Goal: Task Accomplishment & Management: Use online tool/utility

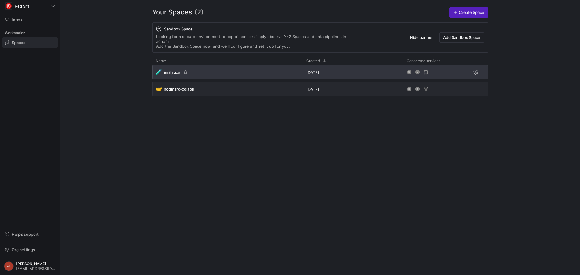
click at [202, 71] on div "🧪 analytics" at bounding box center [227, 72] width 150 height 14
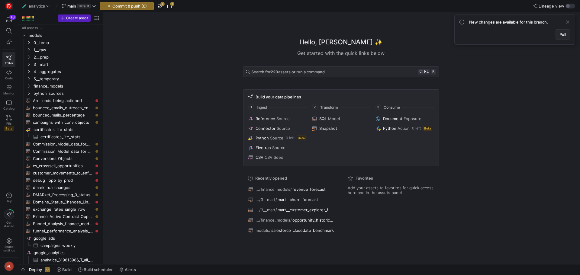
click at [559, 32] on span "Pull" at bounding box center [562, 34] width 7 height 5
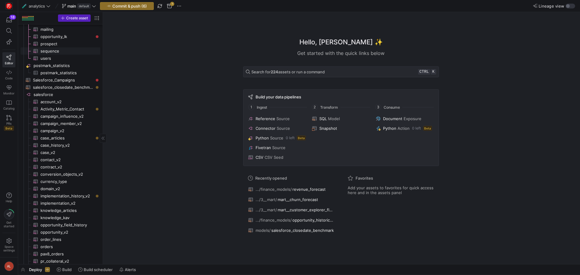
scroll to position [574, 0]
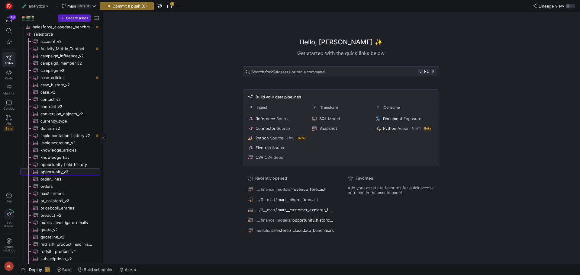
click at [63, 169] on span "opportunity_v2​​​​​​​​​" at bounding box center [66, 172] width 53 height 7
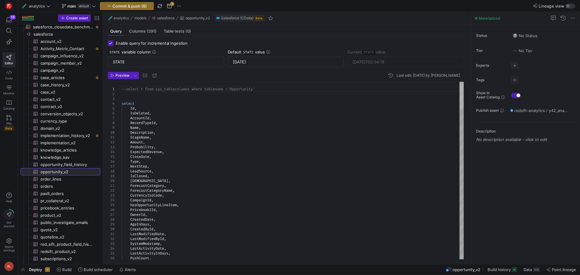
click at [461, 91] on div at bounding box center [461, 95] width 4 height 27
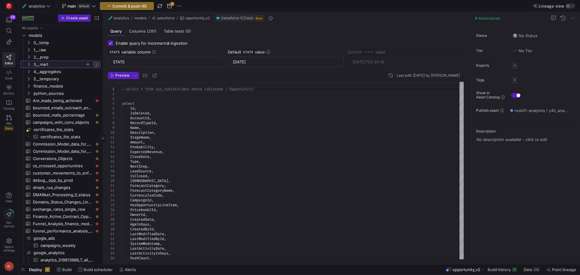
click at [28, 64] on icon "Press SPACE to select this row." at bounding box center [29, 65] width 4 height 4
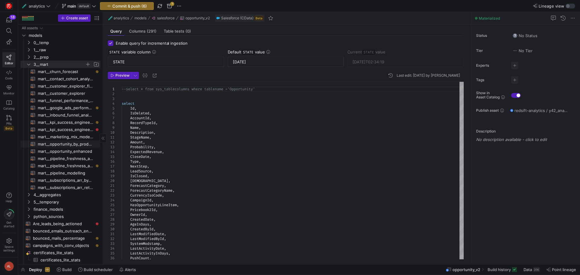
click at [68, 145] on span "mart__opportunity_by_product_line​​​​​​​​​​" at bounding box center [66, 144] width 56 height 7
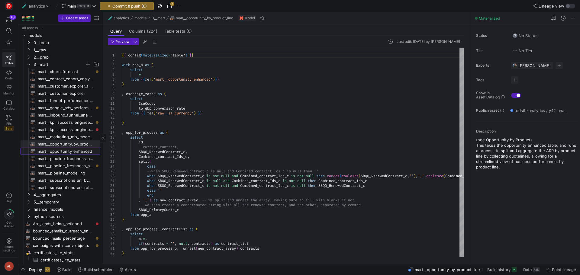
click at [72, 149] on span "mart__opportunity_enhanced​​​​​​​​​​" at bounding box center [66, 151] width 56 height 7
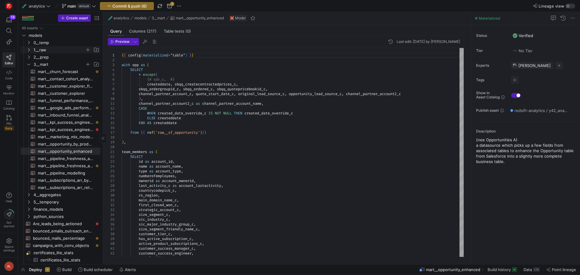
click at [26, 50] on y42-icon "Press SPACE to select this row." at bounding box center [28, 49] width 5 height 5
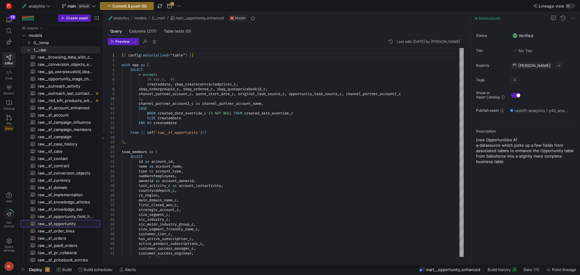
click at [68, 225] on span "raw__sf_opportunity​​​​​​​​​​" at bounding box center [66, 223] width 56 height 7
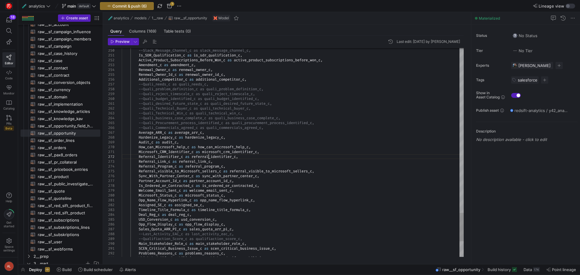
click at [56, 124] on span "raw__sf_opportunity_field_history​​​​​​​​​​" at bounding box center [66, 126] width 56 height 7
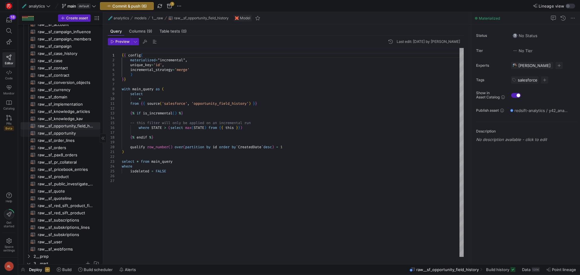
click at [58, 132] on span "raw__sf_opportunity​​​​​​​​​​" at bounding box center [66, 133] width 56 height 7
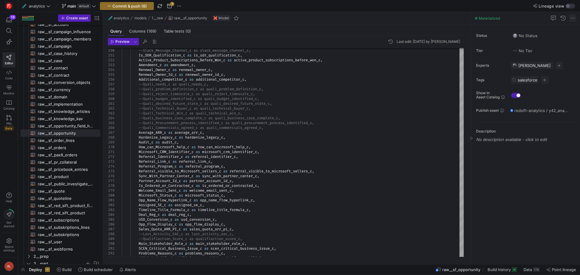
click at [572, 17] on span at bounding box center [572, 17] width 7 height 7
click at [565, 182] on div at bounding box center [290, 137] width 580 height 275
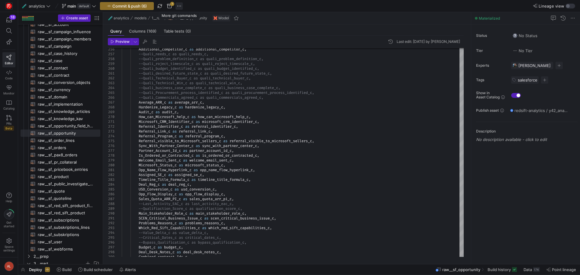
click at [177, 4] on span "button" at bounding box center [178, 5] width 7 height 7
click at [169, 7] on div at bounding box center [290, 137] width 580 height 275
click at [169, 6] on span "button" at bounding box center [169, 5] width 7 height 7
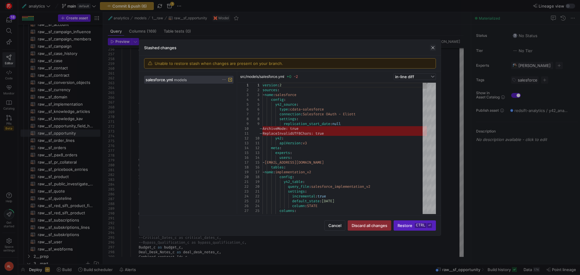
click at [432, 47] on span "button" at bounding box center [433, 48] width 6 height 6
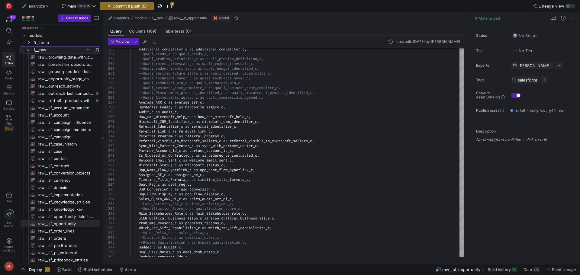
click at [28, 49] on icon "Press SPACE to select this row." at bounding box center [29, 50] width 4 height 4
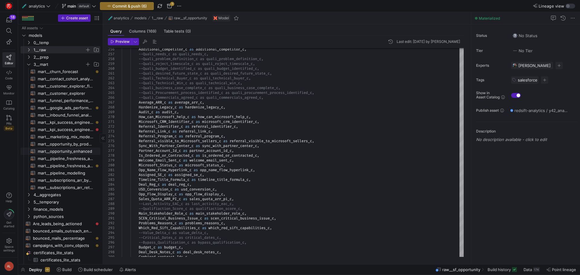
click at [64, 149] on span "mart__opportunity_enhanced​​​​​​​​​​" at bounding box center [66, 151] width 56 height 7
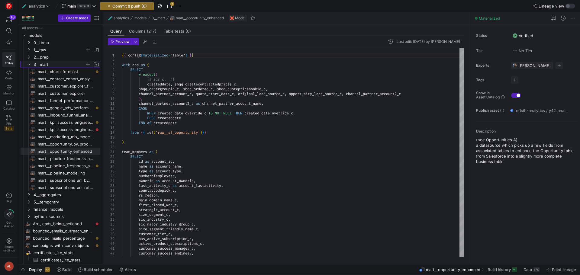
click at [27, 63] on icon "Press SPACE to select this row." at bounding box center [29, 65] width 4 height 4
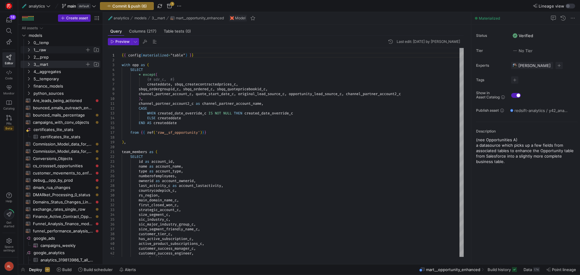
click at [27, 48] on icon "Press SPACE to select this row." at bounding box center [29, 50] width 4 height 4
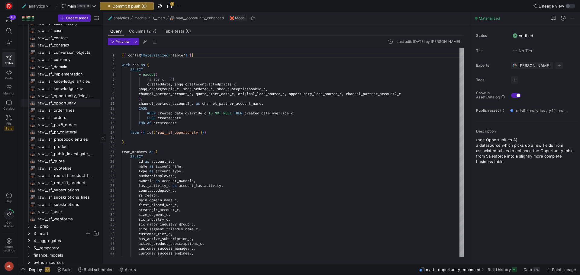
click at [65, 102] on span "raw__sf_opportunity​​​​​​​​​​" at bounding box center [66, 103] width 56 height 7
type textarea "{{ config( materialized="incremental", unique_key='id', incremental_strategy='m…"
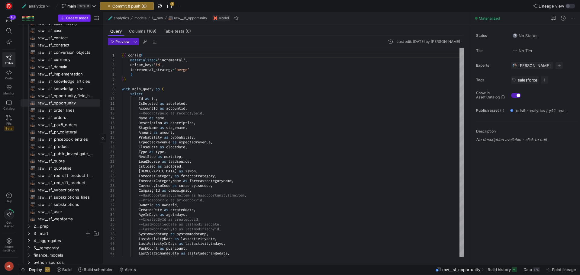
click at [66, 19] on span "Create asset" at bounding box center [77, 18] width 22 height 4
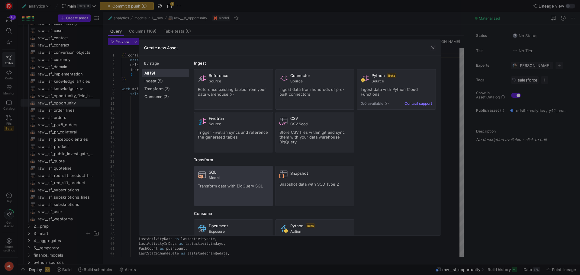
click at [238, 183] on div "SQL Model Transform data with BigQuery SQL" at bounding box center [233, 186] width 71 height 33
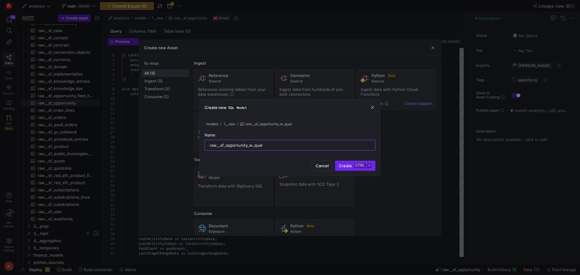
type input "raw__sf_opportunity_w_qual"
click at [344, 164] on span "Create ctrl ⏎" at bounding box center [355, 165] width 33 height 5
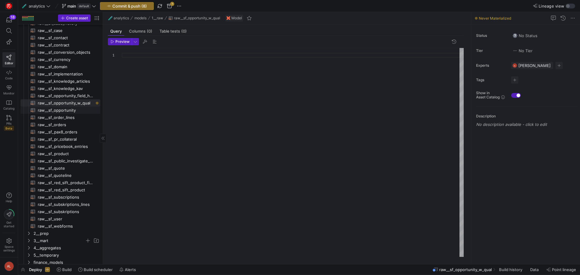
click at [53, 109] on span "raw__sf_opportunity​​​​​​​​​​" at bounding box center [66, 110] width 56 height 7
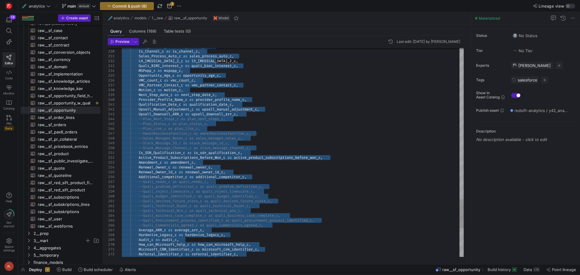
type textarea "{{ config( materialized="incremental", unique_key='id', incremental_strategy='m…"
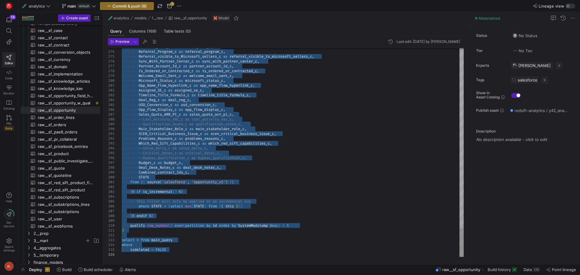
drag, startPoint x: 122, startPoint y: 55, endPoint x: 264, endPoint y: 261, distance: 250.0
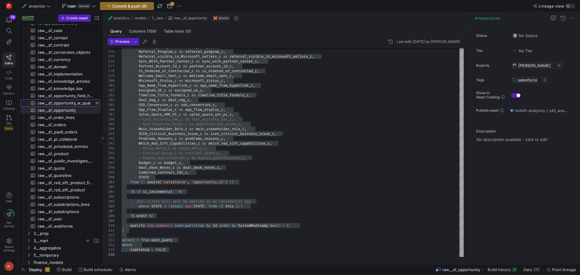
click at [70, 103] on span "raw__sf_opportunity_w_qual​​​​​​​​​​" at bounding box center [66, 103] width 56 height 7
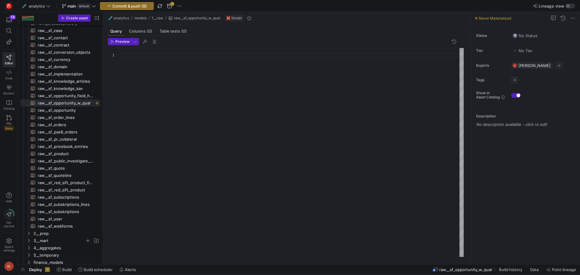
click at [172, 83] on div at bounding box center [293, 152] width 342 height 209
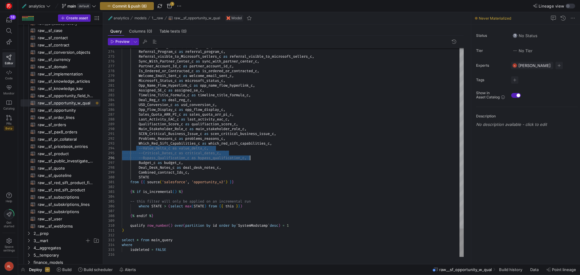
drag, startPoint x: 139, startPoint y: 148, endPoint x: 255, endPoint y: 158, distance: 117.0
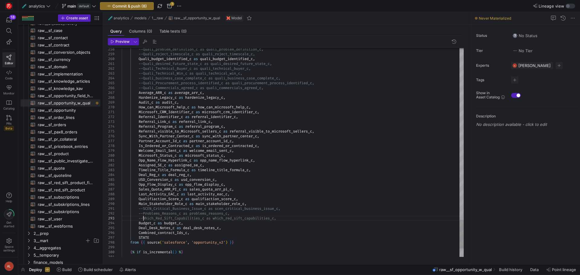
scroll to position [10, 21]
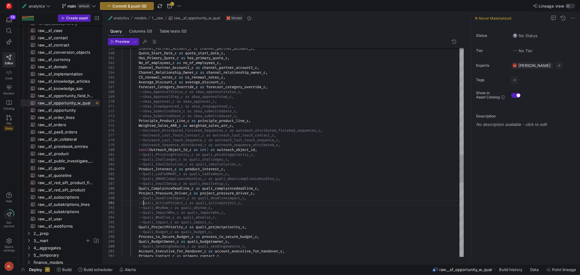
click at [143, 204] on div "Quali_ProjectPriority_c as quali_projectpriority_c , --Quali_Impact_c as quali_…" at bounding box center [293, 36] width 342 height 1517
click at [143, 208] on div "Quali_ProjectPriority_c as quali_projectpriority_c , --Quali_Impact_c as quali_…" at bounding box center [293, 36] width 342 height 1517
click at [143, 222] on div "Quali_ProjectPriority_c as quali_projectpriority_c , --Quali_Impact_c as quali_…" at bounding box center [293, 36] width 342 height 1517
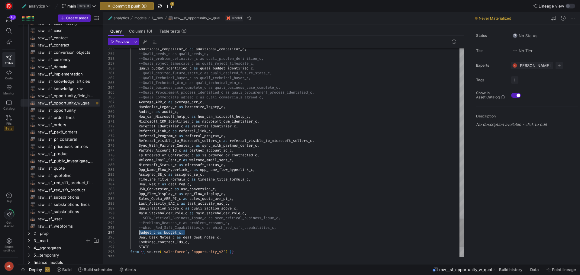
drag, startPoint x: 187, startPoint y: 232, endPoint x: 139, endPoint y: 233, distance: 48.0
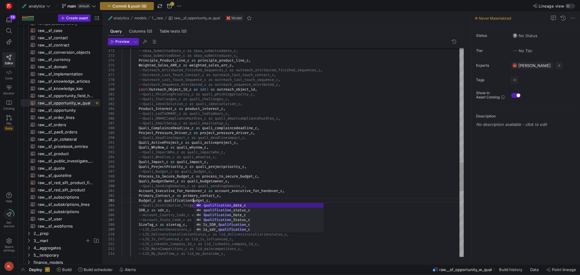
scroll to position [10, 74]
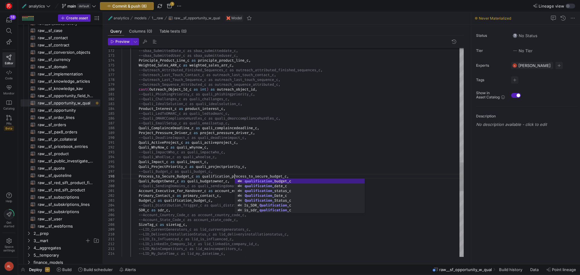
scroll to position [34, 113]
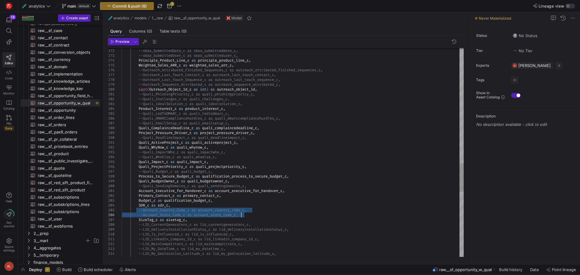
drag, startPoint x: 139, startPoint y: 210, endPoint x: 251, endPoint y: 215, distance: 112.2
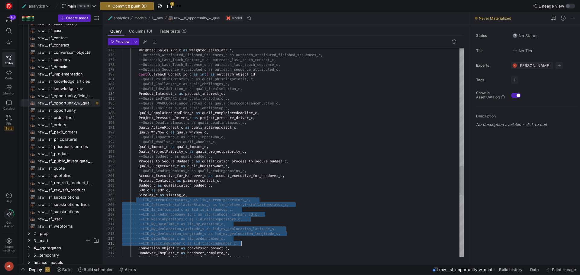
drag, startPoint x: 140, startPoint y: 200, endPoint x: 242, endPoint y: 242, distance: 110.4
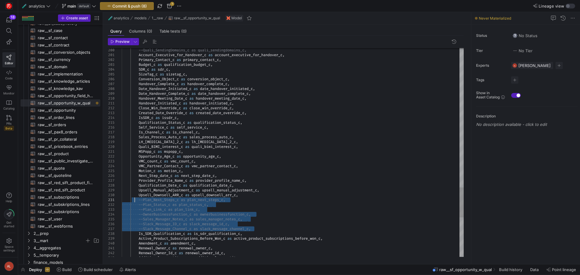
drag, startPoint x: 256, startPoint y: 229, endPoint x: 136, endPoint y: 200, distance: 124.1
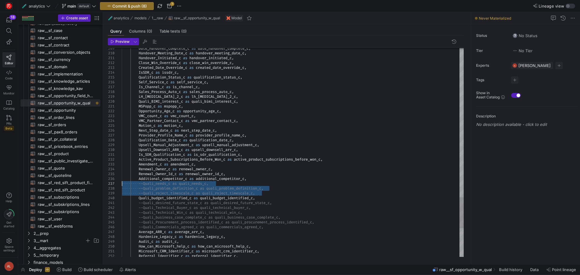
drag, startPoint x: 268, startPoint y: 194, endPoint x: 104, endPoint y: 183, distance: 163.8
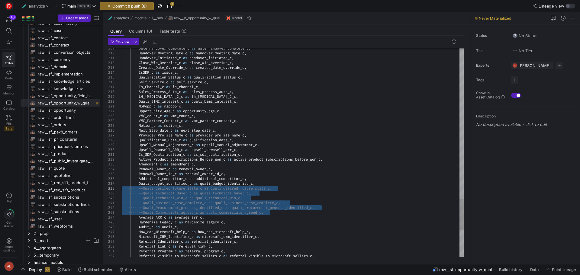
drag, startPoint x: 276, startPoint y: 212, endPoint x: 114, endPoint y: 189, distance: 164.4
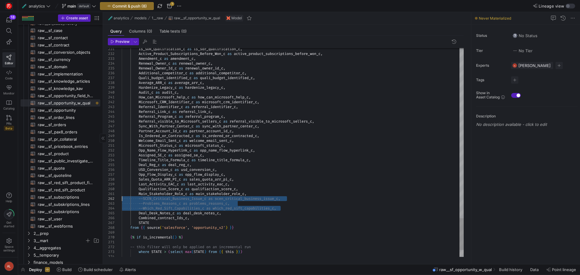
drag, startPoint x: 290, startPoint y: 210, endPoint x: 96, endPoint y: 196, distance: 193.7
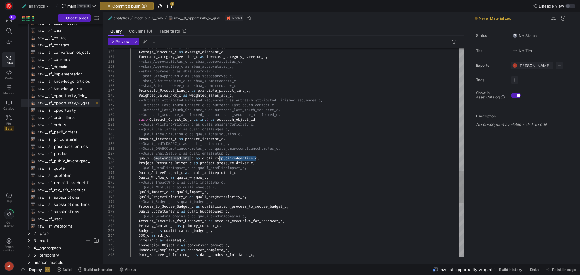
drag, startPoint x: 256, startPoint y: 159, endPoint x: 227, endPoint y: 158, distance: 29.3
drag, startPoint x: 261, startPoint y: 158, endPoint x: 216, endPoint y: 159, distance: 45.6
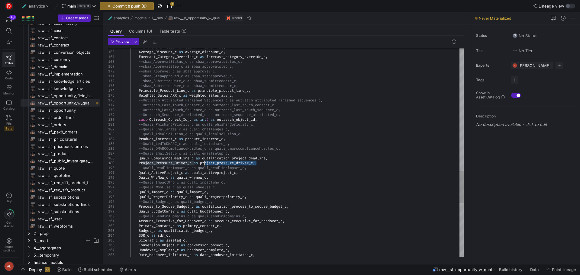
drag, startPoint x: 256, startPoint y: 163, endPoint x: 204, endPoint y: 162, distance: 52.9
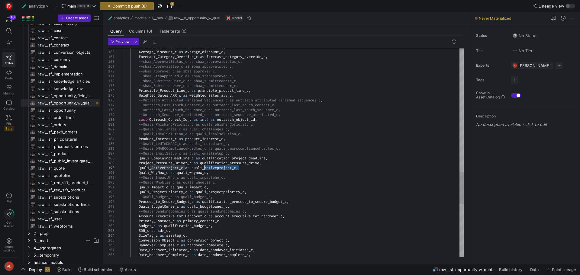
drag, startPoint x: 239, startPoint y: 168, endPoint x: 204, endPoint y: 169, distance: 35.0
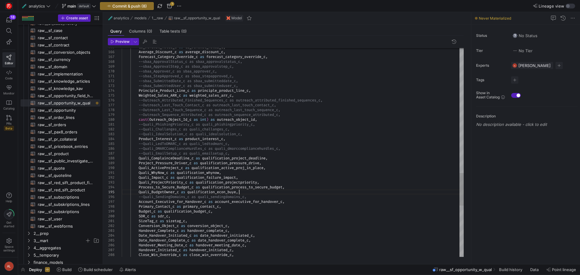
scroll to position [19, 119]
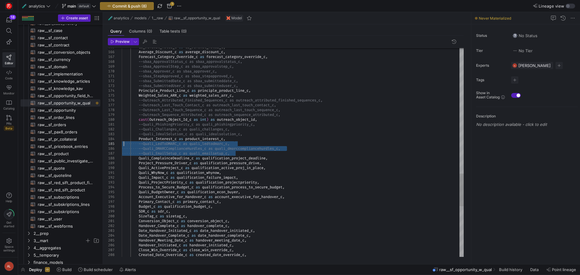
drag, startPoint x: 237, startPoint y: 152, endPoint x: 124, endPoint y: 143, distance: 113.6
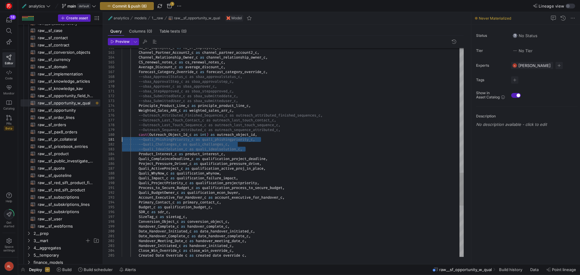
drag, startPoint x: 252, startPoint y: 149, endPoint x: 104, endPoint y: 137, distance: 149.1
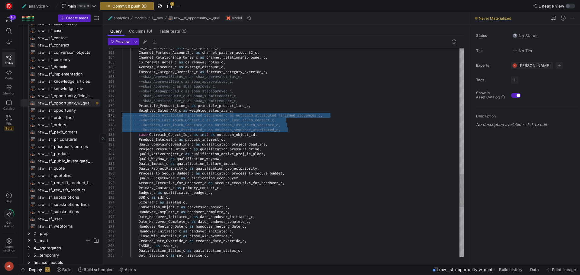
drag, startPoint x: 287, startPoint y: 129, endPoint x: 98, endPoint y: 114, distance: 190.6
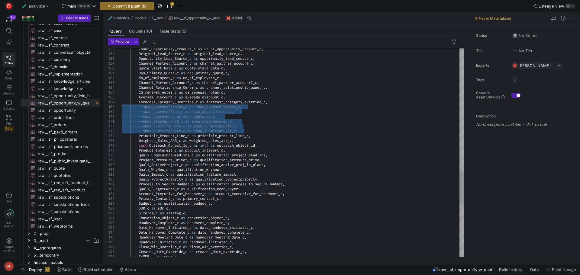
drag, startPoint x: 243, startPoint y: 131, endPoint x: 102, endPoint y: 104, distance: 143.6
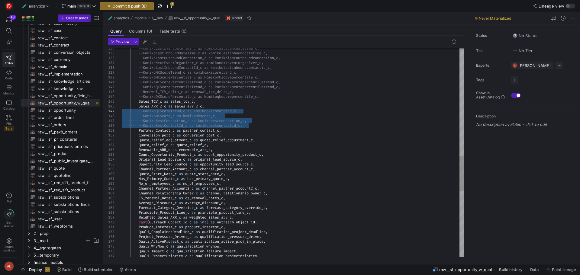
drag, startPoint x: 249, startPoint y: 125, endPoint x: 88, endPoint y: 108, distance: 161.8
click at [122, 108] on div "Quali_ProjectPriority_c as qualification_projectpriority , Quali_Impact_c as qu…" at bounding box center [293, 26] width 342 height 1256
click at [236, 122] on div "Quali_ProjectPriority_c as qualification_projectpriority , Quali_Impact_c as qu…" at bounding box center [293, 26] width 342 height 1256
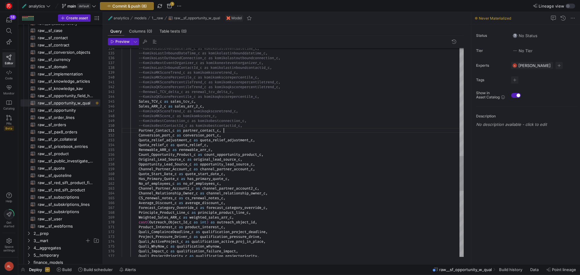
click at [261, 128] on div "Quali_ProjectPriority_c as qualification_projectpriority , Quali_Impact_c as qu…" at bounding box center [293, 26] width 342 height 1256
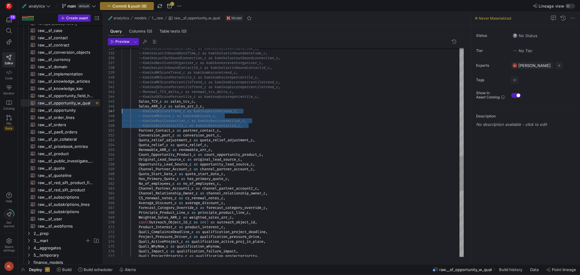
drag, startPoint x: 257, startPoint y: 127, endPoint x: 113, endPoint y: 109, distance: 144.9
click at [122, 109] on div "Quali_ProjectPriority_c as qualification_projectpriority , Quali_Impact_c as qu…" at bounding box center [293, 26] width 342 height 1256
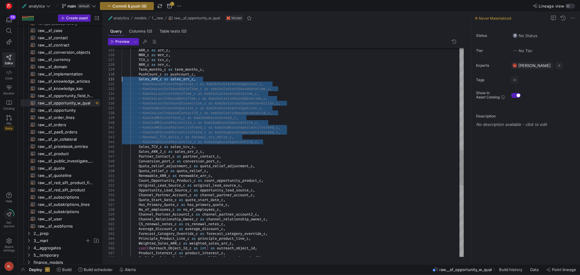
drag, startPoint x: 265, startPoint y: 143, endPoint x: 111, endPoint y: 81, distance: 165.9
click at [122, 81] on div "Quali_ComplainceDeadline_c as qualification_project_deadline , Product_Interest…" at bounding box center [293, 62] width 342 height 1237
click at [209, 97] on div "Quali_ComplainceDeadline_c as qualification_project_deadline , Product_Interest…" at bounding box center [293, 62] width 342 height 1237
drag, startPoint x: 264, startPoint y: 143, endPoint x: 112, endPoint y: 84, distance: 162.9
click at [122, 84] on div "Quali_ComplainceDeadline_c as qualification_project_deadline , Product_Interest…" at bounding box center [293, 62] width 342 height 1237
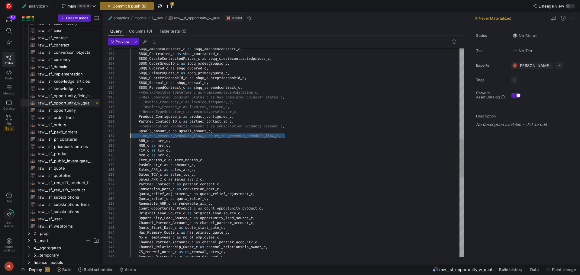
drag, startPoint x: 291, startPoint y: 135, endPoint x: 120, endPoint y: 135, distance: 170.6
click at [122, 135] on div "CS_renewal_notes_c as cs_renewal_notes_c , Average_Discount_c as average_discou…" at bounding box center [293, 121] width 342 height 1174
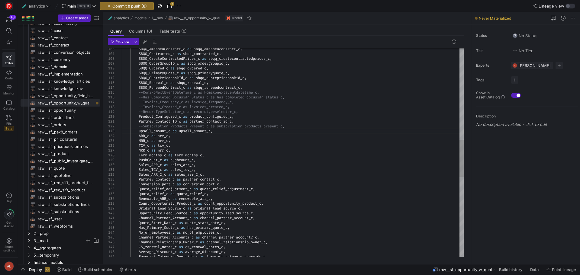
click at [296, 126] on div "CS_renewal_notes_c as cs_renewal_notes_c , Average_Discount_c as average_discou…" at bounding box center [293, 118] width 342 height 1169
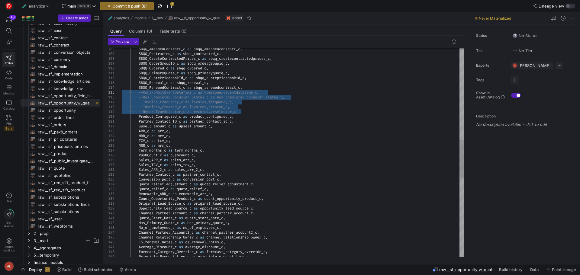
drag, startPoint x: 246, startPoint y: 111, endPoint x: 82, endPoint y: 90, distance: 165.3
click at [122, 90] on div "CS_renewal_notes_c as cs_renewal_notes_c , Average_Discount_c as average_discou…" at bounding box center [293, 116] width 342 height 1164
click at [256, 109] on div "CS_renewal_notes_c as cs_renewal_notes_c , Average_Discount_c as average_discou…" at bounding box center [293, 116] width 342 height 1164
drag, startPoint x: 259, startPoint y: 111, endPoint x: 90, endPoint y: 93, distance: 169.5
click at [122, 93] on div "CS_renewal_notes_c as cs_renewal_notes_c , Average_Discount_c as average_discou…" at bounding box center [293, 116] width 342 height 1164
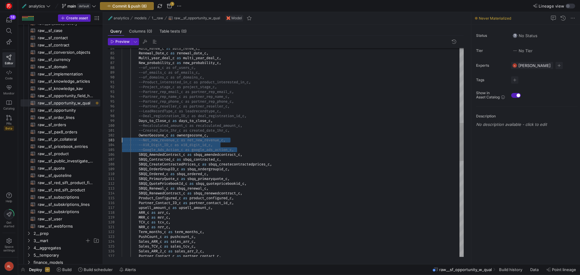
drag, startPoint x: 240, startPoint y: 148, endPoint x: 113, endPoint y: 140, distance: 127.4
click at [122, 140] on div "Partner_Contact_c as partner_contact_c , Sales_ARR_2_c as sales_arr_2_c , Sales…" at bounding box center [293, 210] width 342 height 1140
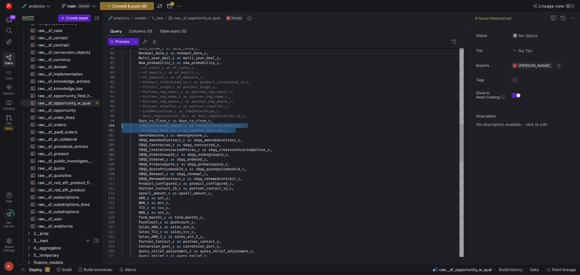
drag, startPoint x: 240, startPoint y: 131, endPoint x: 103, endPoint y: 124, distance: 137.0
click at [122, 124] on div "Partner_Contact_c as partner_contact_c , Sales_ARR_2_c as sales_arr_2_c , Sales…" at bounding box center [293, 203] width 342 height 1126
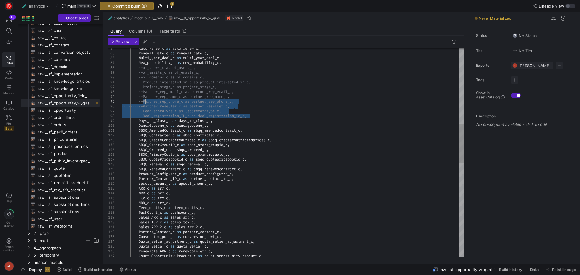
drag, startPoint x: 260, startPoint y: 116, endPoint x: 146, endPoint y: 101, distance: 114.5
click at [146, 101] on div "Partner_Contact_c as partner_contact_c , Sales_ARR_2_c as sales_arr_2_c , Sales…" at bounding box center [293, 198] width 342 height 1116
click at [154, 103] on div "Partner_Contact_c as partner_contact_c , Sales_ARR_2_c as sales_arr_2_c , Sales…" at bounding box center [293, 198] width 342 height 1116
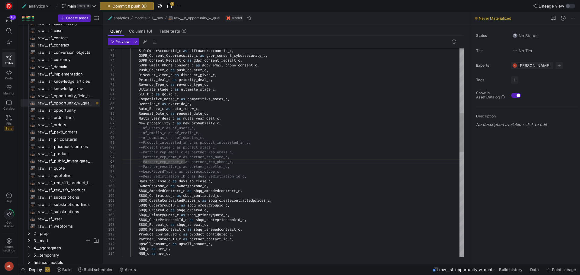
click at [230, 163] on div "ARR_c as arr_c , MRR_c as mrr_c , TCV_c as tcv_c , Partner_Contact_ID_c as part…" at bounding box center [293, 258] width 342 height 1116
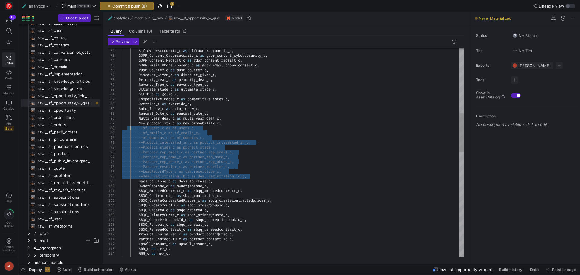
drag, startPoint x: 255, startPoint y: 177, endPoint x: 130, endPoint y: 128, distance: 134.1
click at [130, 128] on div "ARR_c as arr_c , MRR_c as mrr_c , TCV_c as tcv_c , Partner_Contact_ID_c as part…" at bounding box center [293, 258] width 342 height 1116
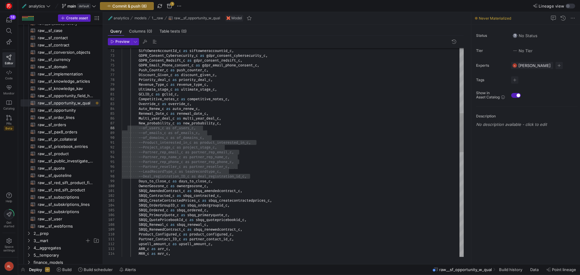
click at [162, 153] on div "ARR_c as arr_c , MRR_c as mrr_c , TCV_c as tcv_c , Partner_Contact_ID_c as part…" at bounding box center [293, 258] width 342 height 1116
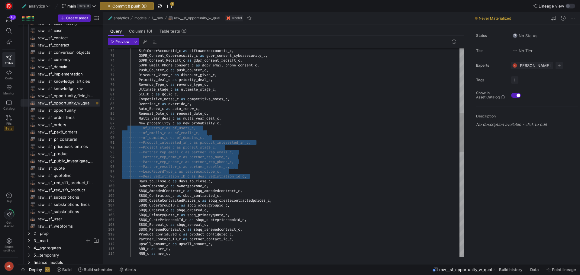
scroll to position [19, 111]
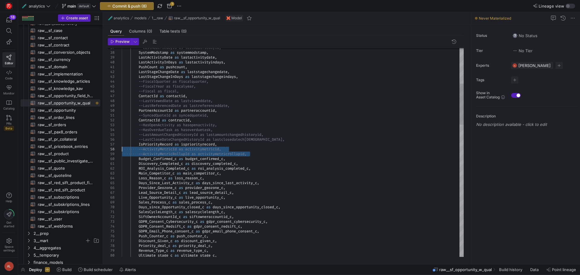
drag, startPoint x: 257, startPoint y: 153, endPoint x: 118, endPoint y: 148, distance: 139.0
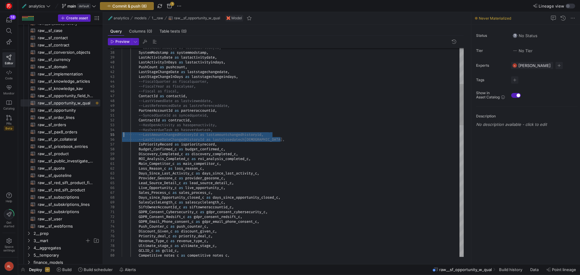
drag, startPoint x: 284, startPoint y: 138, endPoint x: 114, endPoint y: 132, distance: 170.1
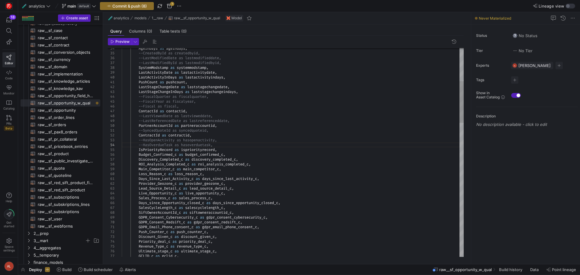
drag, startPoint x: 213, startPoint y: 130, endPoint x: 130, endPoint y: 130, distance: 83.3
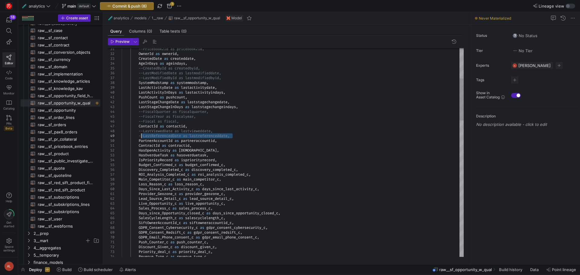
drag, startPoint x: 233, startPoint y: 136, endPoint x: 134, endPoint y: 135, distance: 98.5
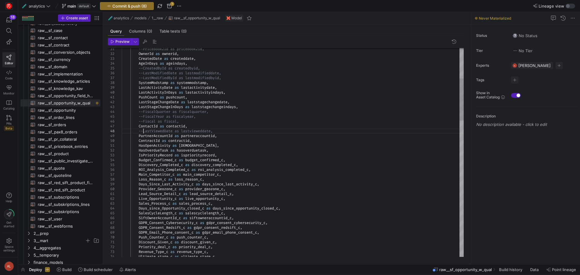
drag, startPoint x: 181, startPoint y: 121, endPoint x: 125, endPoint y: 112, distance: 56.9
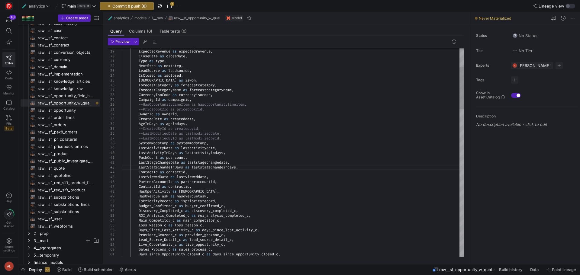
scroll to position [19, 106]
drag, startPoint x: 231, startPoint y: 139, endPoint x: 123, endPoint y: 140, distance: 107.8
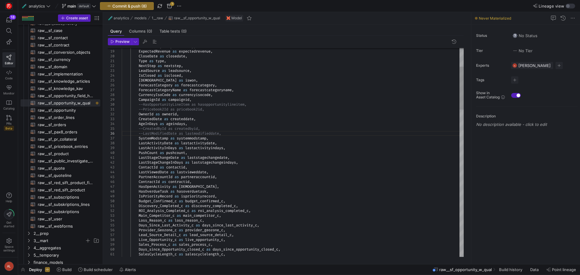
drag, startPoint x: 209, startPoint y: 128, endPoint x: 110, endPoint y: 127, distance: 99.1
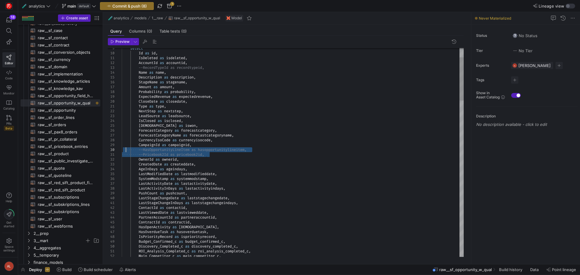
drag, startPoint x: 215, startPoint y: 155, endPoint x: 122, endPoint y: 149, distance: 92.9
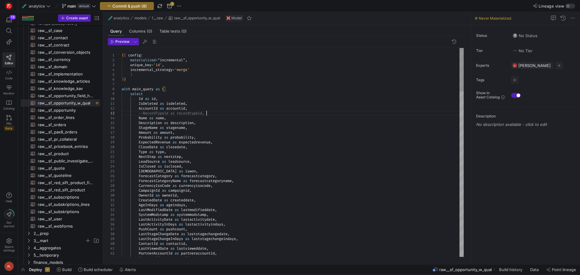
scroll to position [19, 93]
drag, startPoint x: 210, startPoint y: 114, endPoint x: 120, endPoint y: 113, distance: 90.6
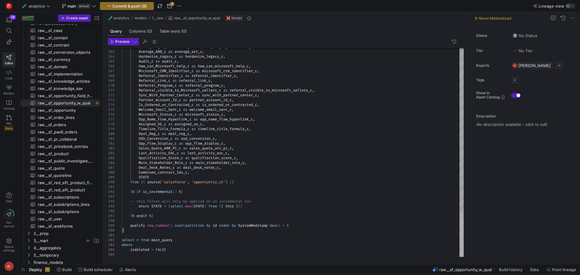
click at [459, 234] on div at bounding box center [461, 235] width 4 height 44
click at [459, 255] on div at bounding box center [461, 235] width 4 height 44
click at [118, 40] on span "Preview" at bounding box center [122, 42] width 14 height 4
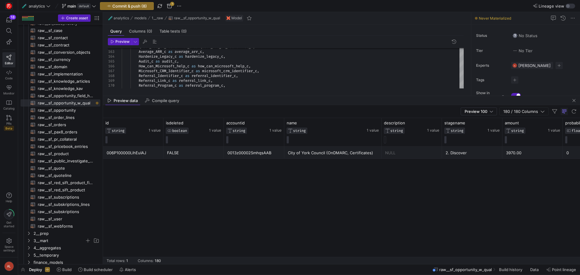
drag, startPoint x: 321, startPoint y: 158, endPoint x: 316, endPoint y: 95, distance: 62.7
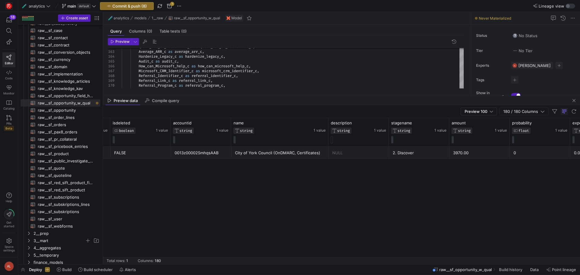
scroll to position [0, 63]
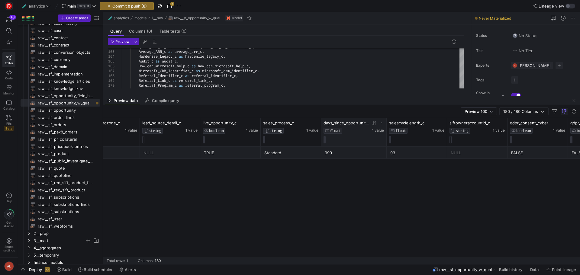
drag, startPoint x: 380, startPoint y: 121, endPoint x: 376, endPoint y: 127, distance: 7.0
click at [377, 125] on div "days_since_opportunity_closed_c FLOAT 1 value" at bounding box center [354, 132] width 66 height 28
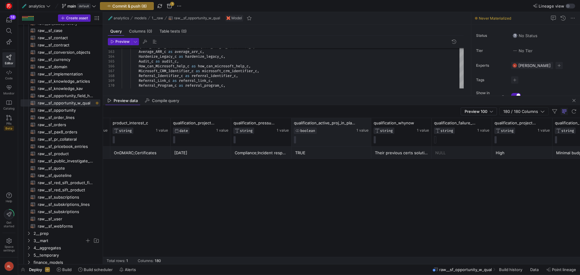
drag, startPoint x: 351, startPoint y: 124, endPoint x: 367, endPoint y: 125, distance: 15.8
click at [370, 125] on div at bounding box center [371, 132] width 2 height 28
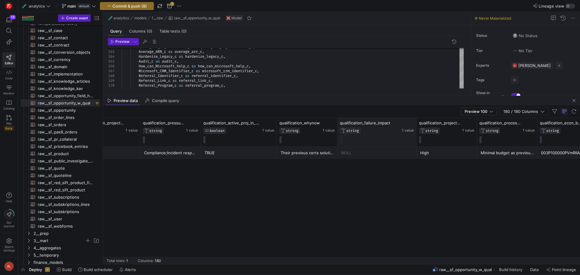
drag, startPoint x: 397, startPoint y: 123, endPoint x: 408, endPoint y: 127, distance: 11.9
click at [415, 127] on div at bounding box center [416, 132] width 2 height 28
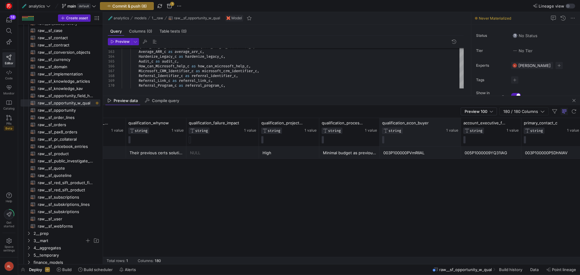
drag, startPoint x: 439, startPoint y: 127, endPoint x: 453, endPoint y: 130, distance: 14.3
click at [459, 130] on div at bounding box center [460, 132] width 2 height 28
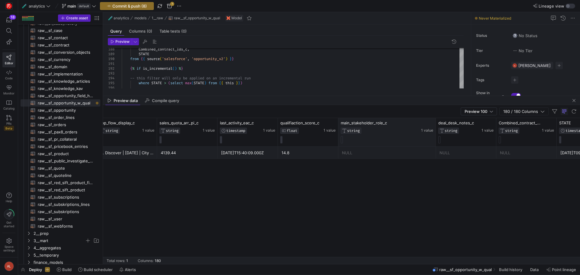
drag, startPoint x: 397, startPoint y: 124, endPoint x: 435, endPoint y: 124, distance: 38.1
click at [435, 124] on div at bounding box center [435, 132] width 2 height 28
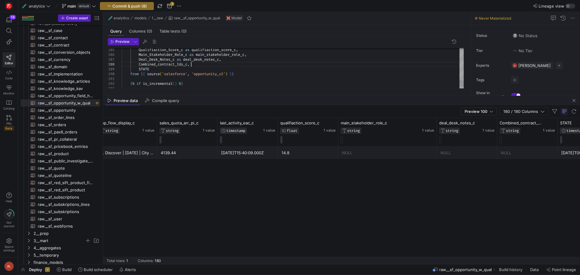
scroll to position [19, 106]
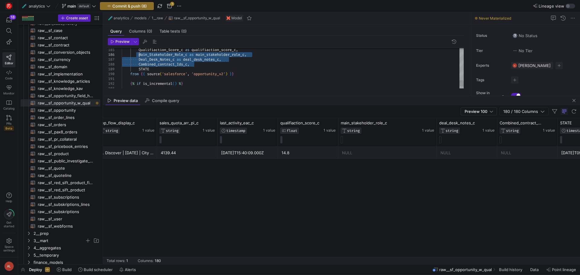
drag, startPoint x: 195, startPoint y: 64, endPoint x: 136, endPoint y: 55, distance: 60.3
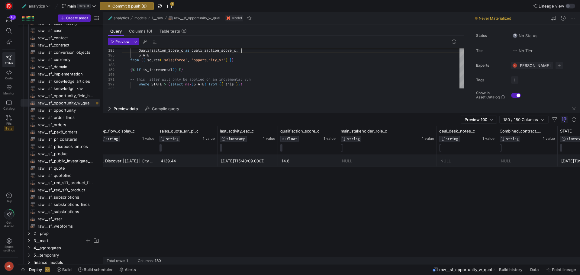
drag, startPoint x: 254, startPoint y: 96, endPoint x: 252, endPoint y: 117, distance: 21.6
click at [255, 117] on as-split "🧪 analytics models 1__raw raw__sf_opportunity_w_qual Model Query Columns (0) Ta…" at bounding box center [341, 138] width 477 height 252
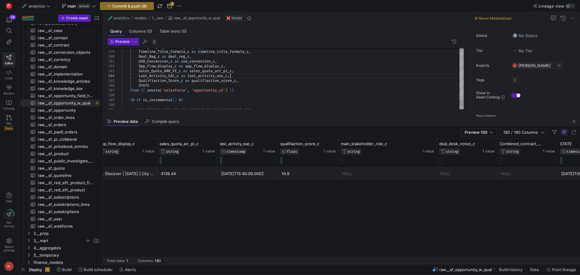
drag, startPoint x: 218, startPoint y: 75, endPoint x: 231, endPoint y: 75, distance: 13.0
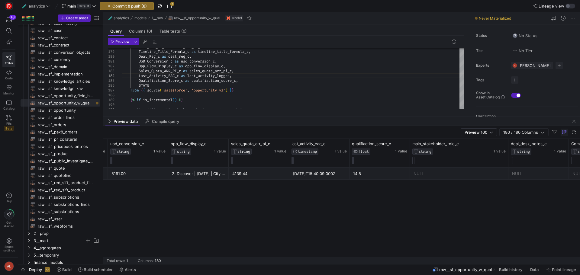
scroll to position [0, 10386]
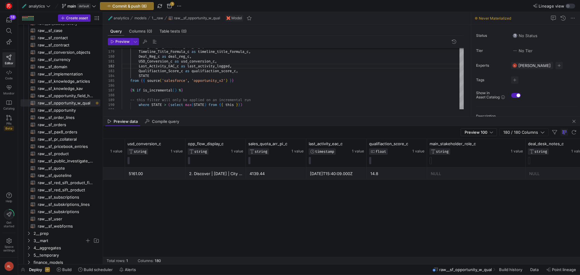
scroll to position [0, 10327]
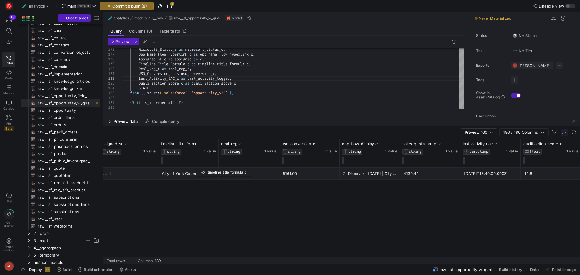
drag, startPoint x: 218, startPoint y: 143, endPoint x: 199, endPoint y: 168, distance: 30.8
click at [199, 168] on div "usd_conversion_c STRING 1 value opp_flow_display_c STRING 1 value sales_quota_a…" at bounding box center [341, 201] width 477 height 125
click at [219, 141] on div "deal_reg_c STRING 1 value" at bounding box center [249, 153] width 60 height 28
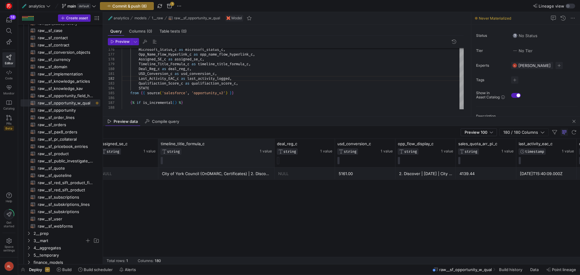
drag, startPoint x: 218, startPoint y: 143, endPoint x: 261, endPoint y: 139, distance: 42.8
click at [273, 139] on div at bounding box center [274, 153] width 2 height 28
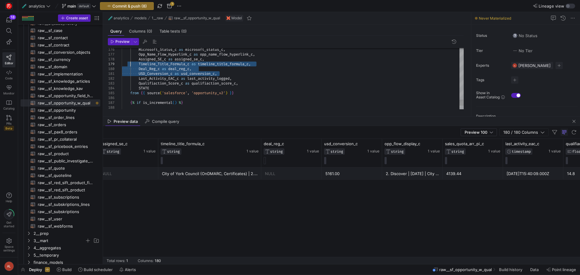
drag, startPoint x: 225, startPoint y: 73, endPoint x: 130, endPoint y: 64, distance: 94.9
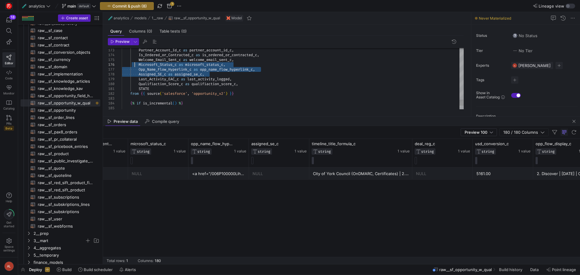
drag, startPoint x: 206, startPoint y: 74, endPoint x: 136, endPoint y: 65, distance: 71.0
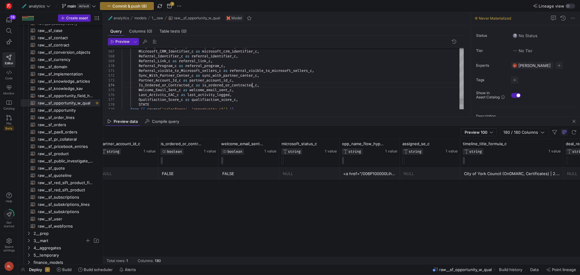
type textarea "Referral_visible_to_Microsoft_sellers_c as referral_visible_to_microsoft_seller…"
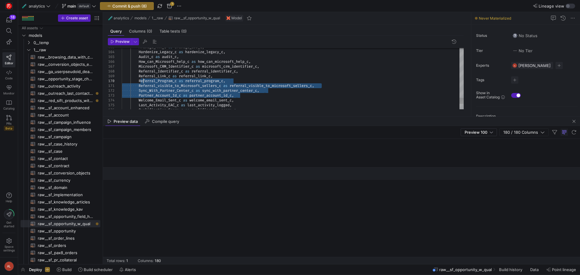
scroll to position [0, 9657]
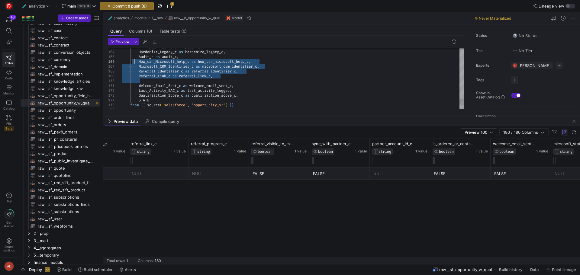
drag, startPoint x: 155, startPoint y: 81, endPoint x: 135, endPoint y: 62, distance: 27.1
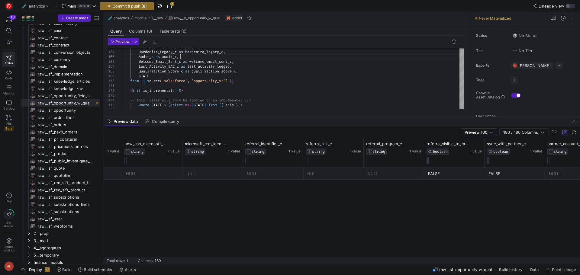
scroll to position [0, 9470]
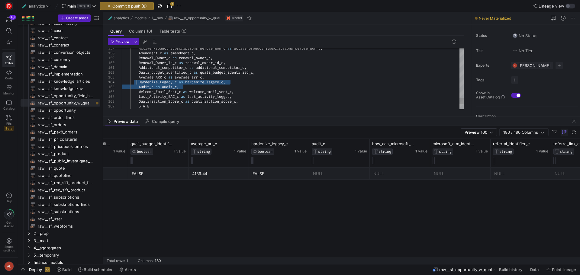
drag, startPoint x: 187, startPoint y: 86, endPoint x: 134, endPoint y: 82, distance: 53.3
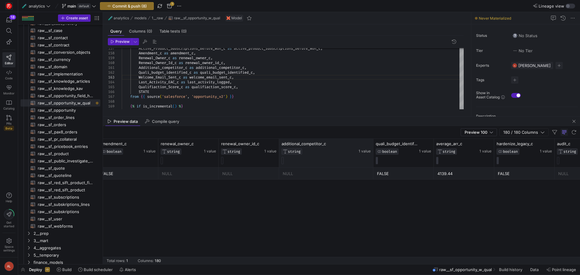
drag, startPoint x: 339, startPoint y: 144, endPoint x: 361, endPoint y: 149, distance: 22.3
click at [372, 149] on div at bounding box center [373, 153] width 2 height 28
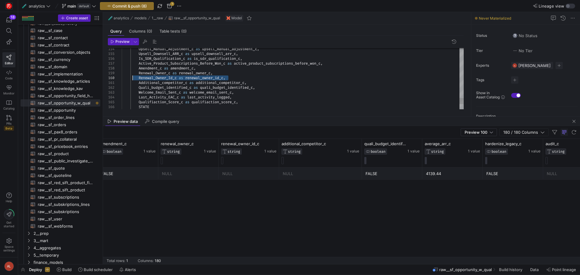
drag, startPoint x: 230, startPoint y: 76, endPoint x: 132, endPoint y: 78, distance: 97.9
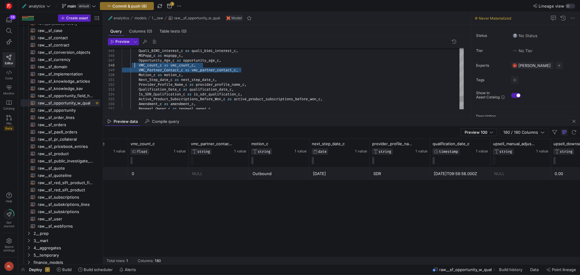
drag, startPoint x: 243, startPoint y: 70, endPoint x: 125, endPoint y: 64, distance: 118.5
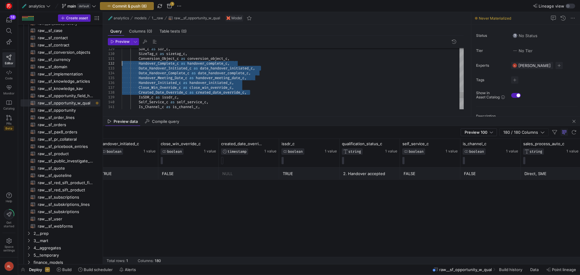
drag, startPoint x: 255, startPoint y: 94, endPoint x: 120, endPoint y: 66, distance: 137.9
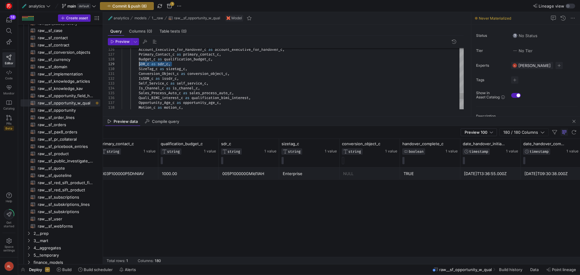
drag, startPoint x: 173, startPoint y: 63, endPoint x: 126, endPoint y: 63, distance: 46.5
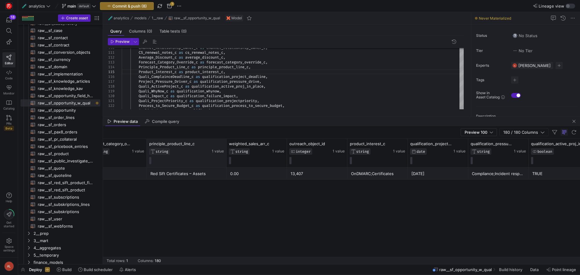
drag, startPoint x: 206, startPoint y: 141, endPoint x: 225, endPoint y: 150, distance: 21.2
click at [225, 150] on div at bounding box center [226, 153] width 2 height 28
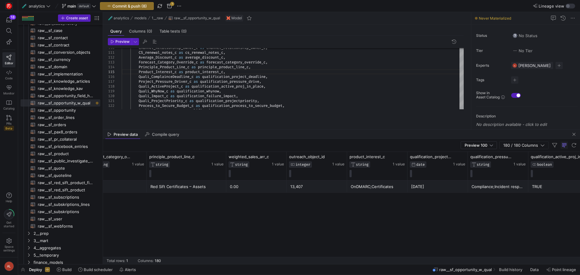
drag, startPoint x: 283, startPoint y: 117, endPoint x: 281, endPoint y: 137, distance: 20.6
click at [285, 130] on div at bounding box center [341, 130] width 477 height 0
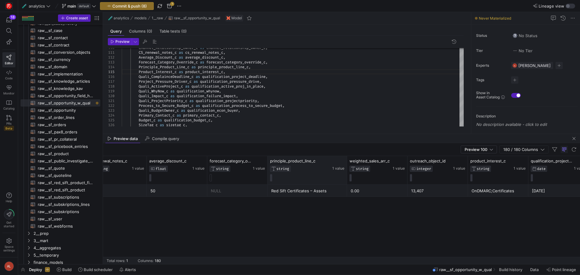
click at [268, 163] on div "principle_product_line_c STRING 1 value" at bounding box center [307, 170] width 79 height 28
click at [268, 162] on div "principle_product_line_c STRING 1 value" at bounding box center [307, 170] width 79 height 28
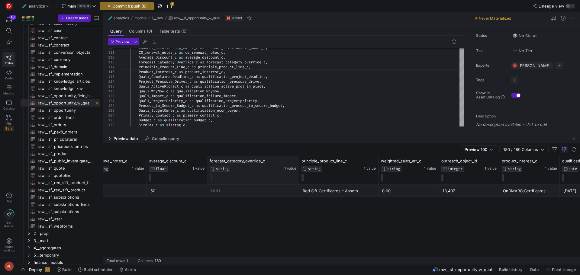
drag, startPoint x: 267, startPoint y: 161, endPoint x: 298, endPoint y: 159, distance: 31.5
click at [298, 159] on div at bounding box center [298, 170] width 2 height 28
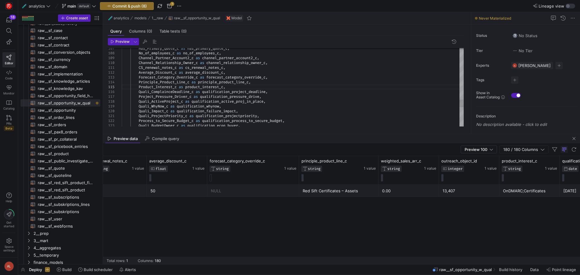
scroll to position [19, 0]
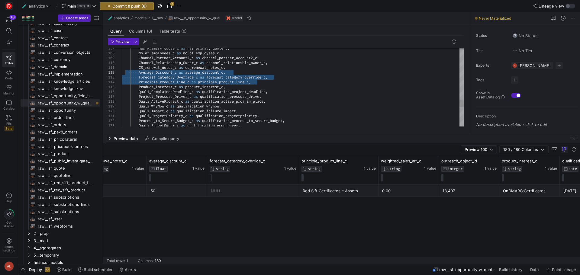
drag, startPoint x: 256, startPoint y: 81, endPoint x: 127, endPoint y: 72, distance: 128.6
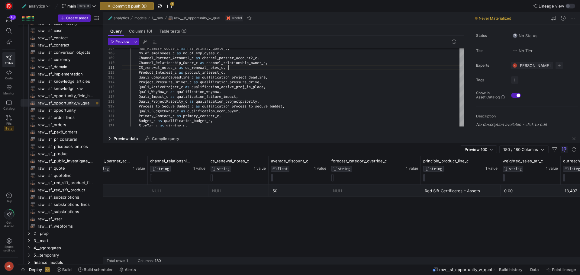
scroll to position [0, 5973]
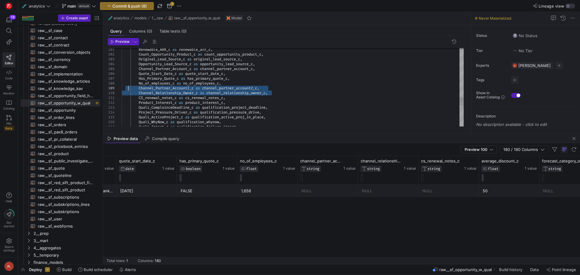
drag, startPoint x: 279, startPoint y: 94, endPoint x: 127, endPoint y: 89, distance: 152.0
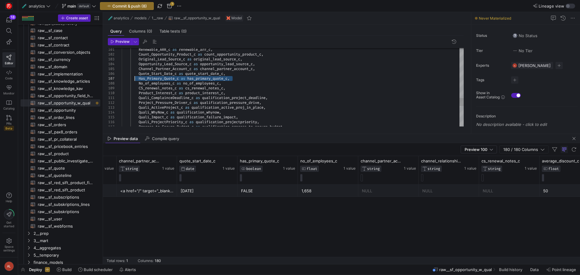
drag, startPoint x: 237, startPoint y: 79, endPoint x: 123, endPoint y: 77, distance: 113.6
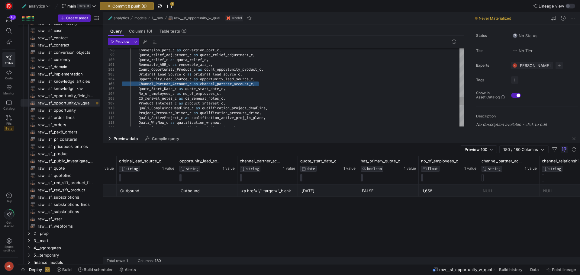
drag, startPoint x: 262, startPoint y: 85, endPoint x: 103, endPoint y: 83, distance: 158.5
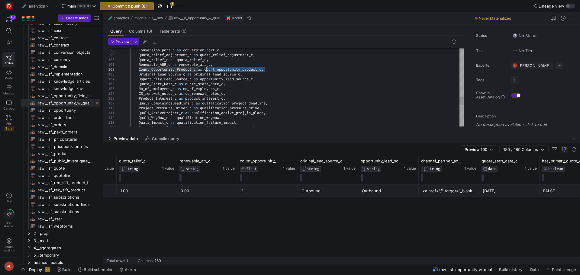
drag, startPoint x: 266, startPoint y: 70, endPoint x: 207, endPoint y: 70, distance: 59.2
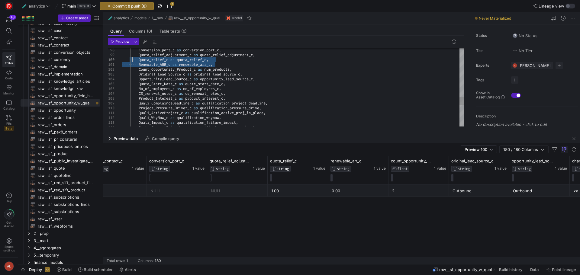
drag, startPoint x: 195, startPoint y: 64, endPoint x: 132, endPoint y: 58, distance: 63.1
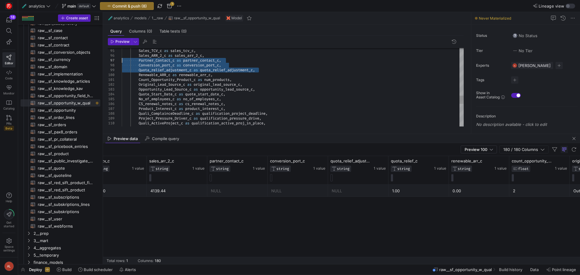
drag, startPoint x: 256, startPoint y: 69, endPoint x: 114, endPoint y: 59, distance: 142.6
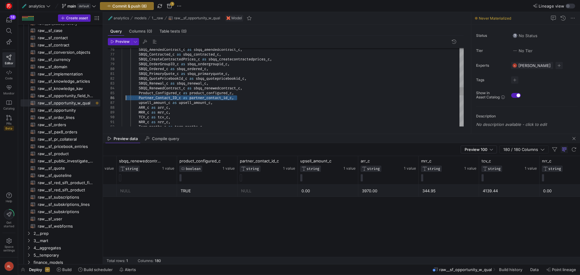
drag, startPoint x: 243, startPoint y: 97, endPoint x: 117, endPoint y: 98, distance: 126.5
click at [122, 98] on div "NRR_c as nrr_c , Term_months_c as term_months_c , ARR_c as arr_c , MRR_c as mrr…" at bounding box center [293, 49] width 342 height 739
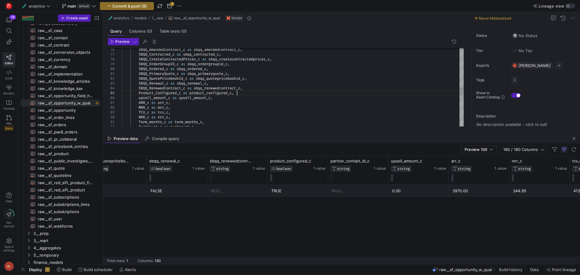
click at [251, 88] on div "NRR_c as nrr_c , Term_months_c as term_months_c , ARR_c as arr_c , MRR_c as mrr…" at bounding box center [293, 47] width 342 height 734
click at [252, 79] on div "NRR_c as nrr_c , Term_months_c as term_months_c , ARR_c as arr_c , MRR_c as mrr…" at bounding box center [293, 45] width 342 height 730
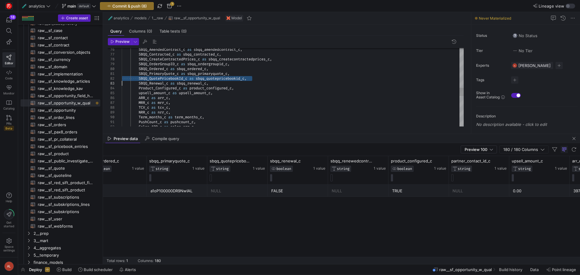
click at [252, 79] on div "NRR_c as nrr_c , Term_months_c as term_months_c , ARR_c as arr_c , MRR_c as mrr…" at bounding box center [293, 45] width 342 height 730
click at [237, 74] on div "NRR_c as nrr_c , Term_months_c as term_months_c , ARR_c as arr_c , MRR_c as mrr…" at bounding box center [293, 42] width 342 height 725
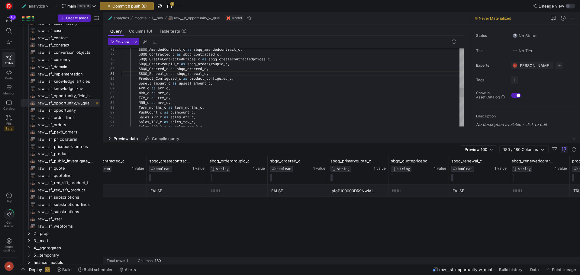
click at [241, 63] on div "NRR_c as nrr_c , Term_months_c as term_months_c , ARR_c as arr_c , MRR_c as mrr…" at bounding box center [293, 40] width 342 height 720
click at [280, 59] on div "NRR_c as nrr_c , Term_months_c as term_months_c , ARR_c as arr_c , MRR_c as mrr…" at bounding box center [293, 37] width 342 height 715
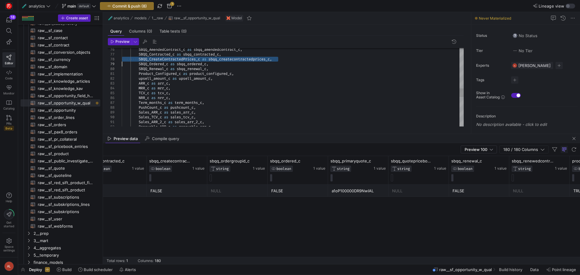
click at [280, 59] on div "NRR_c as nrr_c , Term_months_c as term_months_c , ARR_c as arr_c , MRR_c as mrr…" at bounding box center [293, 37] width 342 height 715
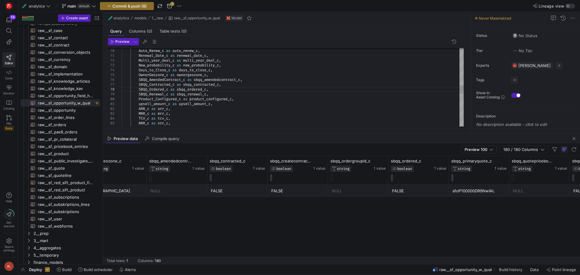
click at [250, 80] on div "NRR_c as nrr_c , Term_months_c as term_months_c , ARR_c as arr_c , MRR_c as mrr…" at bounding box center [293, 65] width 342 height 710
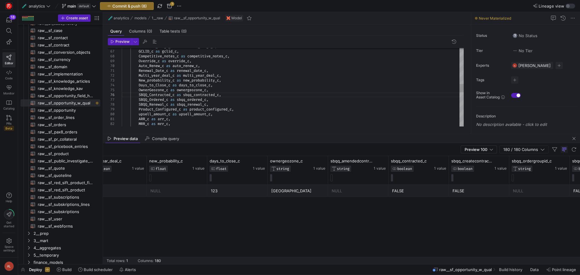
click at [224, 81] on div "ARR_c as arr_c , MRR_c as mrr_c , TCV_c as tcv_c , upsell_amount_c as upsell_am…" at bounding box center [293, 77] width 342 height 705
click at [191, 78] on div "ARR_c as arr_c , MRR_c as mrr_c , TCV_c as tcv_c , upsell_amount_c as upsell_am…" at bounding box center [293, 75] width 342 height 701
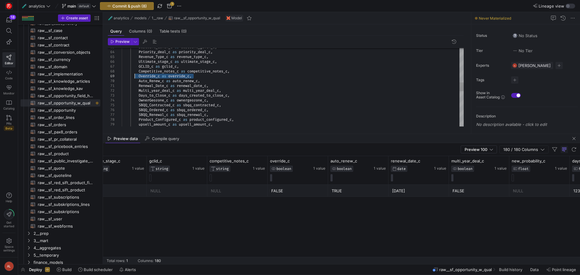
drag, startPoint x: 197, startPoint y: 75, endPoint x: 134, endPoint y: 76, distance: 63.1
click at [134, 76] on div "upsell_amount_c as upsell_amount_c , Product_Configured_c as product_configured…" at bounding box center [293, 90] width 342 height 701
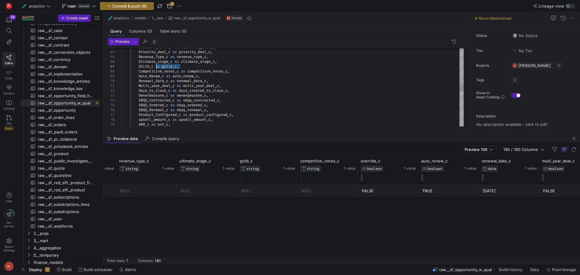
drag, startPoint x: 183, startPoint y: 66, endPoint x: 127, endPoint y: 65, distance: 55.3
click at [127, 65] on div "upsell_amount_c as upsell_amount_c , Product_Configured_c as product_configured…" at bounding box center [293, 88] width 342 height 696
drag, startPoint x: 221, startPoint y: 61, endPoint x: 124, endPoint y: 58, distance: 97.9
click at [124, 58] on div "upsell_amount_c as upsell_amount_c , Product_Configured_c as product_configured…" at bounding box center [293, 85] width 342 height 691
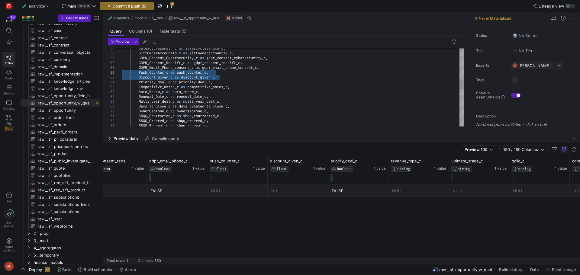
drag, startPoint x: 223, startPoint y: 79, endPoint x: 115, endPoint y: 72, distance: 108.3
click at [122, 72] on div "SBQQ_Renewal_c as sbqq_renewal_c , SBQQ_Contracted_c as sbqq_contracted_c , SBQ…" at bounding box center [293, 110] width 342 height 681
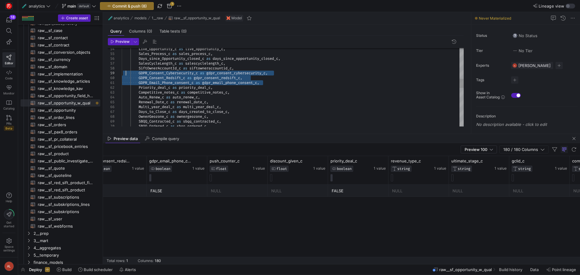
drag, startPoint x: 269, startPoint y: 83, endPoint x: 120, endPoint y: 72, distance: 149.0
click at [122, 72] on div "SBQQ_Contracted_c as sbqq_contracted_c , SBQQ_Ordered_c as sbqq_ordered_c , Day…" at bounding box center [293, 122] width 342 height 672
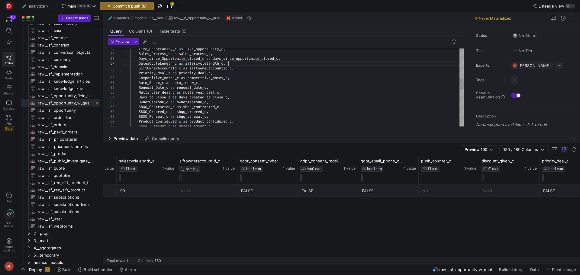
click at [229, 64] on div "SBQQ_Contracted_c as sbqq_contracted_c , SBQQ_Ordered_c as sbqq_ordered_c , Day…" at bounding box center [293, 114] width 342 height 657
click at [240, 66] on div "SBQQ_Contracted_c as sbqq_contracted_c , SBQQ_Ordered_c as sbqq_ordered_c , Day…" at bounding box center [293, 114] width 342 height 657
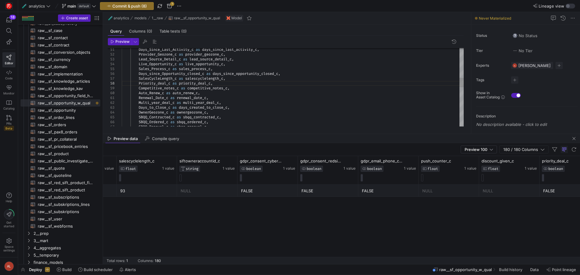
click at [296, 72] on div "SBQQ_Contracted_c as sbqq_contracted_c , SBQQ_Ordered_c as sbqq_ordered_c , Day…" at bounding box center [293, 127] width 342 height 652
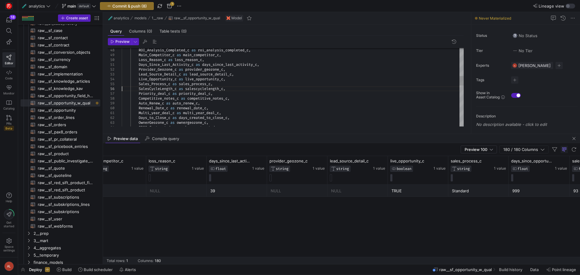
click at [237, 69] on div "SBQQ_Contracted_c as sbqq_contracted_c , Days_to_Close_c as days_created_to_clo…" at bounding box center [293, 139] width 342 height 647
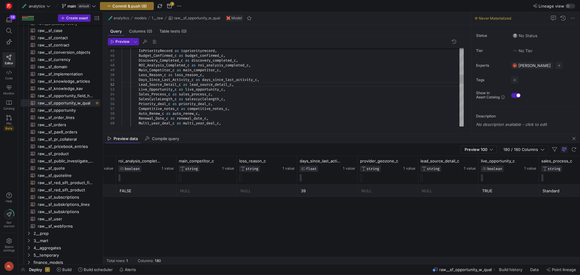
click at [207, 75] on div "Days_to_Close_c as days_created_to_close_c , Auto_Renew_c as auto_renew_c , Ren…" at bounding box center [293, 152] width 342 height 643
click at [258, 64] on div "Days_to_Close_c as days_created_to_close_c , Auto_Renew_c as auto_renew_c , Ren…" at bounding box center [293, 150] width 342 height 638
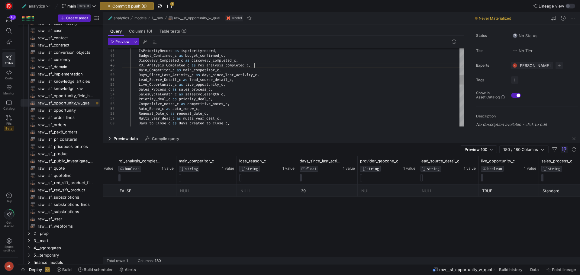
click at [258, 64] on div "Days_to_Close_c as days_created_to_close_c , Auto_Renew_c as auto_renew_c , Ren…" at bounding box center [293, 150] width 342 height 638
click at [249, 59] on div "Days_to_Close_c as days_created_to_close_c , Auto_Renew_c as auto_renew_c , Ren…" at bounding box center [293, 147] width 342 height 633
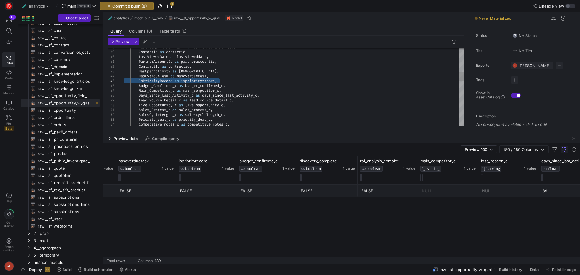
drag, startPoint x: 229, startPoint y: 82, endPoint x: 124, endPoint y: 79, distance: 105.4
click at [124, 79] on div "Competitive_notes_c as competitive_notes_c , Priority_deal_c as priority_deal_c…" at bounding box center [293, 175] width 342 height 628
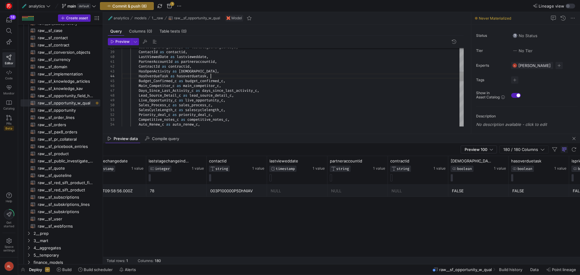
click at [199, 65] on div "Competitive_notes_c as competitive_notes_c , Priority_deal_c as priority_deal_c…" at bounding box center [293, 172] width 342 height 623
click at [224, 61] on div "Competitive_notes_c as competitive_notes_c , Priority_deal_c as priority_deal_c…" at bounding box center [293, 170] width 342 height 618
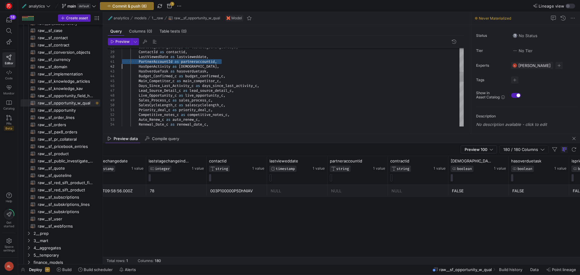
click at [224, 61] on div "Competitive_notes_c as competitive_notes_c , Priority_deal_c as priority_deal_c…" at bounding box center [293, 170] width 342 height 618
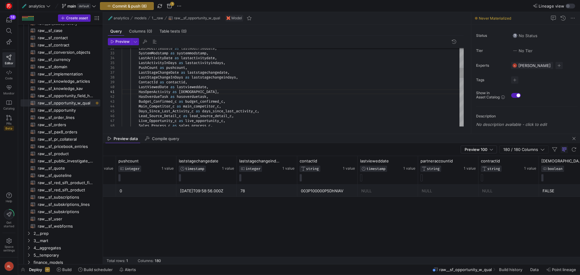
click at [243, 78] on div "Live_Opportunity_c as live_opportunity_c , Sales_Process_c as sales_process_c ,…" at bounding box center [293, 198] width 342 height 614
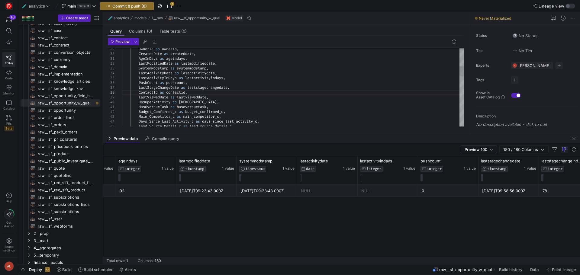
click at [212, 69] on div "Lead_Source_Detail_c as lead_source_detail_c , Days_Since_Last_Activity_c as da…" at bounding box center [293, 210] width 342 height 609
click at [232, 74] on div "Lead_Source_Detail_c as lead_source_detail_c , Days_Since_Last_Activity_c as da…" at bounding box center [293, 208] width 342 height 604
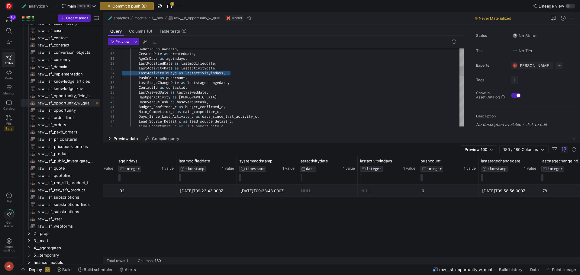
click at [232, 74] on div "Lead_Source_Detail_c as lead_source_detail_c , Days_Since_Last_Activity_c as da…" at bounding box center [293, 208] width 342 height 604
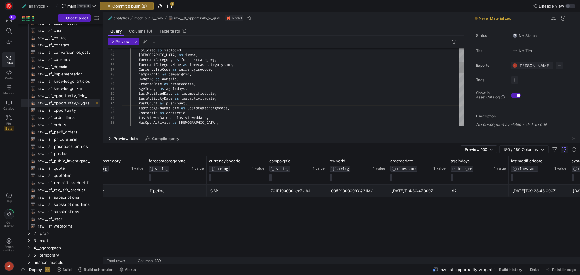
click at [199, 74] on div "HasOverdueTask as hasoverduetask , HasOpenActivity as hasopenactivity , Contact…" at bounding box center [293, 236] width 342 height 599
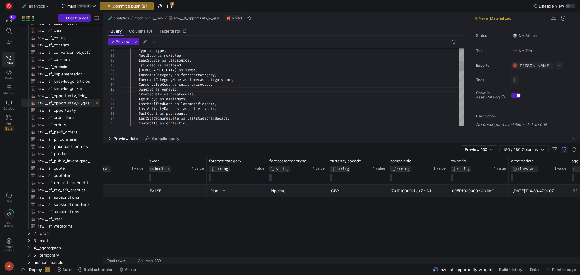
click at [240, 80] on div "ContactId as contactid , LastViewedDate as lastvieweddate , PushCount as pushco…" at bounding box center [293, 249] width 342 height 594
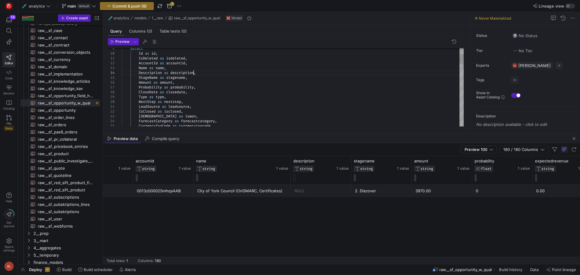
click at [124, 45] on button "Preview" at bounding box center [120, 41] width 24 height 7
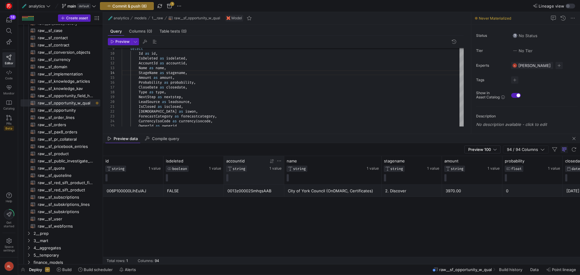
drag, startPoint x: 251, startPoint y: 239, endPoint x: 235, endPoint y: 161, distance: 79.7
click at [235, 161] on div "id STRING 1 value isdeleted BOOLEAN 1 value accountid STRING 1 value name STRIN…" at bounding box center [341, 210] width 477 height 108
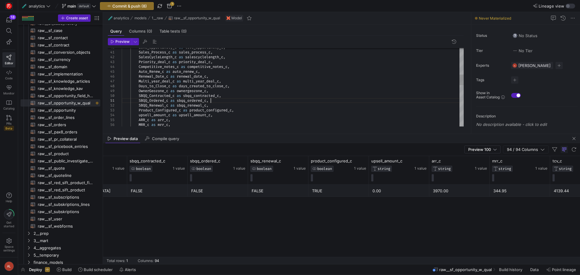
scroll to position [10, 0]
drag, startPoint x: 218, startPoint y: 101, endPoint x: 131, endPoint y: 96, distance: 86.8
click at [131, 96] on div "Live_Opportunity_c as live_opportunity_c , Sales_Process_c as sales_process_c ,…" at bounding box center [293, 142] width 342 height 580
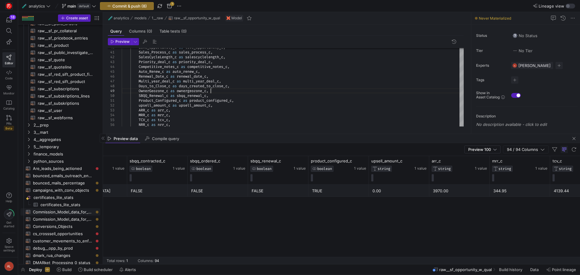
scroll to position [230, 0]
click at [28, 131] on icon "Press SPACE to select this row." at bounding box center [29, 132] width 4 height 4
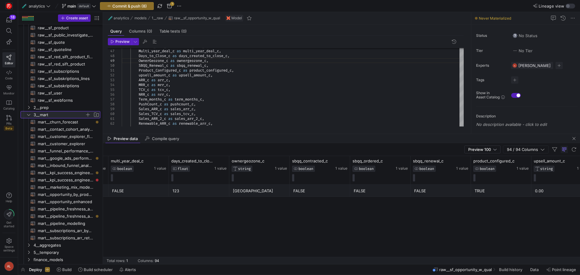
scroll to position [0, 2278]
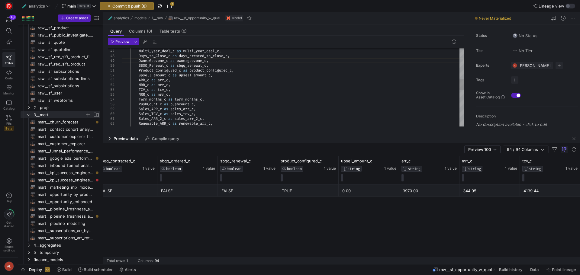
click at [216, 75] on div "Renewable_ARR_c as renewable_arr_c , Count_Opportunity_Product_c as num_product…" at bounding box center [293, 107] width 342 height 570
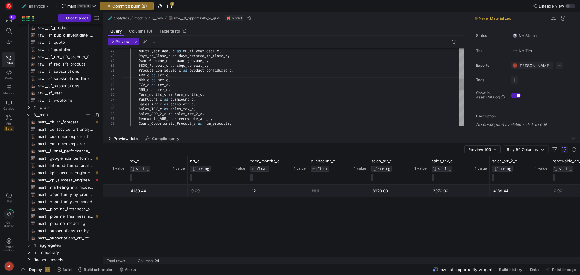
click at [175, 88] on div "Renewable_ARR_c as renewable_arr_c , Count_Opportunity_Product_c as num_product…" at bounding box center [293, 104] width 342 height 565
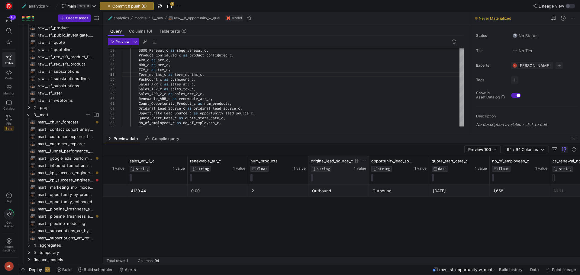
drag, startPoint x: 368, startPoint y: 161, endPoint x: 356, endPoint y: 168, distance: 14.1
click at [356, 168] on div "original_lead_source_c STRING 1 value" at bounding box center [338, 170] width 60 height 28
drag, startPoint x: 429, startPoint y: 161, endPoint x: 431, endPoint y: 166, distance: 5.9
click at [431, 166] on div at bounding box center [432, 170] width 2 height 28
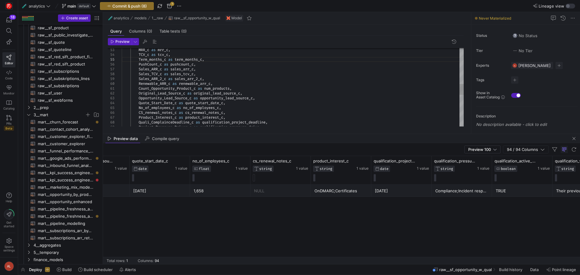
click at [198, 111] on div "Renewable_ARR_c as renewable_arr_c , Count_Opportunity_Product_c as num_product…" at bounding box center [293, 71] width 342 height 560
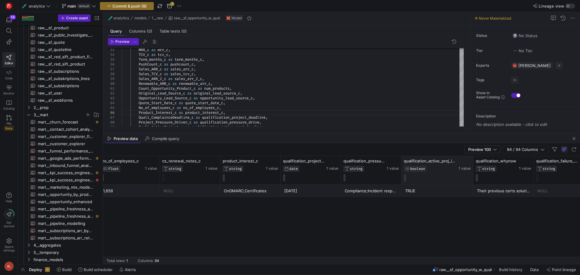
drag, startPoint x: 460, startPoint y: 160, endPoint x: 471, endPoint y: 165, distance: 11.8
click at [472, 165] on div at bounding box center [473, 170] width 2 height 28
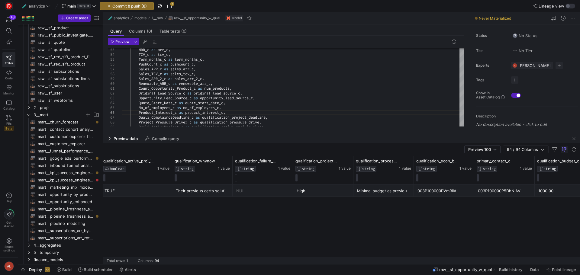
scroll to position [0, 4044]
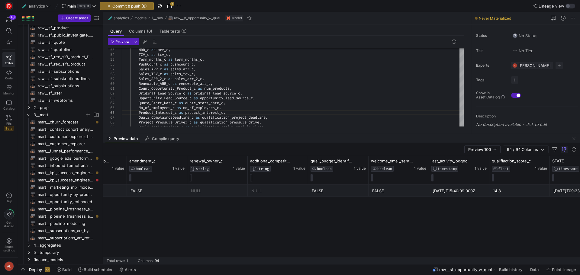
click at [377, 223] on div "FALSE NULL FALSE NULL NULL FALSE FALSE 2025-07-02T15:40:09.000Z 14.8 2025-07-03…" at bounding box center [341, 224] width 477 height 79
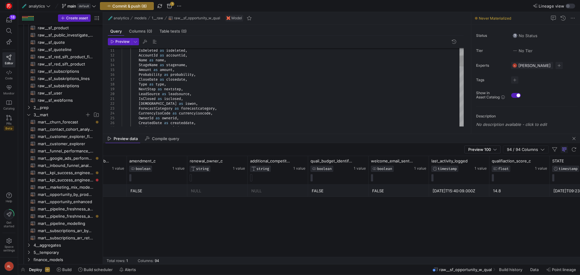
click at [186, 90] on div "AgeInDays as ageindays , CreatedDate as createddate , OwnerId as ownerid , Curr…" at bounding box center [293, 273] width 342 height 556
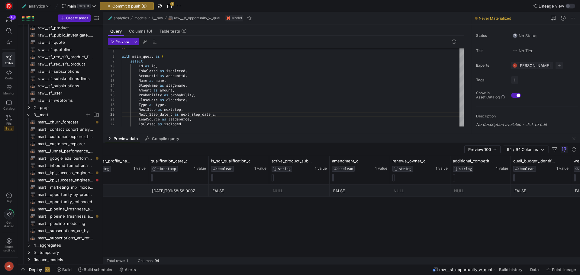
scroll to position [0, 5009]
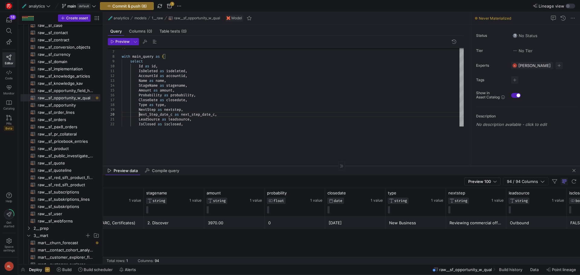
drag, startPoint x: 324, startPoint y: 133, endPoint x: 322, endPoint y: 179, distance: 46.0
click at [322, 166] on div at bounding box center [341, 166] width 477 height 0
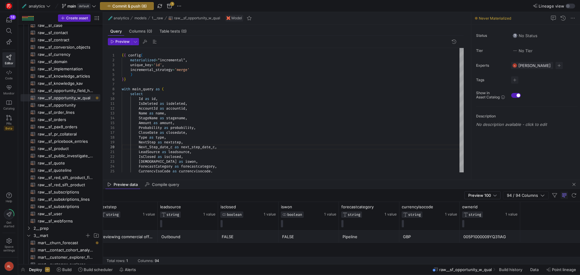
scroll to position [0, 653]
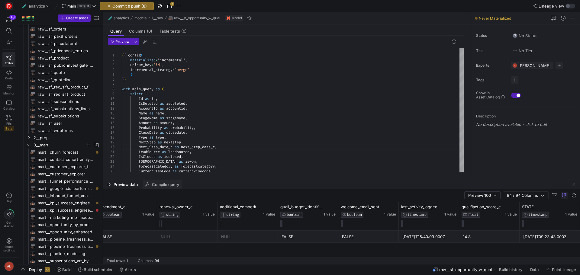
click at [160, 185] on span "Compile query" at bounding box center [165, 185] width 27 height 4
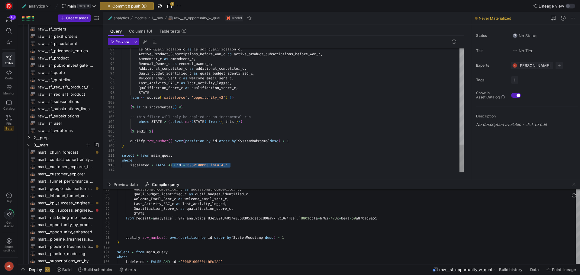
drag, startPoint x: 239, startPoint y: 167, endPoint x: 172, endPoint y: 165, distance: 66.8
click at [573, 194] on span "button" at bounding box center [573, 195] width 7 height 7
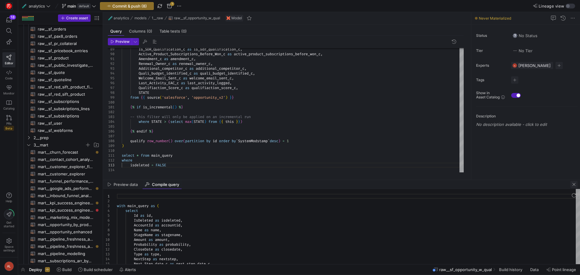
click at [573, 184] on span "button" at bounding box center [573, 184] width 7 height 7
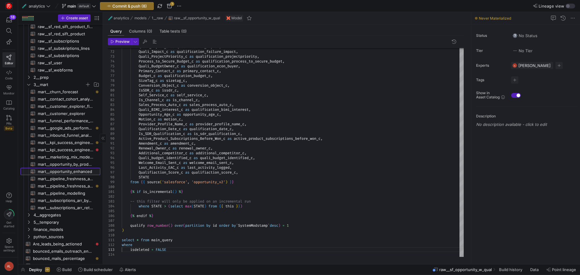
click at [83, 169] on span "mart__opportunity_enhanced​​​​​​​​​​" at bounding box center [66, 171] width 56 height 7
type textarea "{{ config(materialized="table") }} with opp as ( SELECT * except( {# sdr_c, #} …"
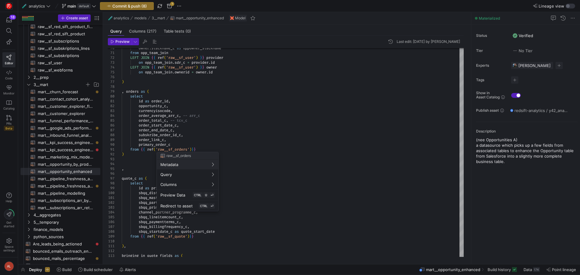
click at [234, 121] on div at bounding box center [290, 137] width 580 height 275
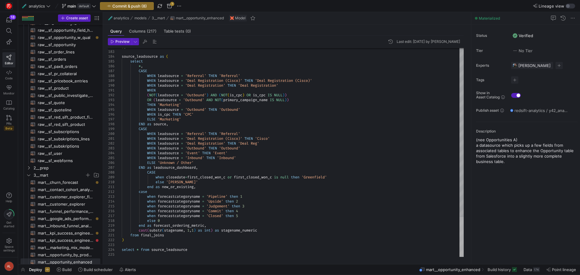
click at [459, 241] on div at bounding box center [461, 237] width 4 height 40
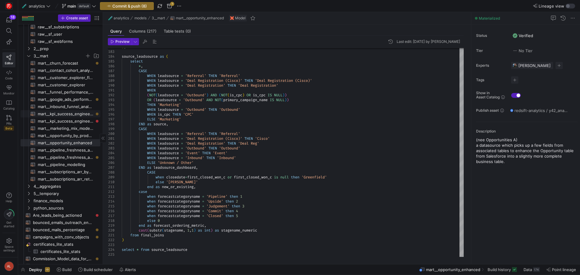
scroll to position [307, 0]
click at [67, 19] on span "Create asset" at bounding box center [77, 18] width 22 height 4
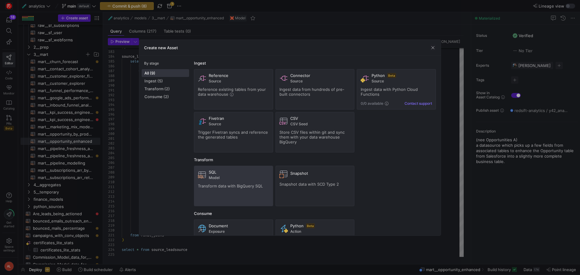
click at [226, 175] on div "SQL Model" at bounding box center [239, 175] width 60 height 10
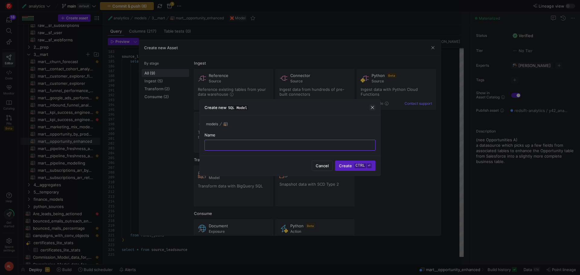
click at [373, 107] on span "button" at bounding box center [372, 107] width 6 height 6
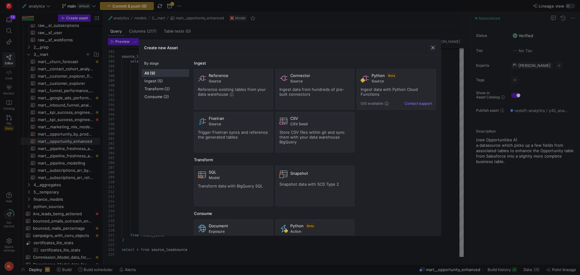
click at [432, 48] on span "button" at bounding box center [433, 48] width 6 height 6
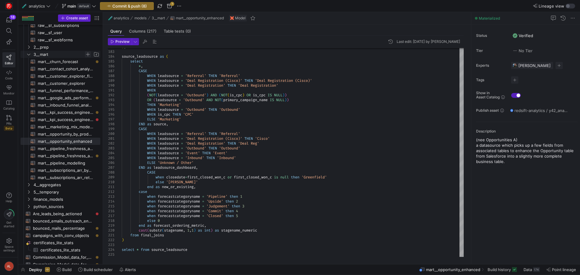
click at [88, 54] on span "Press SPACE to select this row." at bounding box center [88, 54] width 6 height 6
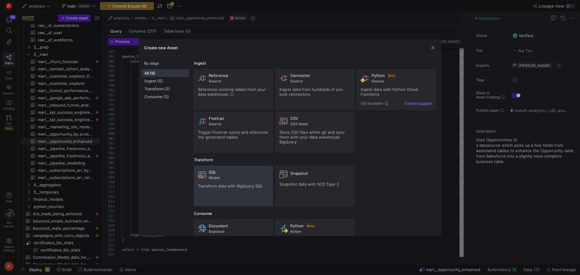
click at [239, 188] on span "Transform data with BigQuery SQL" at bounding box center [230, 186] width 65 height 5
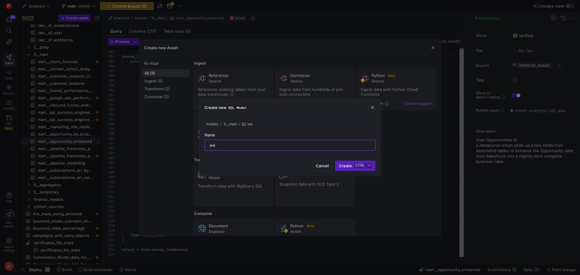
type input "w"
type input "mart__weekly_deal_check"
click at [352, 165] on span "Create ctrl ⏎" at bounding box center [355, 165] width 33 height 5
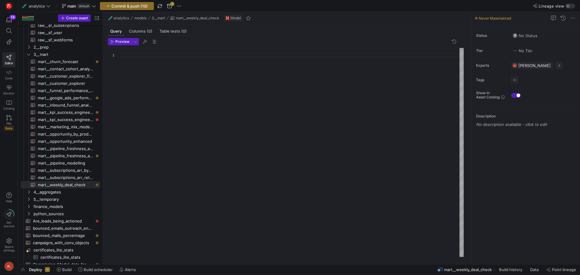
scroll to position [5, 0]
click at [72, 139] on span "mart__opportunity_enhanced​​​​​​​​​​" at bounding box center [66, 141] width 56 height 7
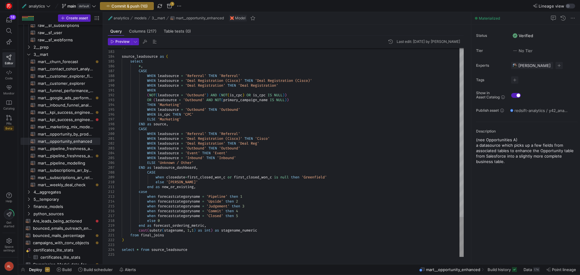
scroll to position [5, 0]
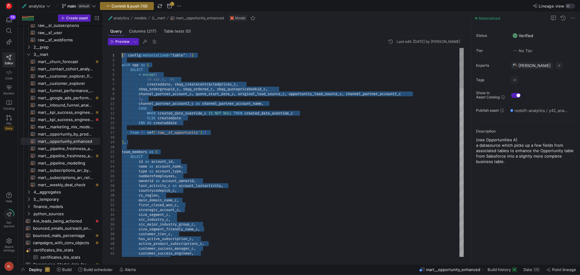
drag, startPoint x: 196, startPoint y: 252, endPoint x: 111, endPoint y: 19, distance: 247.1
type textarea "channel_partner_account2_c as channel_partner_account_name, CASE WHEN created_d…"
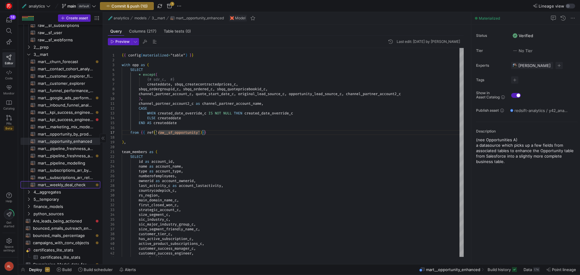
click at [59, 186] on span "mart__weekly_deal_check​​​​​​​​​​" at bounding box center [66, 184] width 56 height 7
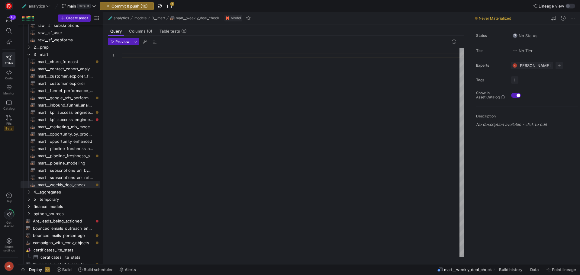
click at [178, 116] on div at bounding box center [293, 152] width 342 height 209
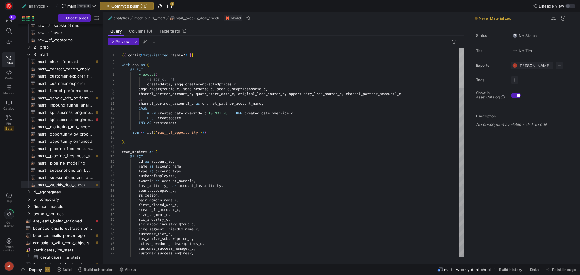
click at [459, 48] on div at bounding box center [461, 68] width 4 height 40
type textarea "channel_partner_account2_c as channel_partner_account_name, CASE WHEN created_d…"
click at [201, 132] on div at bounding box center [290, 137] width 580 height 275
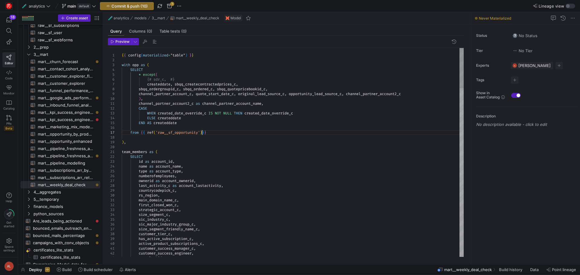
scroll to position [5, 78]
click at [225, 135] on div at bounding box center [290, 137] width 580 height 275
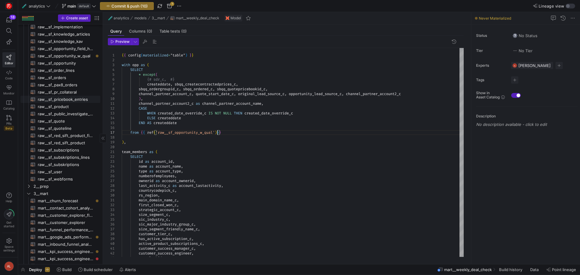
scroll to position [131, 0]
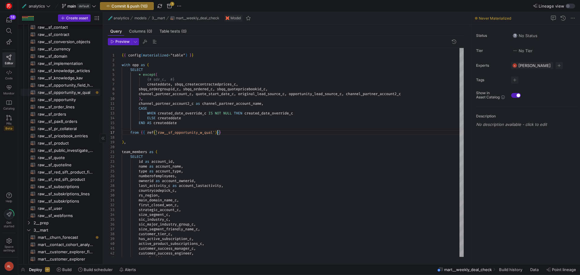
click at [75, 93] on span "raw__sf_opportunity_w_qual​​​​​​​​​​" at bounding box center [66, 92] width 56 height 7
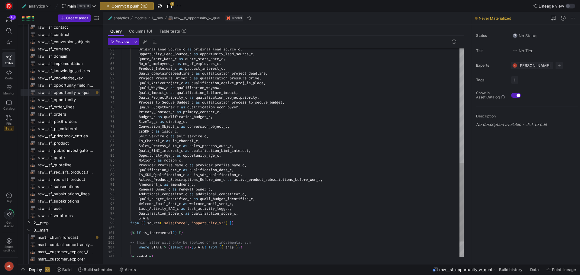
click at [245, 214] on div "Original_Lead_Source_c as original_lead_source_c , Opportunity_Lead_Source_c as…" at bounding box center [293, 20] width 342 height 556
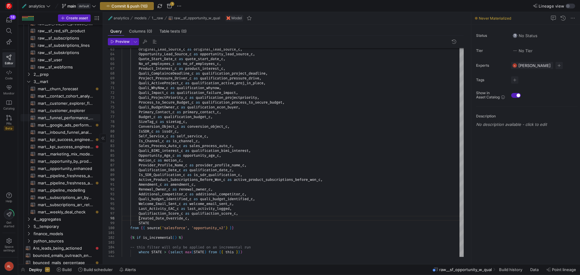
scroll to position [282, 0]
click at [79, 209] on span "mart__weekly_deal_check​​​​​​​​​​" at bounding box center [66, 209] width 56 height 7
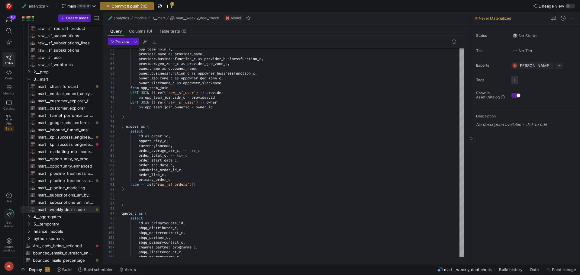
click at [513, 80] on span "button" at bounding box center [514, 79] width 7 height 7
click at [470, 117] on span "finance" at bounding box center [474, 118] width 14 height 5
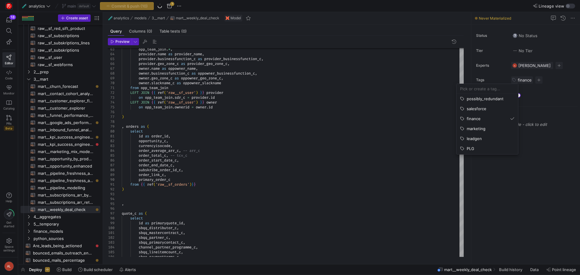
click at [149, 105] on div at bounding box center [290, 137] width 580 height 275
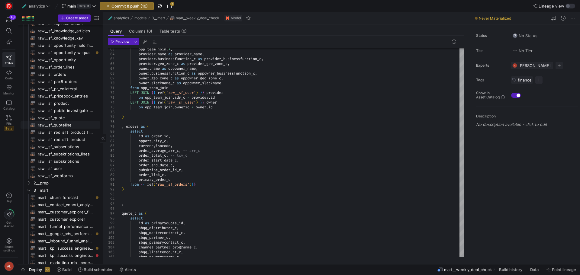
scroll to position [162, 0]
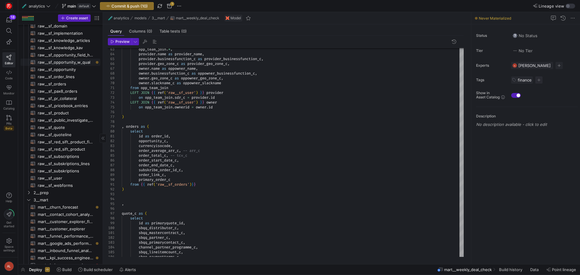
click at [71, 63] on span "raw__sf_opportunity_w_qual​​​​​​​​​​" at bounding box center [66, 62] width 56 height 7
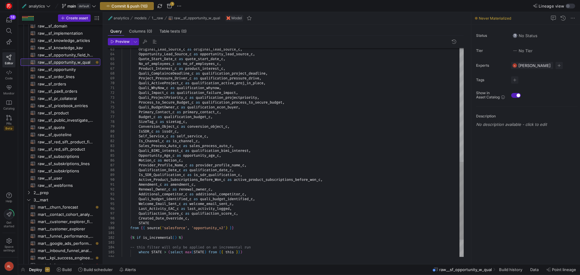
scroll to position [34, 69]
click at [517, 79] on span "button" at bounding box center [514, 79] width 7 height 7
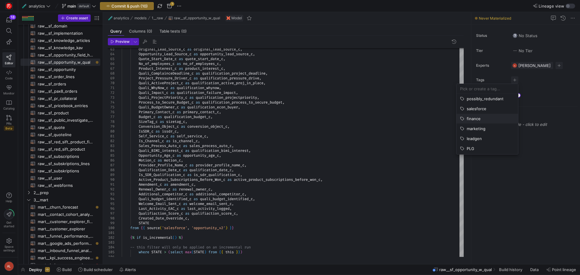
click at [476, 118] on span "finance" at bounding box center [474, 118] width 14 height 5
click at [562, 182] on div at bounding box center [290, 137] width 580 height 275
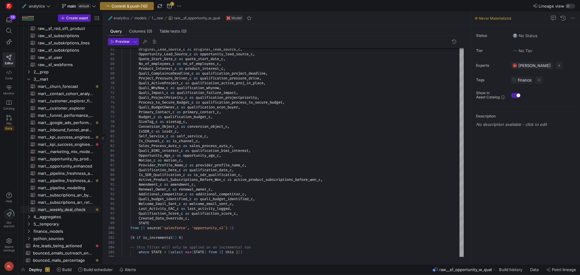
click at [68, 209] on span "mart__weekly_deal_check​​​​​​​​​​" at bounding box center [66, 209] width 56 height 7
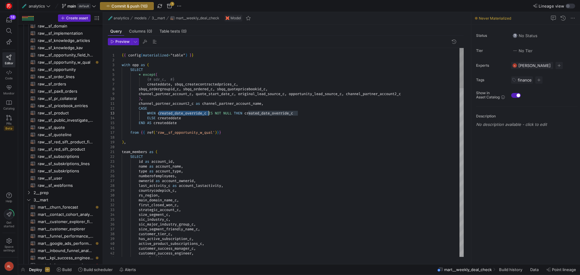
drag, startPoint x: 159, startPoint y: 114, endPoint x: 208, endPoint y: 114, distance: 49.2
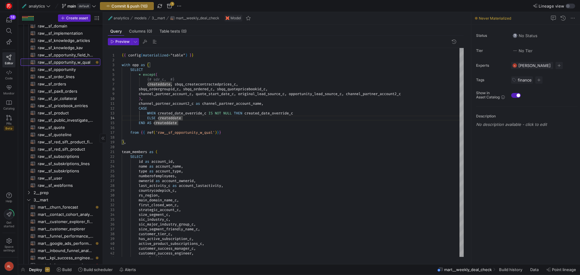
click at [66, 63] on span "raw__sf_opportunity_w_qual​​​​​​​​​​" at bounding box center [66, 62] width 56 height 7
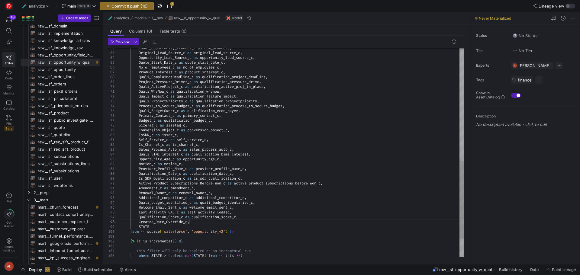
click at [189, 224] on div "Count_Opportunity_Product_c as num_products , Original_Lead_Source_c as origina…" at bounding box center [293, 26] width 342 height 560
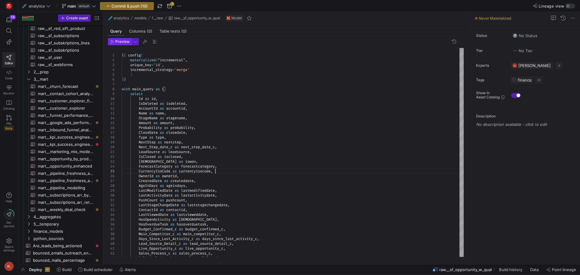
click at [123, 42] on span "Preview" at bounding box center [122, 42] width 14 height 4
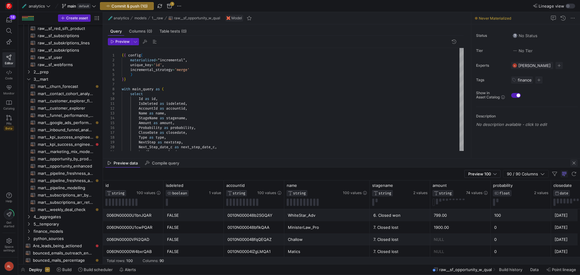
click at [573, 162] on span "button" at bounding box center [573, 162] width 7 height 7
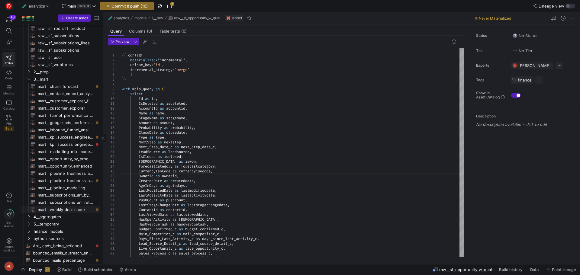
click at [68, 207] on span "mart__weekly_deal_check​​​​​​​​​​" at bounding box center [66, 209] width 56 height 7
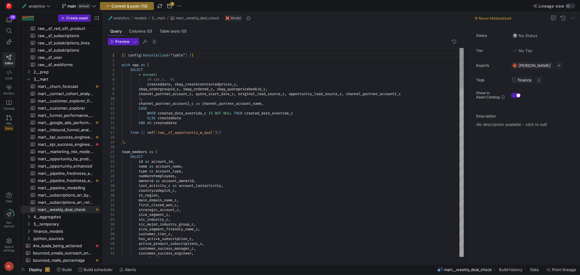
scroll to position [34, 0]
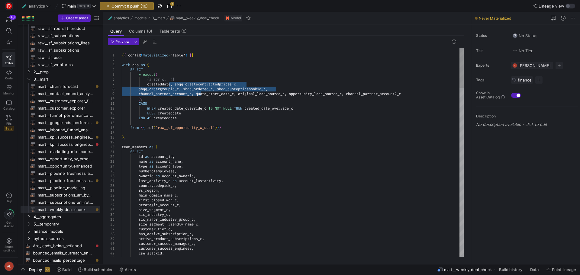
drag, startPoint x: 172, startPoint y: 83, endPoint x: 198, endPoint y: 95, distance: 29.3
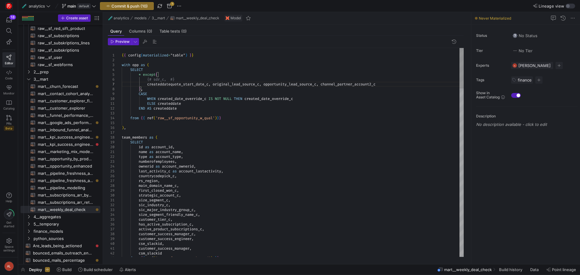
scroll to position [34, 52]
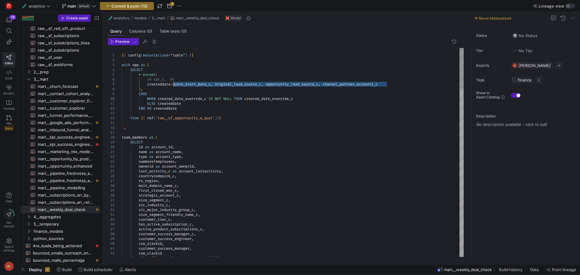
drag, startPoint x: 387, startPoint y: 84, endPoint x: 172, endPoint y: 85, distance: 215.0
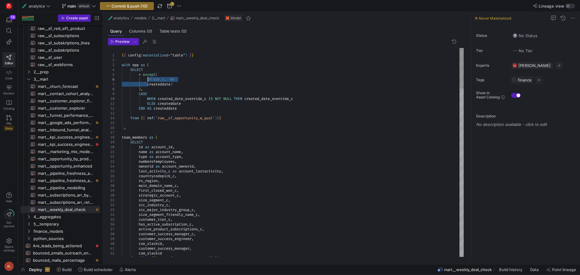
drag, startPoint x: 147, startPoint y: 83, endPoint x: 147, endPoint y: 80, distance: 3.1
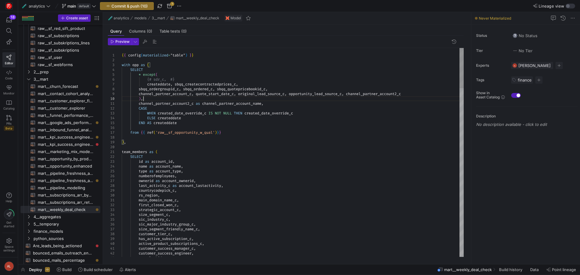
drag, startPoint x: 147, startPoint y: 79, endPoint x: 183, endPoint y: 79, distance: 35.3
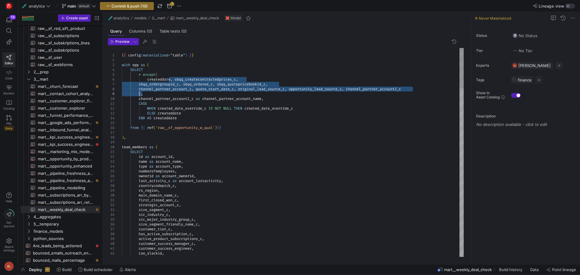
drag, startPoint x: 171, startPoint y: 80, endPoint x: 139, endPoint y: 94, distance: 34.9
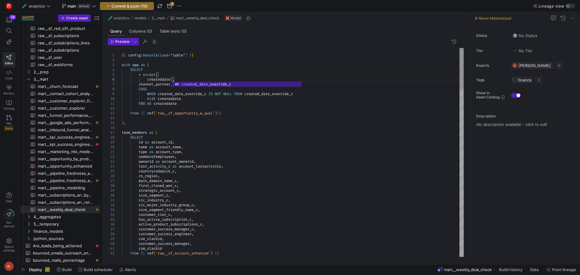
drag, startPoint x: 246, startPoint y: 85, endPoint x: 130, endPoint y: 86, distance: 115.4
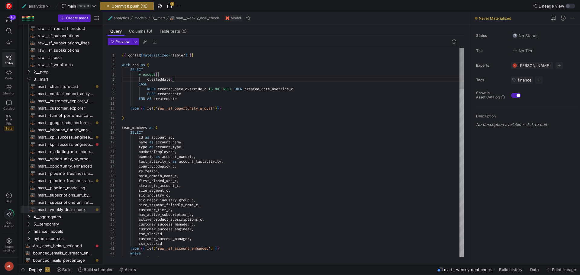
scroll to position [29, 54]
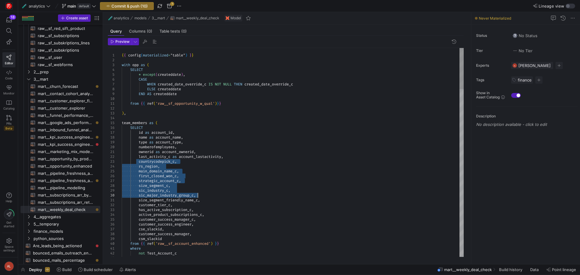
drag, startPoint x: 138, startPoint y: 162, endPoint x: 204, endPoint y: 195, distance: 73.2
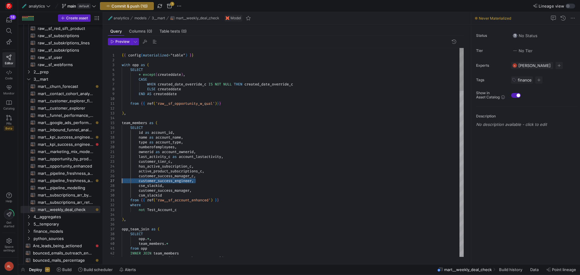
drag, startPoint x: 196, startPoint y: 180, endPoint x: 110, endPoint y: 182, distance: 86.1
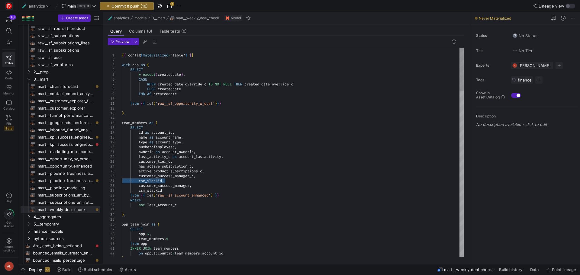
drag, startPoint x: 167, startPoint y: 179, endPoint x: 103, endPoint y: 180, distance: 63.7
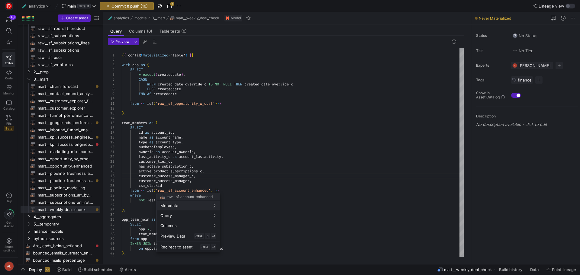
click at [165, 185] on div at bounding box center [290, 137] width 580 height 275
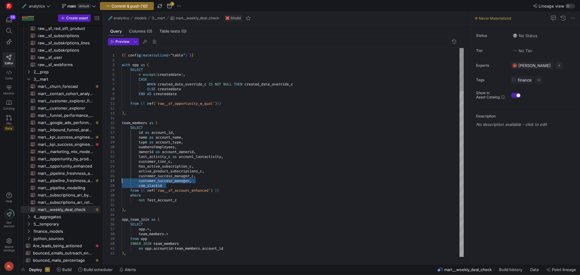
drag, startPoint x: 168, startPoint y: 185, endPoint x: 108, endPoint y: 180, distance: 59.4
drag, startPoint x: 152, startPoint y: 187, endPoint x: 109, endPoint y: 186, distance: 42.9
type textarea "ownerid as account_ownerid, last_activity_c as account_lastactivity, customer_t…"
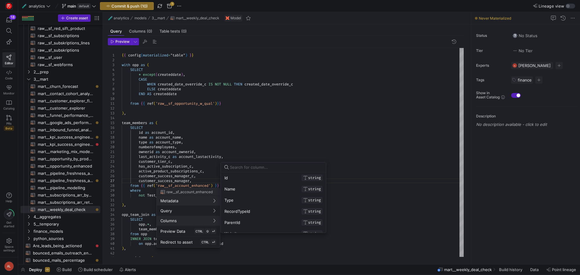
click at [259, 130] on div at bounding box center [290, 137] width 580 height 275
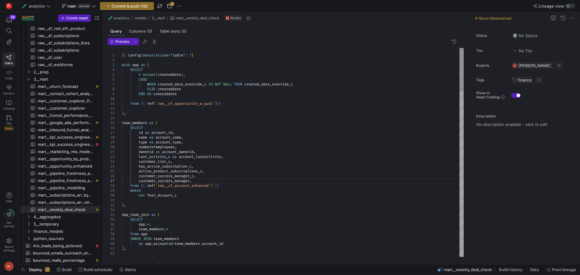
click at [267, 197] on div at bounding box center [290, 137] width 580 height 275
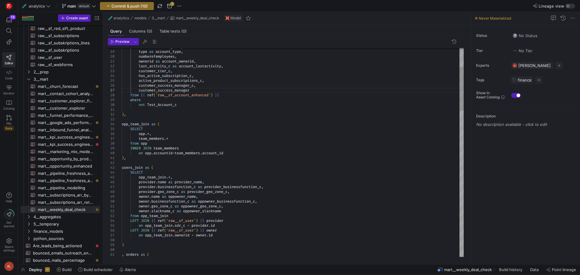
scroll to position [29, 69]
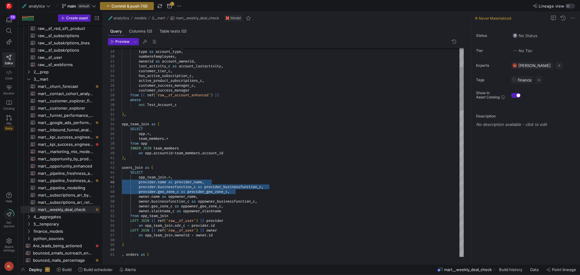
drag, startPoint x: 235, startPoint y: 192, endPoint x: 114, endPoint y: 180, distance: 121.4
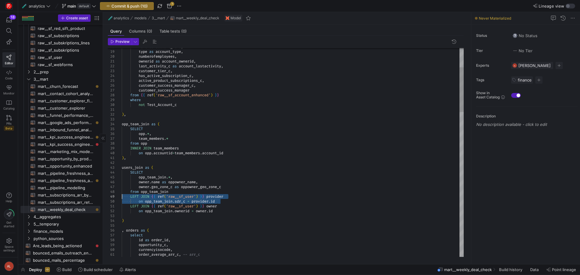
drag, startPoint x: 226, startPoint y: 201, endPoint x: 102, endPoint y: 196, distance: 123.3
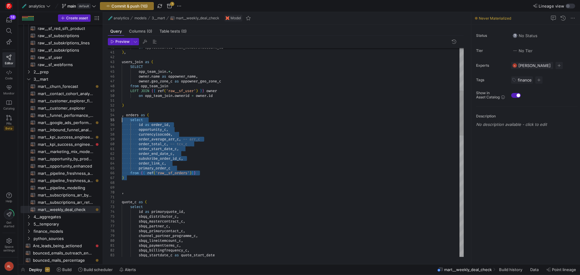
drag, startPoint x: 138, startPoint y: 178, endPoint x: 107, endPoint y: 117, distance: 69.1
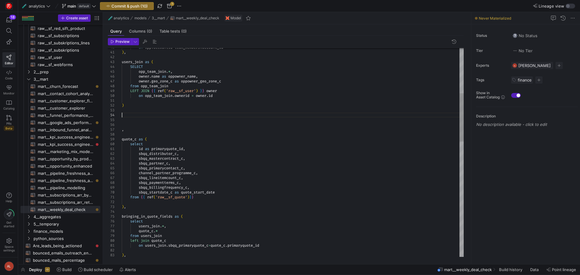
scroll to position [29, 26]
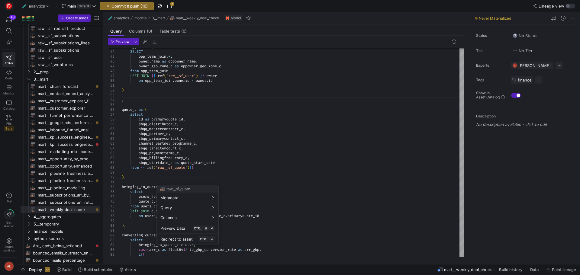
click at [227, 166] on div at bounding box center [290, 137] width 580 height 275
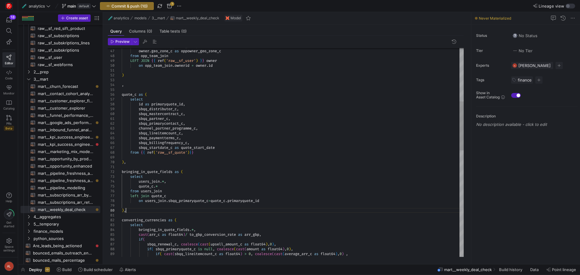
scroll to position [29, 0]
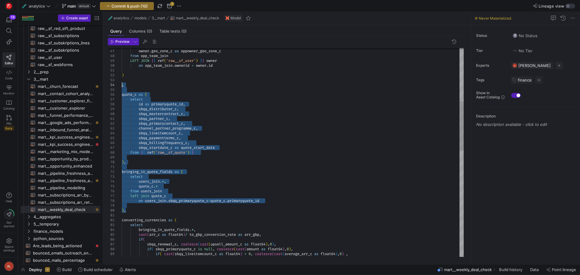
drag, startPoint x: 133, startPoint y: 208, endPoint x: 107, endPoint y: 86, distance: 124.8
click at [122, 86] on div "owner . name as oppowner_name , owner . geo_zone_c as oppowner_geo_zone_c from …" at bounding box center [293, 266] width 342 height 889
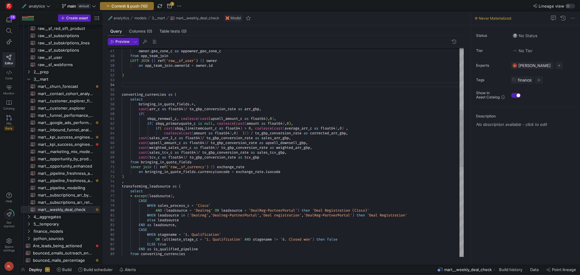
scroll to position [19, 2]
drag, startPoint x: 194, startPoint y: 162, endPoint x: 141, endPoint y: 163, distance: 53.5
click at [141, 163] on div "owner . name as oppowner_name , owner . geo_zone_c as oppowner_geo_zone_c from …" at bounding box center [293, 203] width 342 height 763
click at [168, 154] on div "owner . name as oppowner_name , owner . geo_zone_c as oppowner_geo_zone_c from …" at bounding box center [293, 203] width 342 height 763
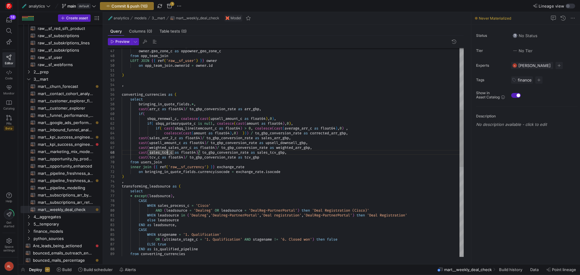
click at [233, 166] on div "owner . name as oppowner_name , owner . geo_zone_c as oppowner_geo_zone_c from …" at bounding box center [293, 203] width 342 height 763
drag, startPoint x: 197, startPoint y: 172, endPoint x: 146, endPoint y: 173, distance: 51.6
click at [146, 173] on div "owner . name as oppowner_name , owner . geo_zone_c as oppowner_geo_zone_c from …" at bounding box center [293, 203] width 342 height 763
drag, startPoint x: 191, startPoint y: 103, endPoint x: 140, endPoint y: 105, distance: 50.8
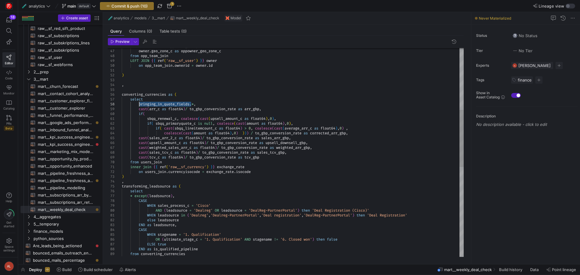
click at [140, 105] on div "owner . name as oppowner_name , owner . geo_zone_c as oppowner_geo_zone_c from …" at bounding box center [293, 203] width 342 height 763
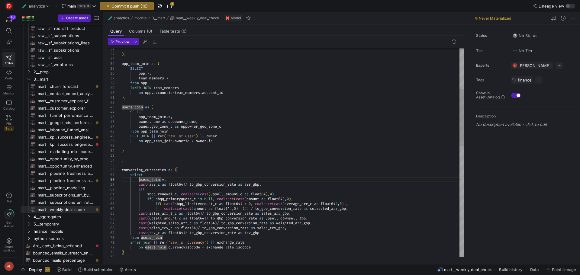
click at [140, 155] on div "owner . name as oppowner_name , owner . geo_zone_c as oppowner_geo_zone_c from …" at bounding box center [293, 278] width 342 height 763
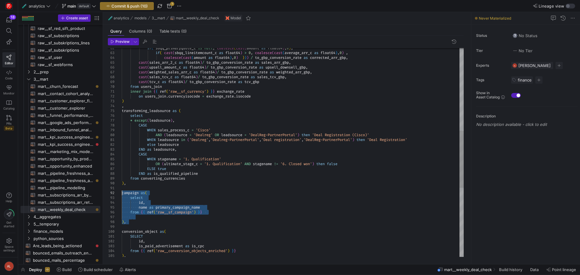
drag, startPoint x: 138, startPoint y: 223, endPoint x: 117, endPoint y: 192, distance: 37.4
click at [122, 192] on div "if ( sbqq_primaryquote_c is null , coalesce ( cast ( amount as float64 ) , 0 ) …" at bounding box center [293, 127] width 342 height 763
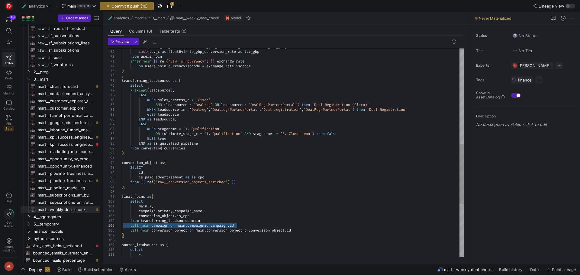
drag, startPoint x: 243, startPoint y: 224, endPoint x: 115, endPoint y: 226, distance: 128.1
click at [122, 226] on div "inner join { { ref ( 'raw__sf_currency' ) } } exchange_rate on users_join . cur…" at bounding box center [293, 78] width 342 height 725
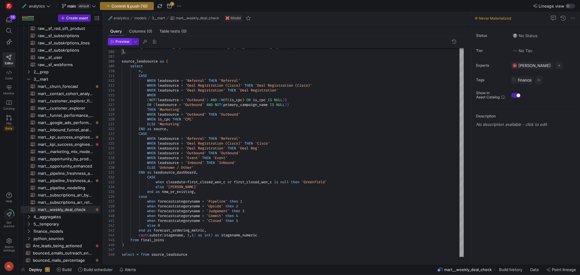
type textarea "main.*, campaign.primary_campaign_name, conversion_object.is_cpc from transform…"
click at [121, 42] on span "Preview" at bounding box center [122, 42] width 14 height 4
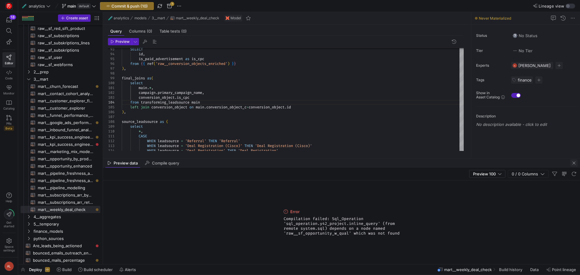
click at [571, 163] on span "button" at bounding box center [573, 162] width 7 height 7
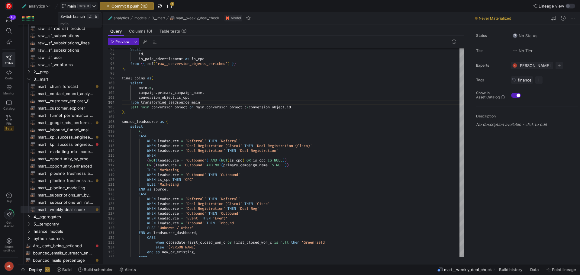
click at [95, 5] on icon at bounding box center [94, 6] width 4 height 4
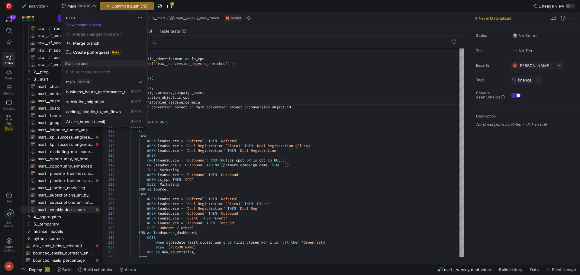
click at [206, 126] on div at bounding box center [290, 137] width 580 height 275
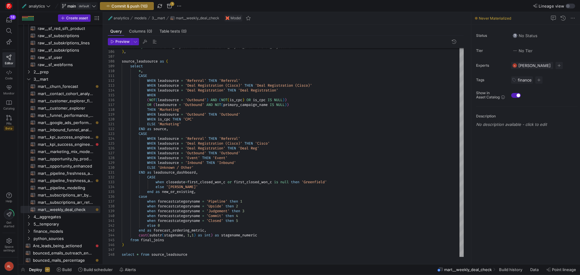
click at [71, 5] on span "main" at bounding box center [71, 6] width 9 height 5
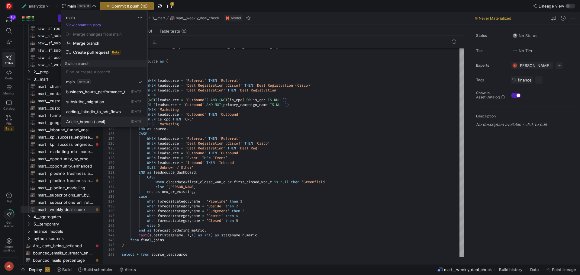
click at [89, 121] on span "Arielle_branch" at bounding box center [79, 121] width 27 height 5
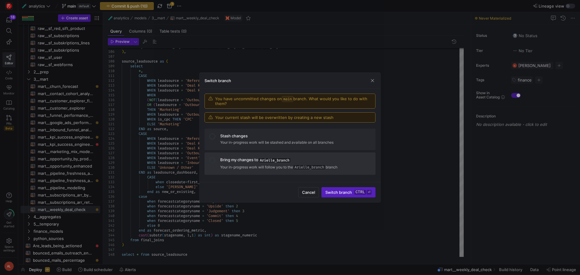
click at [286, 166] on p "Your in-progress work will follow you to the Arielle_branch branch" at bounding box center [295, 167] width 150 height 6
click at [264, 137] on div "Stash changes" at bounding box center [295, 135] width 150 height 5
click at [370, 80] on span "button" at bounding box center [372, 81] width 6 height 6
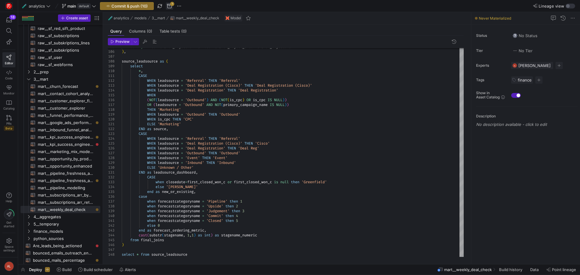
click at [169, 5] on span "button" at bounding box center [169, 5] width 7 height 7
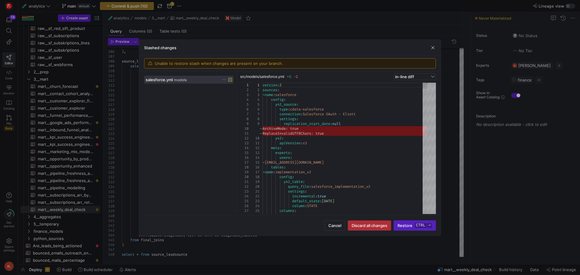
click at [364, 224] on span "Discard all changes" at bounding box center [370, 225] width 36 height 5
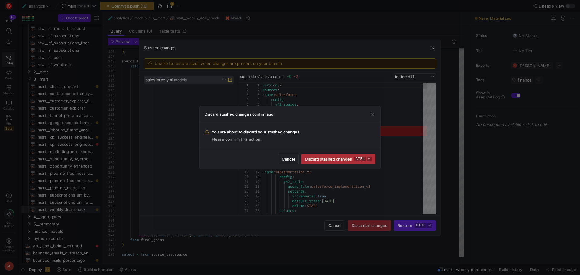
click at [328, 161] on span "Discard stashed changes ctrl ⏎" at bounding box center [338, 159] width 66 height 5
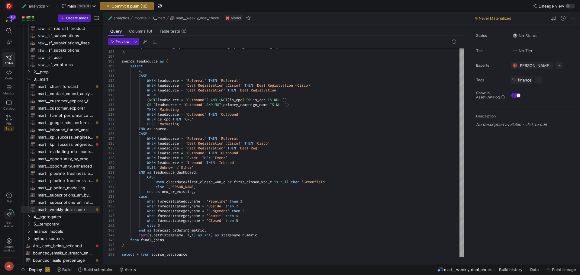
click at [169, 5] on span "button" at bounding box center [169, 5] width 7 height 7
click at [190, 41] on span "Stash all changes" at bounding box center [192, 43] width 33 height 5
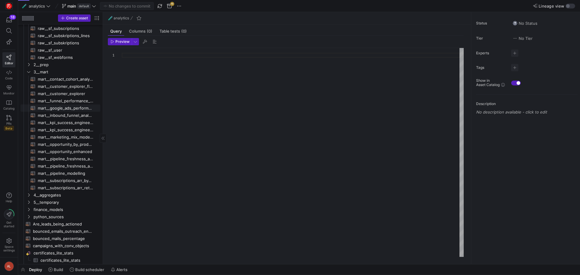
scroll to position [131, 0]
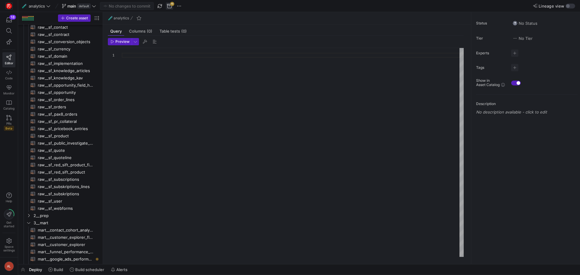
click at [171, 6] on span "button" at bounding box center [169, 5] width 7 height 7
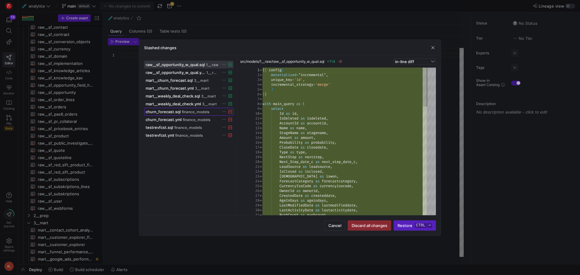
click at [186, 112] on span "finance_models" at bounding box center [195, 112] width 27 height 4
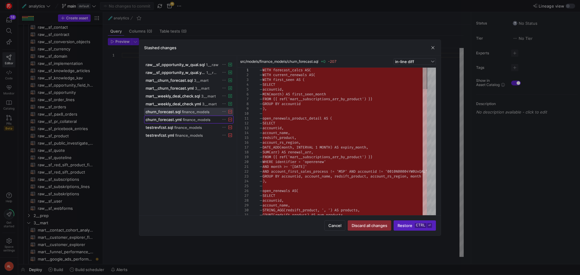
click at [186, 120] on span "finance_models" at bounding box center [196, 120] width 27 height 4
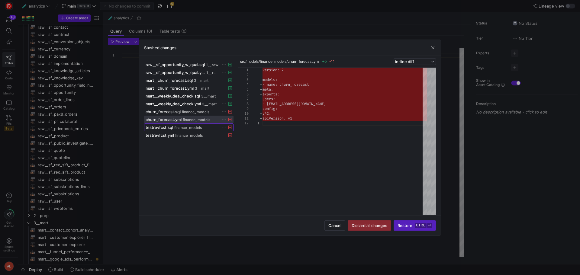
click at [183, 127] on span "finance_models" at bounding box center [187, 128] width 27 height 4
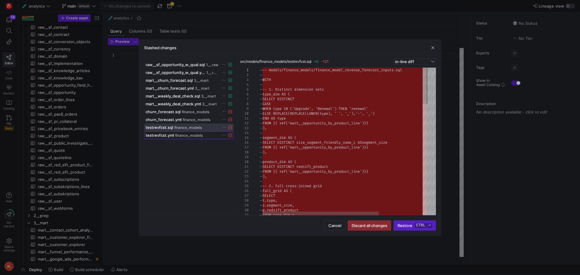
click at [182, 135] on span "finance_models" at bounding box center [188, 135] width 27 height 4
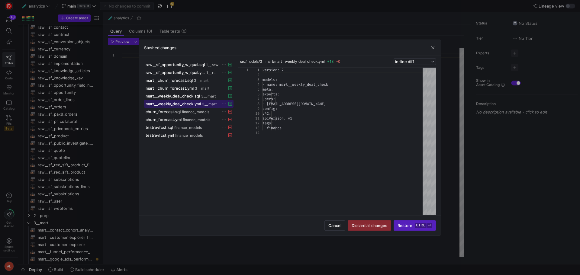
click at [178, 104] on span "mart__weekly_deal_check.yml" at bounding box center [173, 103] width 55 height 5
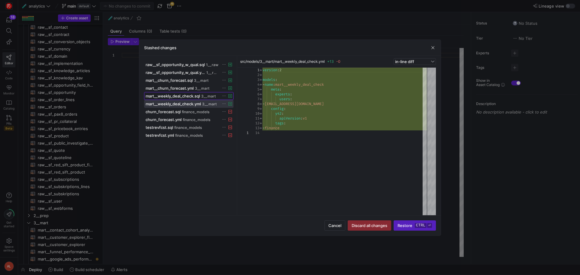
click at [181, 97] on span "mart__weekly_deal_check.sql" at bounding box center [173, 96] width 54 height 5
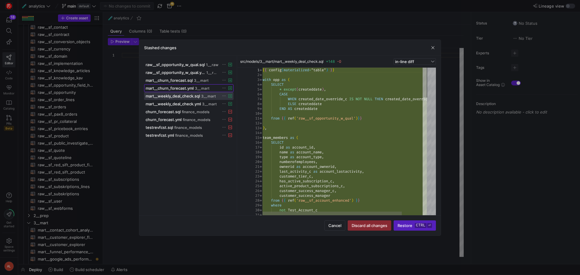
click at [181, 89] on span "mart__churn_forecast.yml" at bounding box center [170, 88] width 48 height 5
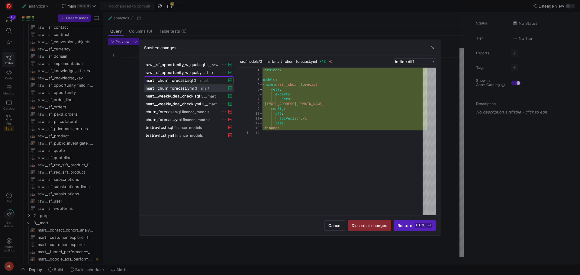
click at [183, 79] on span "mart__churn_forecast.sql" at bounding box center [169, 80] width 47 height 5
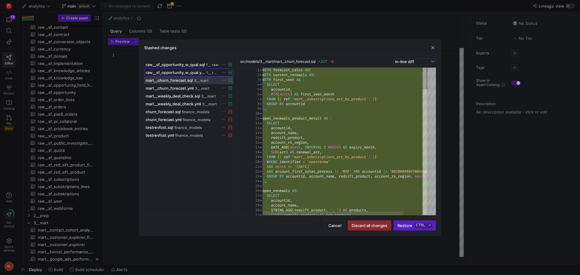
click at [185, 72] on span "raw__sf_opportunity_w_qual.yml" at bounding box center [175, 72] width 59 height 5
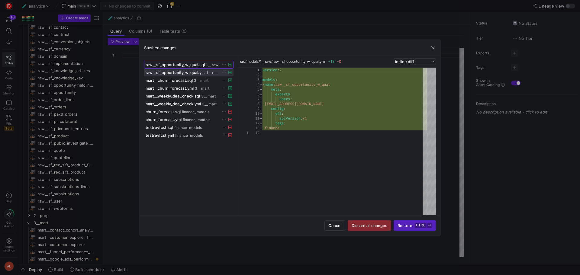
click at [185, 66] on span "raw__sf_opportunity_w_qual.sql" at bounding box center [175, 64] width 59 height 5
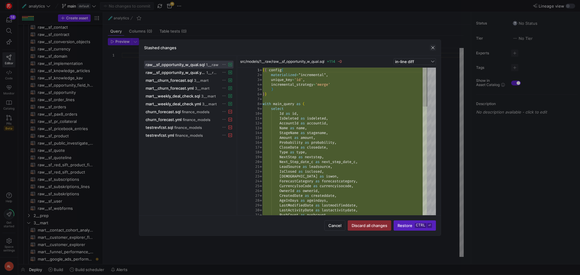
click at [432, 47] on span "button" at bounding box center [433, 48] width 6 height 6
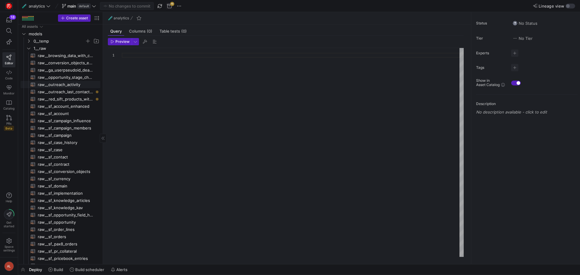
scroll to position [0, 0]
click at [78, 5] on span "default" at bounding box center [83, 6] width 13 height 5
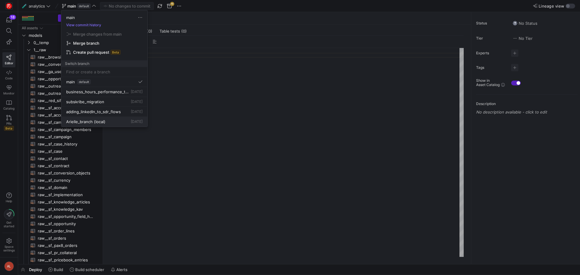
click at [89, 121] on span "Arielle_branch" at bounding box center [79, 121] width 27 height 5
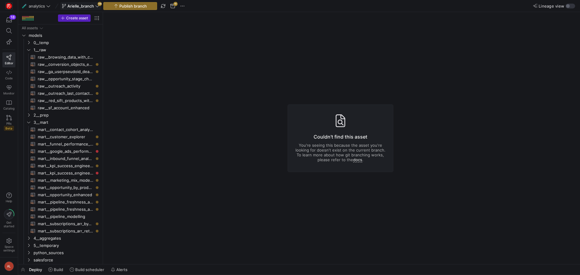
click at [94, 4] on span "Arielle_branch" at bounding box center [80, 6] width 27 height 5
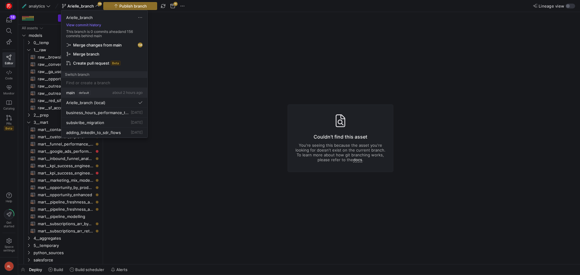
click at [113, 92] on span "about 2 hours ago" at bounding box center [127, 92] width 30 height 5
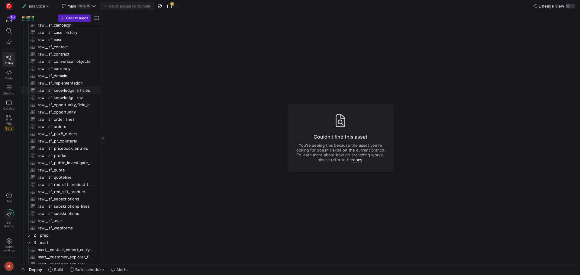
scroll to position [91, 0]
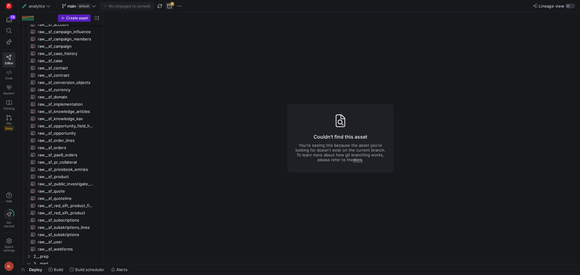
click at [170, 6] on span "button" at bounding box center [169, 5] width 7 height 7
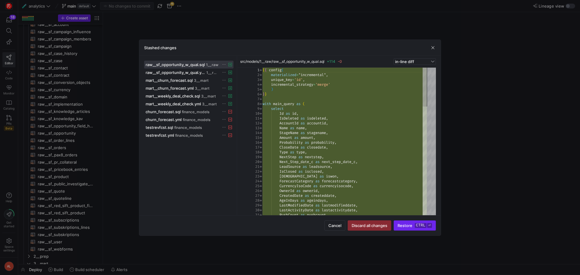
click at [410, 228] on span "submit" at bounding box center [415, 226] width 42 height 10
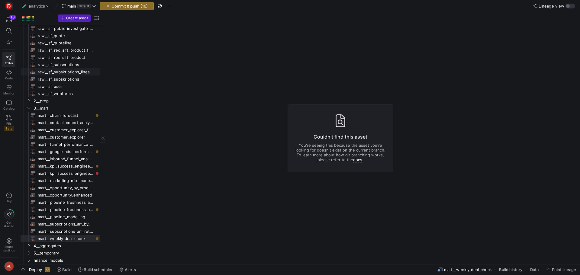
scroll to position [322, 0]
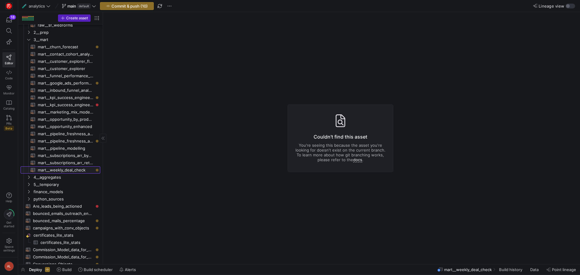
click at [63, 170] on span "mart__weekly_deal_check​​​​​​​​​​" at bounding box center [66, 170] width 56 height 7
click at [180, 115] on y42-asset-editor-not-found "Couldn't find this asset You're seeing this because the asset you're looking fo…" at bounding box center [340, 138] width 474 height 252
click at [63, 123] on link "mart__opportunity_by_product_line​​​​​​​​​​" at bounding box center [61, 119] width 80 height 7
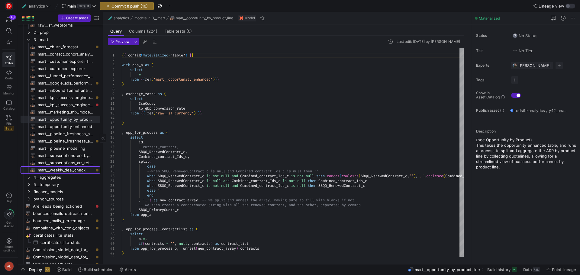
click at [65, 168] on span "mart__weekly_deal_check​​​​​​​​​​" at bounding box center [66, 170] width 56 height 7
type textarea "{{ config(materialized="table") }} with opp as ( SELECT * except(createddate), …"
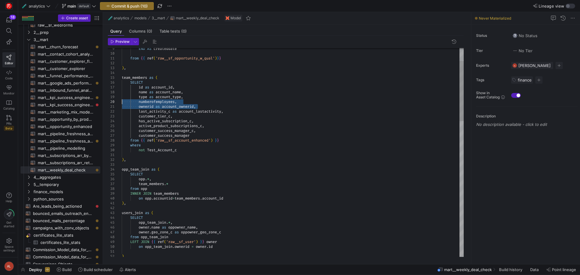
drag, startPoint x: 203, startPoint y: 107, endPoint x: 111, endPoint y: 102, distance: 92.5
drag, startPoint x: 190, startPoint y: 101, endPoint x: 182, endPoint y: 101, distance: 7.9
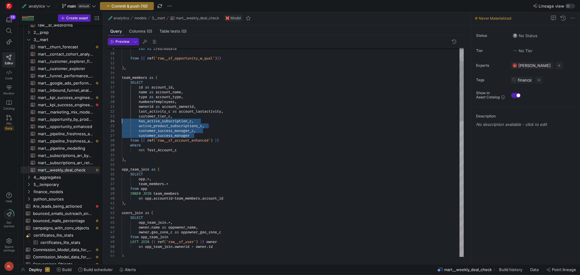
drag, startPoint x: 193, startPoint y: 136, endPoint x: 117, endPoint y: 122, distance: 77.8
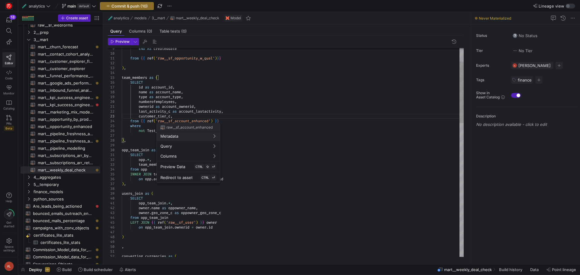
click at [176, 119] on div at bounding box center [290, 137] width 580 height 275
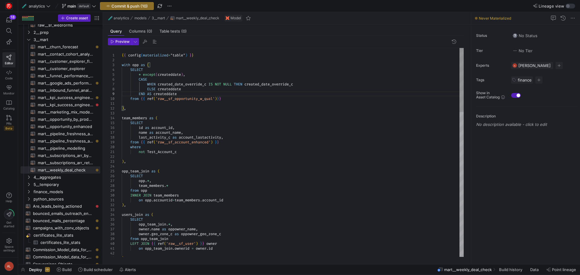
click at [210, 174] on div at bounding box center [290, 137] width 580 height 275
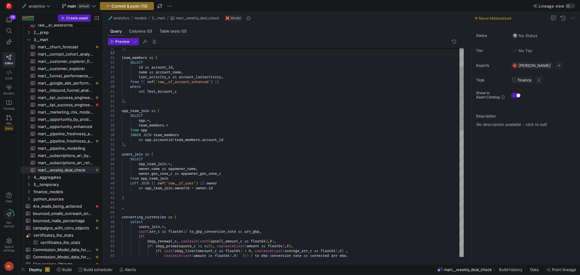
type textarea "on opp_team_join.ownerid = owner.id ) , converting_currencies as ( select users…"
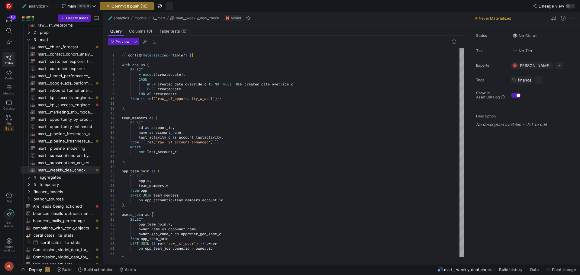
click at [169, 7] on span "button" at bounding box center [169, 5] width 7 height 7
click at [188, 45] on span "Stash all changes" at bounding box center [192, 43] width 33 height 5
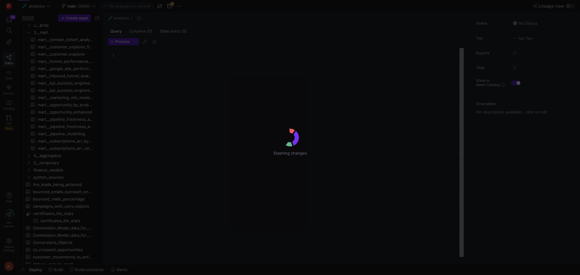
scroll to position [5, 0]
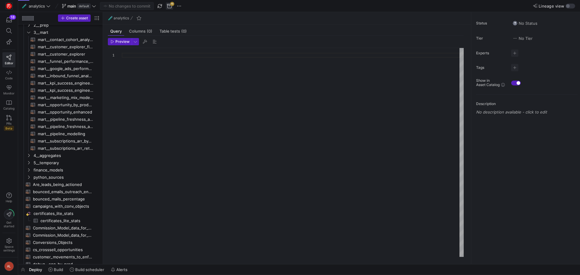
click at [168, 5] on span "button" at bounding box center [169, 5] width 7 height 7
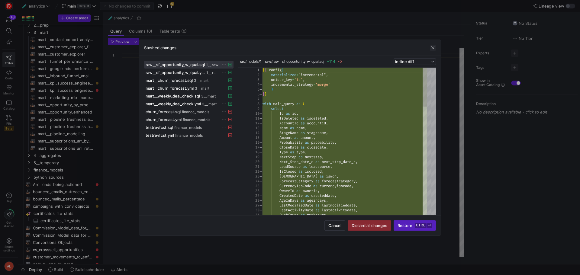
click at [432, 49] on span "button" at bounding box center [433, 48] width 6 height 6
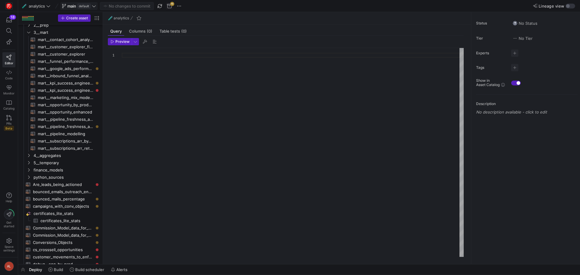
click at [69, 3] on span at bounding box center [79, 5] width 37 height 7
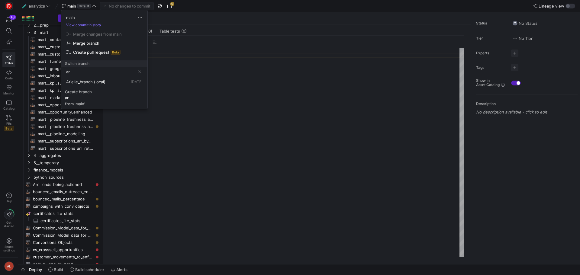
type input "a"
type input "~"
type input "Finance_test"
click at [78, 82] on div "Create branch" at bounding box center [78, 81] width 27 height 5
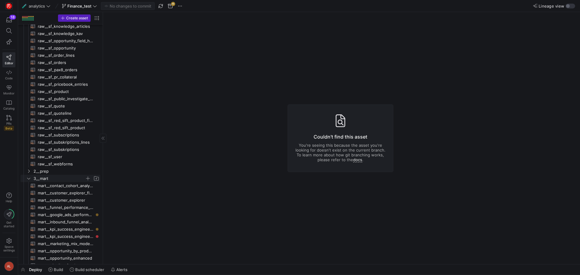
scroll to position [171, 0]
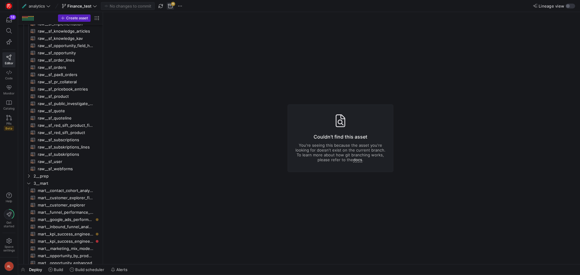
click at [170, 6] on span "button" at bounding box center [170, 5] width 7 height 7
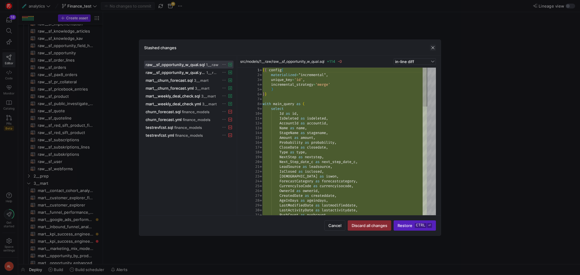
click at [433, 46] on span "button" at bounding box center [433, 48] width 6 height 6
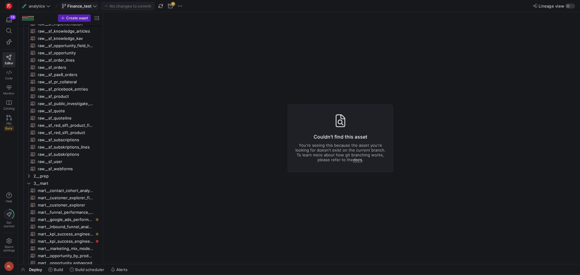
click at [88, 4] on span "Finance_test" at bounding box center [79, 6] width 24 height 5
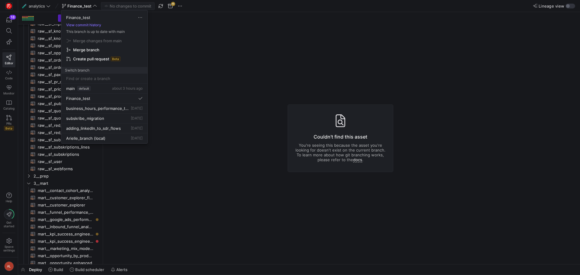
click at [199, 82] on div at bounding box center [290, 137] width 580 height 275
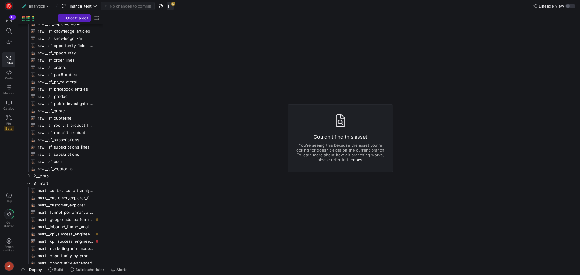
click at [172, 7] on span "button" at bounding box center [170, 5] width 7 height 7
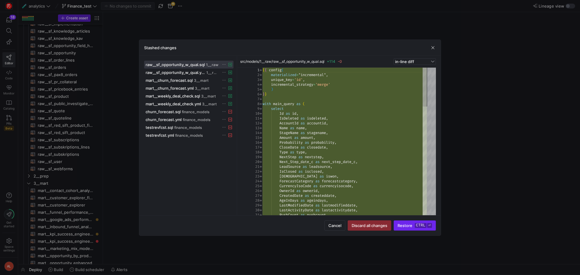
click at [414, 230] on button "Restore ctrl ⏎" at bounding box center [414, 225] width 42 height 10
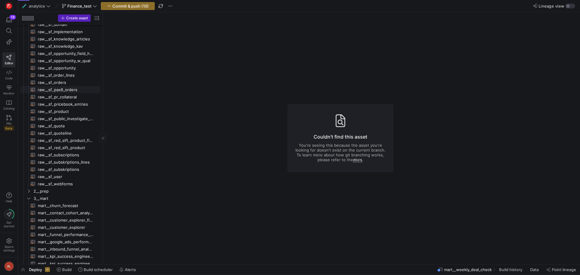
scroll to position [141, 0]
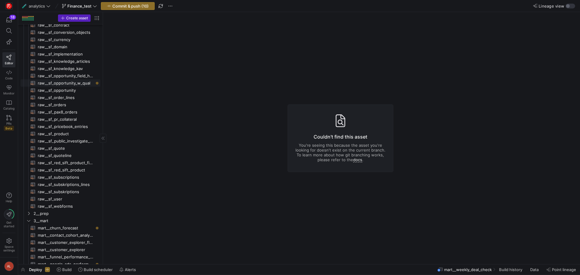
click at [72, 82] on span "raw__sf_opportunity_w_qual​​​​​​​​​​" at bounding box center [66, 83] width 56 height 7
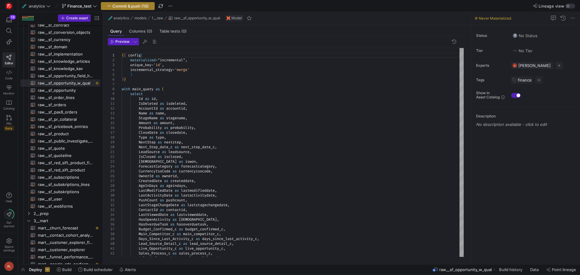
click at [129, 7] on span "Commit & push (10)" at bounding box center [130, 6] width 36 height 5
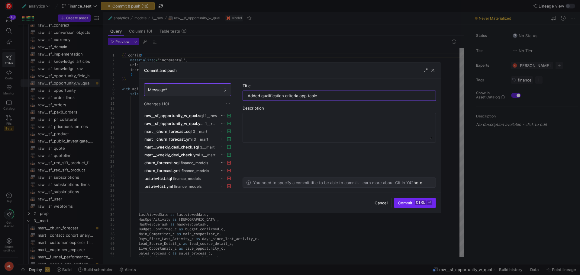
type input "Added qualification criteria opp table"
click at [408, 199] on span "submit" at bounding box center [414, 203] width 41 height 10
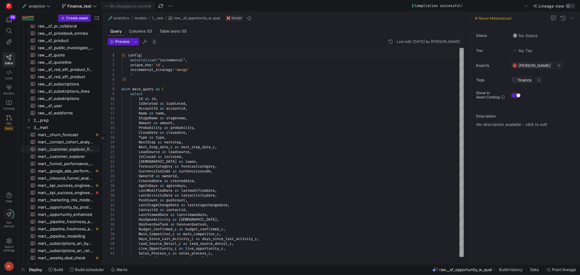
scroll to position [262, 0]
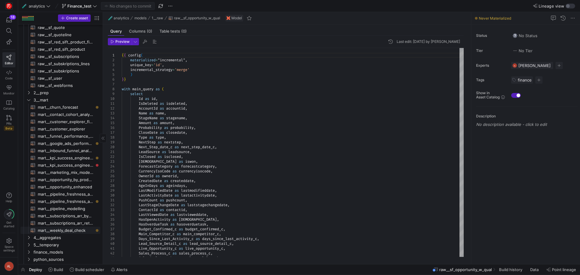
click at [87, 230] on span "mart__weekly_deal_check​​​​​​​​​​" at bounding box center [66, 230] width 56 height 7
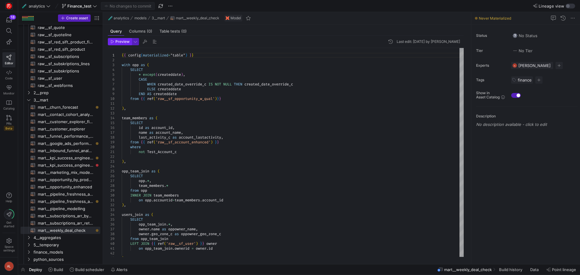
click at [118, 45] on button "Preview" at bounding box center [120, 41] width 24 height 7
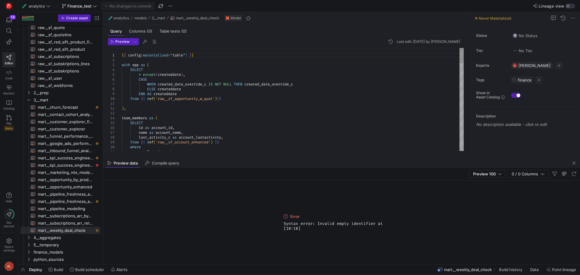
click at [199, 134] on span "CTRL" at bounding box center [202, 135] width 8 height 4
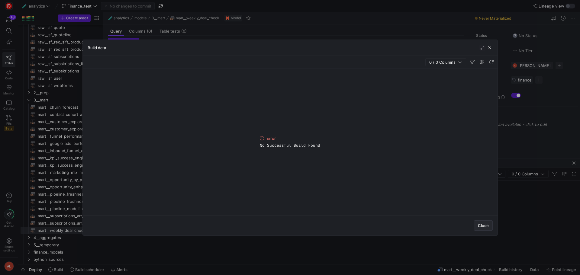
click at [480, 223] on span "Close" at bounding box center [483, 225] width 11 height 5
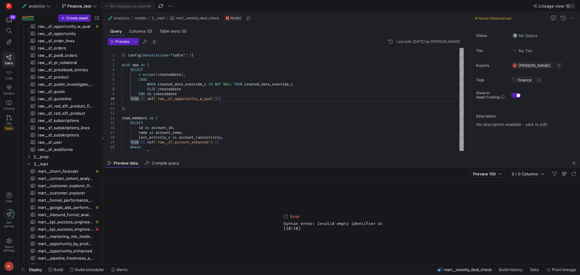
scroll to position [156, 0]
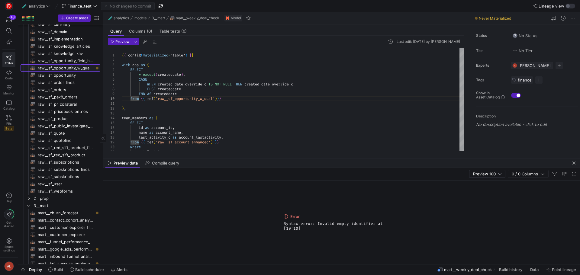
click at [73, 66] on span "raw__sf_opportunity_w_qual​​​​​​​​​​" at bounding box center [66, 68] width 56 height 7
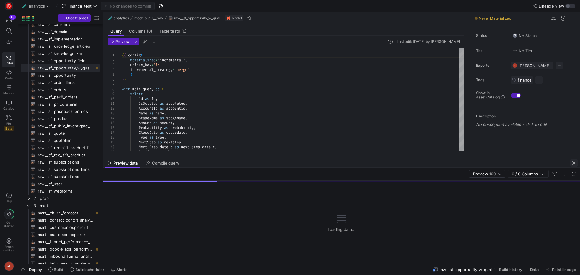
click at [573, 162] on span "button" at bounding box center [573, 162] width 7 height 7
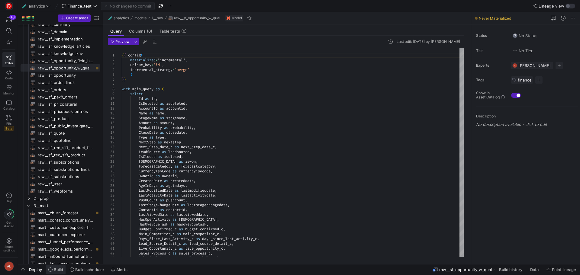
click at [57, 268] on span "Build" at bounding box center [58, 269] width 9 height 5
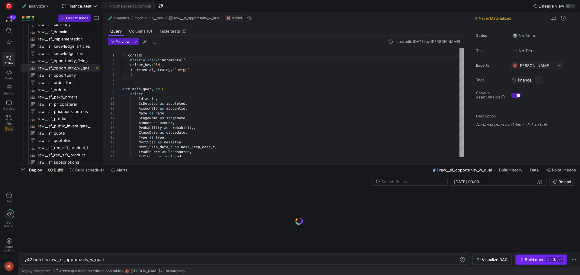
click at [527, 260] on div "Build now" at bounding box center [534, 259] width 18 height 5
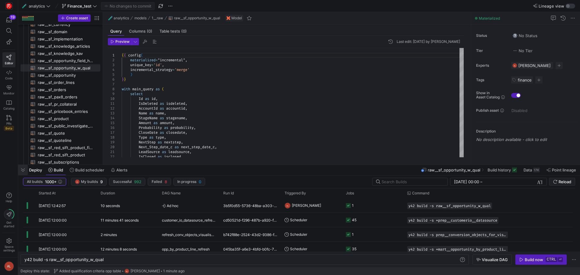
click at [20, 168] on span "button" at bounding box center [23, 170] width 10 height 10
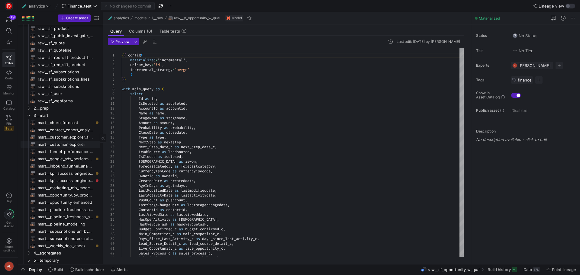
scroll to position [246, 0]
click at [74, 243] on span "mart__weekly_deal_check​​​​​​​​​​" at bounding box center [66, 245] width 56 height 7
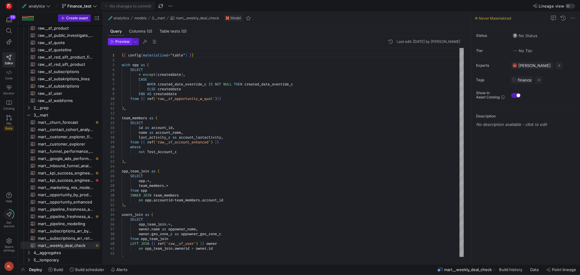
click at [115, 43] on span "Preview" at bounding box center [122, 42] width 14 height 4
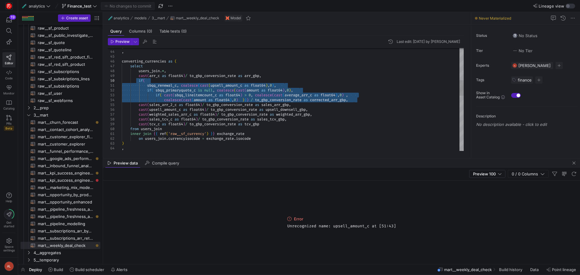
drag, startPoint x: 357, startPoint y: 100, endPoint x: 139, endPoint y: 82, distance: 218.2
click at [139, 82] on div ") , converting_currencies as ( select users_join . * , cast ( arr_c as float64 …" at bounding box center [293, 175] width 342 height 676
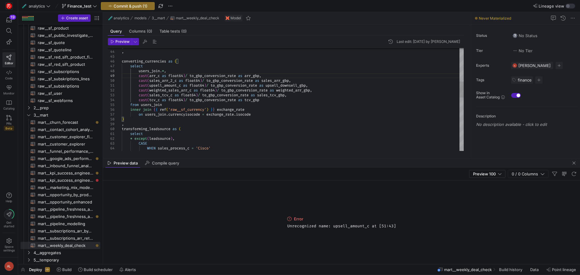
click at [237, 86] on div ") , converting_currencies as ( select users_join . * , cast ( arr_c as float64 …" at bounding box center [293, 163] width 342 height 652
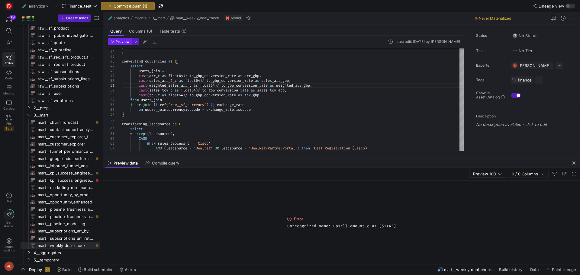
click at [119, 41] on span "Preview" at bounding box center [122, 42] width 14 height 4
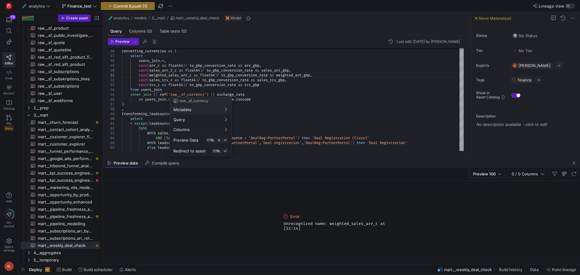
click at [195, 75] on div at bounding box center [290, 137] width 580 height 275
click at [195, 75] on div "converting_currencies as ( select users_join . * , cast ( arr_c as float64 ) / …" at bounding box center [293, 149] width 342 height 647
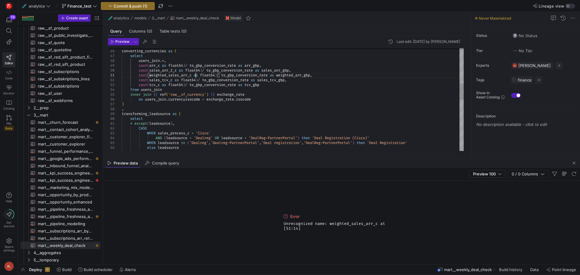
click at [195, 75] on div "converting_currencies as ( select users_join . * , cast ( arr_c as float64 ) / …" at bounding box center [293, 149] width 342 height 647
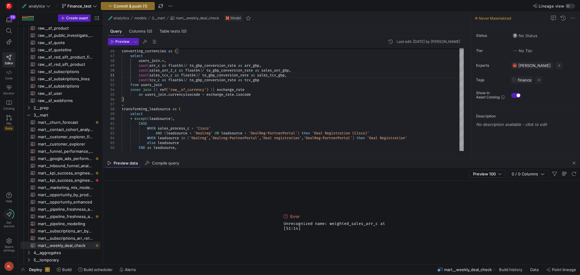
click at [114, 37] on div "Preview Last edit: Wednesday 13 August 2025 by Arielle Lode 45 46 47 48 49 50 5…" at bounding box center [285, 95] width 365 height 118
click at [115, 40] on span "Preview" at bounding box center [120, 42] width 19 height 4
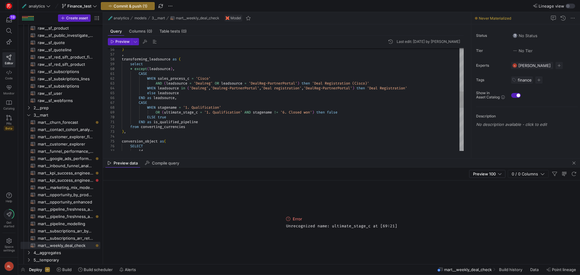
click at [156, 112] on div ") , transforming_leadsource as ( select * except ( leadsource ) , CASE WHEN sal…" at bounding box center [293, 98] width 342 height 643
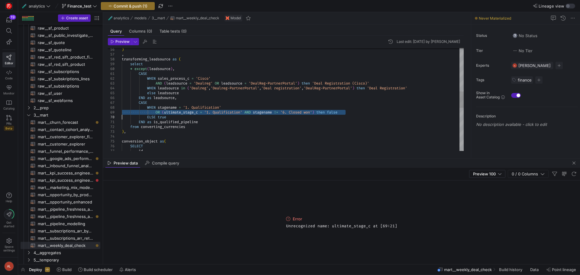
click at [156, 112] on div ") , transforming_leadsource as ( select * except ( leadsource ) , CASE WHEN sal…" at bounding box center [293, 98] width 342 height 643
type textarea "CASE WHEN sales_process_c = 'Cisco' AND (leadsource = 'Dealreg' OR leadsource =…"
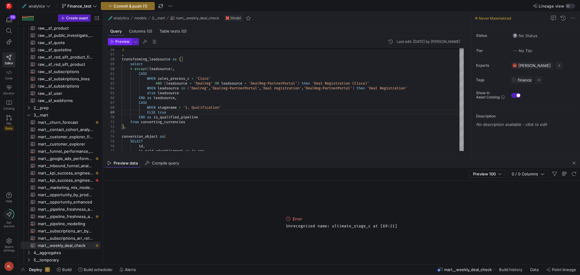
click at [121, 42] on span "Preview" at bounding box center [122, 42] width 14 height 4
click at [204, 115] on div ") , transforming_leadsource as ( select * except ( leadsource ) , CASE WHEN sal…" at bounding box center [293, 96] width 342 height 638
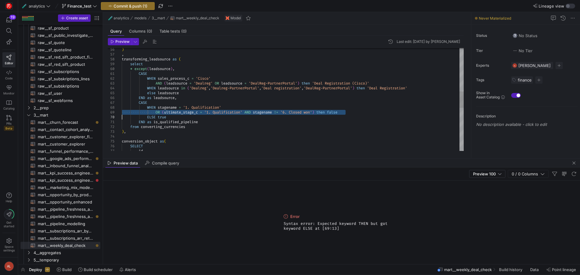
click at [322, 111] on div ") , transforming_leadsource as ( select * except ( leadsource ) , CASE WHEN sal…" at bounding box center [293, 98] width 342 height 643
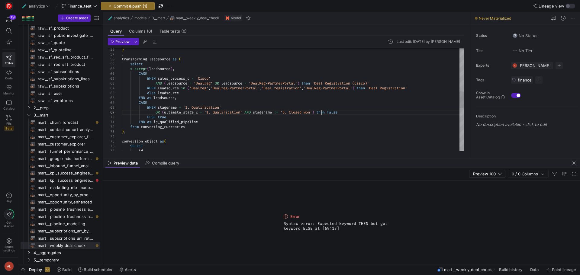
click at [322, 111] on div ") , transforming_leadsource as ( select * except ( leadsource ) , CASE WHEN sal…" at bounding box center [293, 98] width 342 height 643
click at [156, 111] on div ") , transforming_leadsource as ( select * except ( leadsource ) , CASE WHEN sal…" at bounding box center [293, 98] width 342 height 643
click at [124, 42] on span "Preview" at bounding box center [122, 42] width 14 height 4
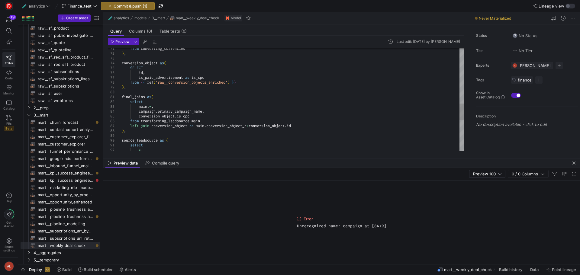
scroll to position [0, 104]
click at [155, 109] on div "from converting_currencies ) , conversion_object as ( SELECT id , is_paid_adver…" at bounding box center [293, 22] width 342 height 638
click at [125, 40] on span "Preview" at bounding box center [122, 42] width 14 height 4
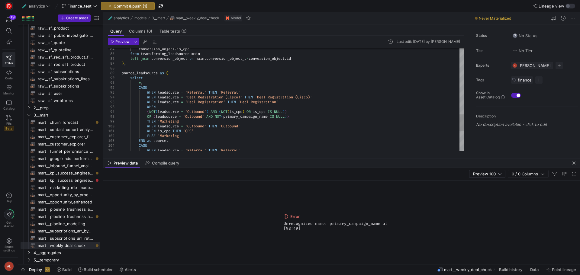
scroll to position [0, 0]
drag, startPoint x: 297, startPoint y: 116, endPoint x: 147, endPoint y: 117, distance: 149.5
click at [120, 39] on span "button" at bounding box center [119, 41] width 23 height 7
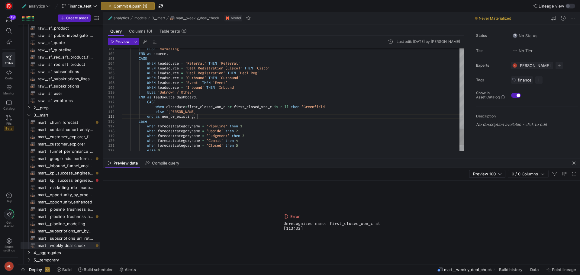
scroll to position [0, 169]
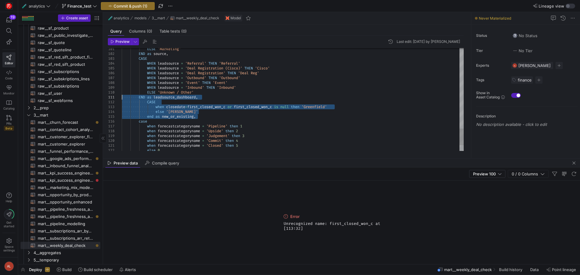
drag, startPoint x: 199, startPoint y: 116, endPoint x: 97, endPoint y: 98, distance: 103.0
drag, startPoint x: 202, startPoint y: 117, endPoint x: 110, endPoint y: 100, distance: 93.4
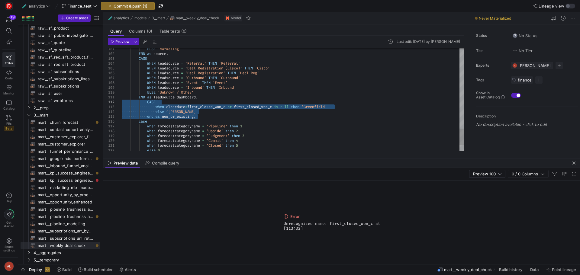
scroll to position [0, 126]
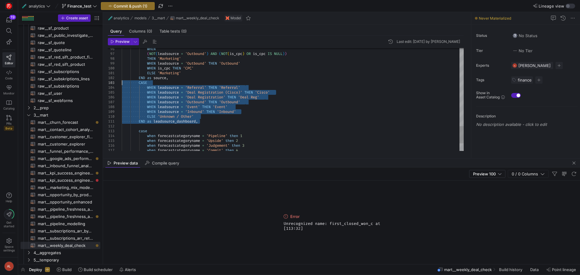
drag, startPoint x: 204, startPoint y: 123, endPoint x: 115, endPoint y: 80, distance: 98.6
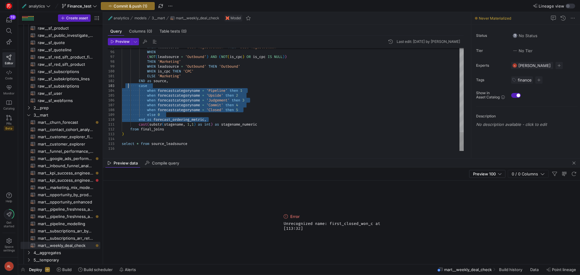
drag, startPoint x: 213, startPoint y: 118, endPoint x: 129, endPoint y: 86, distance: 90.3
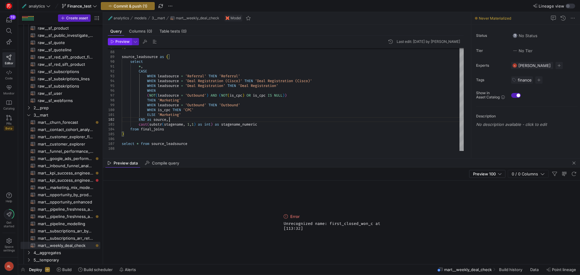
click at [121, 39] on span "button" at bounding box center [119, 41] width 23 height 7
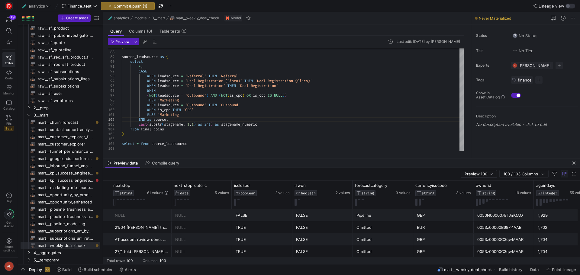
scroll to position [0, 693]
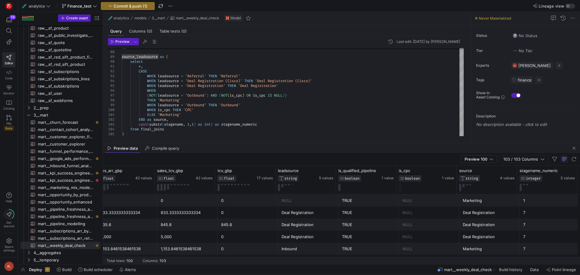
drag, startPoint x: 232, startPoint y: 158, endPoint x: 233, endPoint y: 143, distance: 14.8
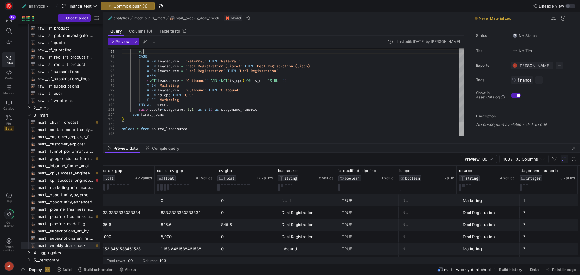
click at [462, 136] on div at bounding box center [461, 129] width 4 height 14
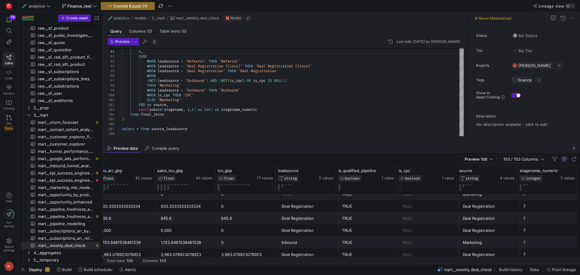
scroll to position [0, 0]
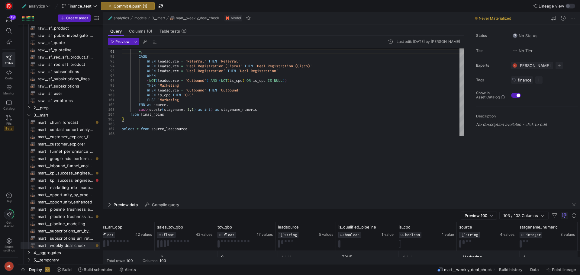
drag, startPoint x: 311, startPoint y: 143, endPoint x: 305, endPoint y: 200, distance: 56.8
click at [305, 200] on div at bounding box center [341, 200] width 477 height 0
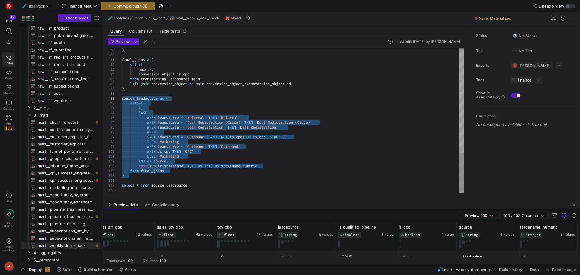
drag, startPoint x: 136, startPoint y: 179, endPoint x: 114, endPoint y: 98, distance: 83.7
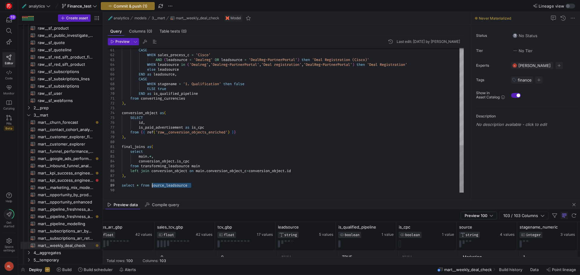
drag, startPoint x: 201, startPoint y: 188, endPoint x: 152, endPoint y: 186, distance: 49.9
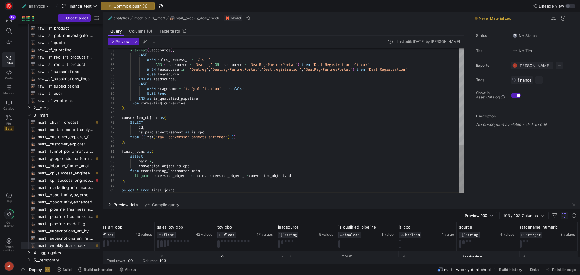
scroll to position [39, 54]
drag, startPoint x: 145, startPoint y: 150, endPoint x: 121, endPoint y: 150, distance: 24.5
drag, startPoint x: 184, startPoint y: 191, endPoint x: 165, endPoint y: 189, distance: 18.5
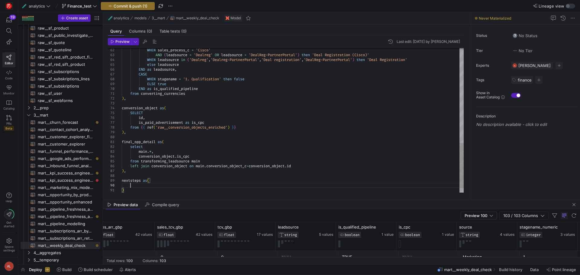
scroll to position [43, 8]
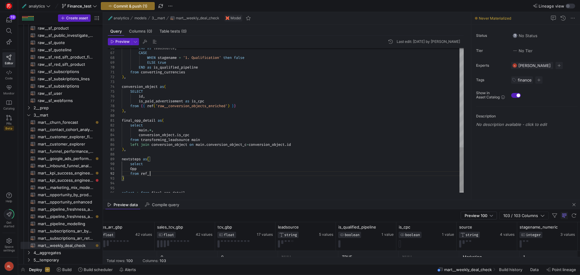
scroll to position [5, 30]
drag, startPoint x: 251, startPoint y: 105, endPoint x: 247, endPoint y: 106, distance: 4.0
drag, startPoint x: 247, startPoint y: 106, endPoint x: 130, endPoint y: 105, distance: 116.9
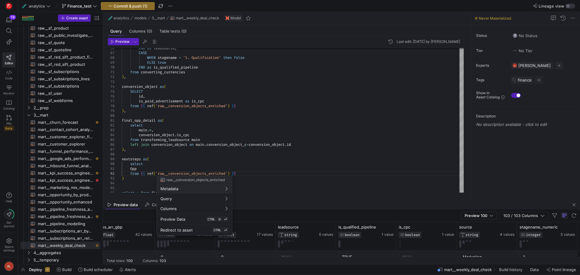
click at [233, 173] on div at bounding box center [290, 137] width 580 height 275
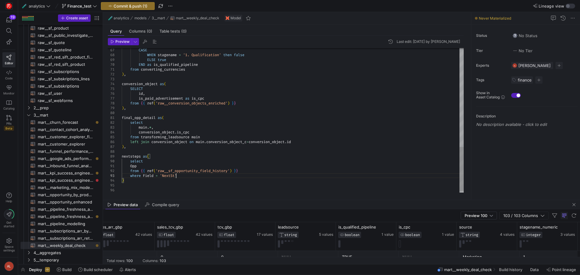
scroll to position [10, 59]
type textarea "OpportunityId, Field, from {{ ref('raw__sf_opportunity_field_history') }} where…"
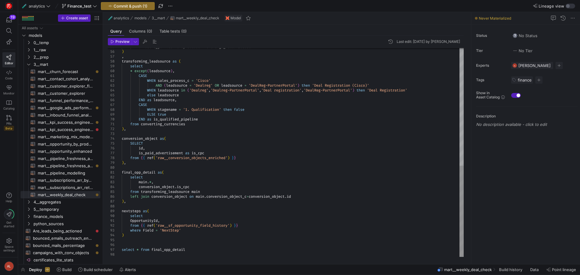
click at [185, 231] on div "on users_join . currencyisocode = exchange_rate . isocode ) , transforming_lead…" at bounding box center [293, 18] width 342 height 478
click at [167, 220] on div "on users_join . currencyisocode = exchange_rate . isocode ) , transforming_lead…" at bounding box center [293, 18] width 342 height 478
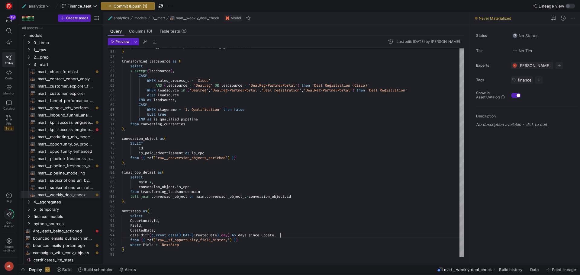
scroll to position [14, 156]
click at [186, 245] on div "on users_join . currencyisocode = exchange_rate . isocode ) , transforming_lead…" at bounding box center [293, 25] width 342 height 493
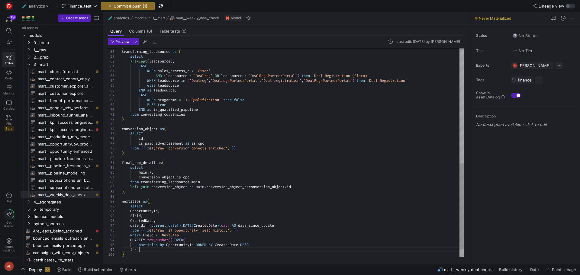
scroll to position [39, 19]
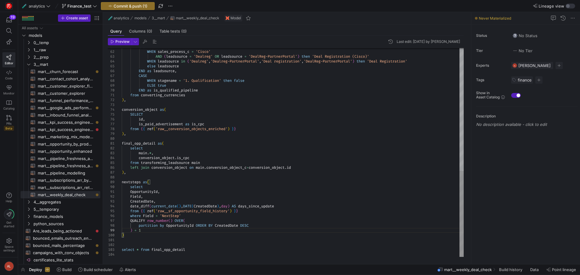
click at [127, 234] on div "CASE WHEN sales_process_c = 'Cisco' AND ( leadsource = 'Dealreg' OR leadsource …" at bounding box center [293, 3] width 342 height 507
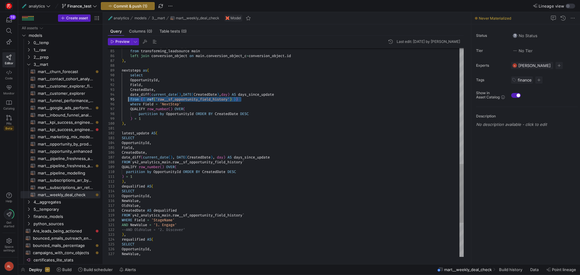
drag, startPoint x: 241, startPoint y: 99, endPoint x: 127, endPoint y: 99, distance: 114.2
click at [127, 99] on div "CreatedDate , date_diff ( current_date ( ) , DATE ( CreatedDate ) , day ) AS da…" at bounding box center [293, 7] width 342 height 739
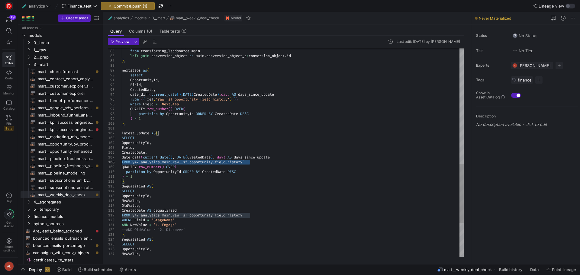
drag, startPoint x: 253, startPoint y: 162, endPoint x: 111, endPoint y: 164, distance: 141.7
click at [122, 164] on div "CreatedDate , date_diff ( current_date ( ) , DATE ( CreatedDate ) , day ) AS da…" at bounding box center [293, 7] width 342 height 739
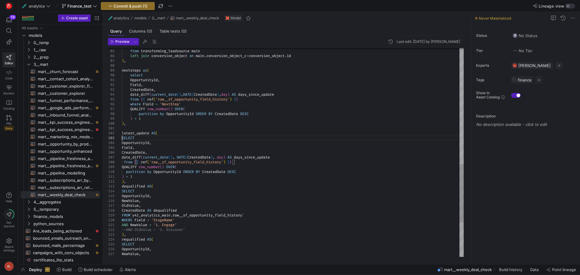
click at [122, 139] on div "CreatedDate , date_diff ( current_date ( ) , DATE ( CreatedDate ) , day ) AS da…" at bounding box center [293, 7] width 342 height 739
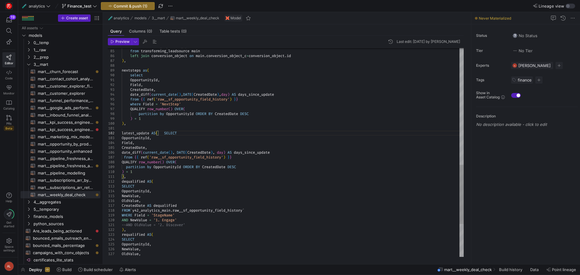
scroll to position [10, 8]
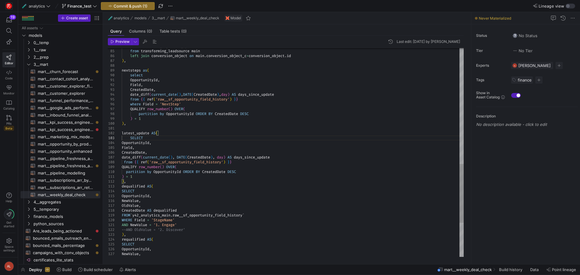
click at [122, 143] on div "CreatedDate , date_diff ( current_date ( ) , DATE ( CreatedDate ) , day ) AS da…" at bounding box center [293, 7] width 342 height 739
click at [140, 153] on div "Crea tedDate , date_diff ( current_date ( ) , DATE ( CreatedDate ) , day ) AS d…" at bounding box center [293, 7] width 342 height 739
click at [124, 162] on div "CreatedDate , date_diff ( current_date ( ) , DATE ( CreatedDate ) , day ) AS da…" at bounding box center [293, 7] width 342 height 739
click at [122, 165] on div "CreatedDate , date_diff ( current_date ( ) , DATE ( CreatedDate ) , day ) AS da…" at bounding box center [293, 7] width 342 height 739
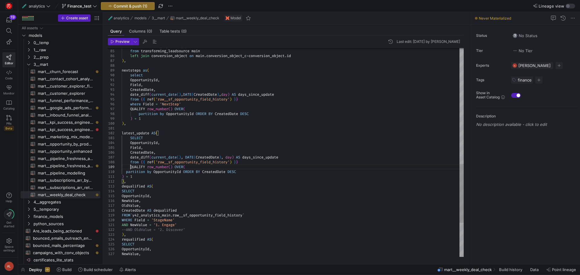
click at [126, 172] on div "CreatedDate , date_diff ( current_date ( ) , DATE ( CreatedDate ) , day ) AS da…" at bounding box center [293, 7] width 342 height 739
click at [123, 176] on div "CreatedDate , date_diff ( current_date ( ) , DATE ( CreatedDate ) , day ) AS da…" at bounding box center [293, 7] width 342 height 739
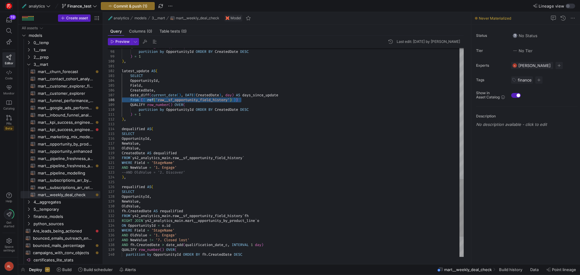
drag, startPoint x: 243, startPoint y: 98, endPoint x: 88, endPoint y: 100, distance: 154.9
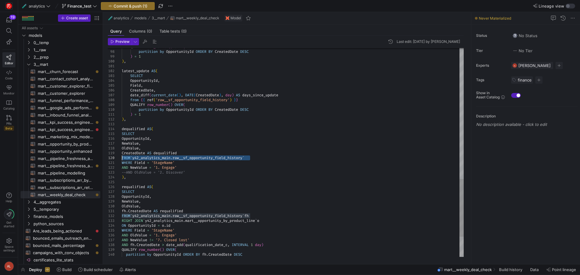
drag, startPoint x: 252, startPoint y: 158, endPoint x: 97, endPoint y: 156, distance: 155.2
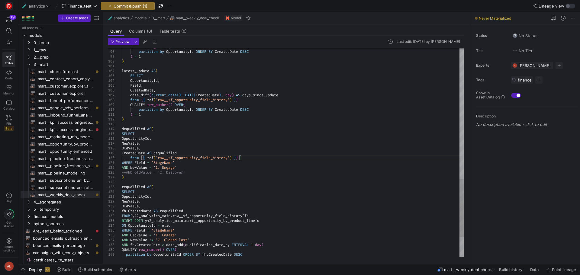
scroll to position [29, 65]
drag, startPoint x: 123, startPoint y: 172, endPoint x: 196, endPoint y: 174, distance: 73.4
click at [121, 135] on div "115" at bounding box center [115, 133] width 14 height 5
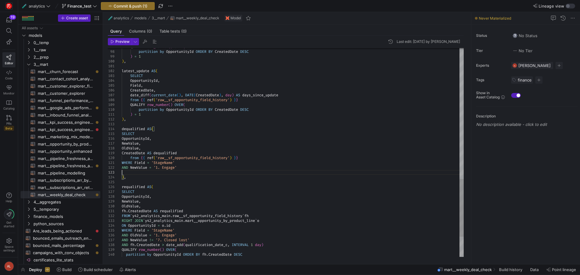
click at [121, 134] on div "115" at bounding box center [115, 133] width 14 height 5
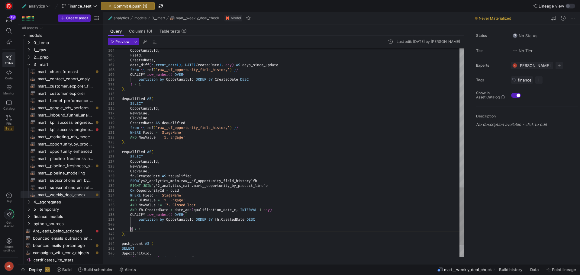
scroll to position [5, 8]
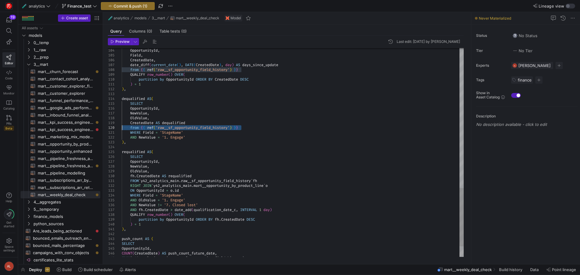
drag, startPoint x: 247, startPoint y: 126, endPoint x: 102, endPoint y: 127, distance: 144.4
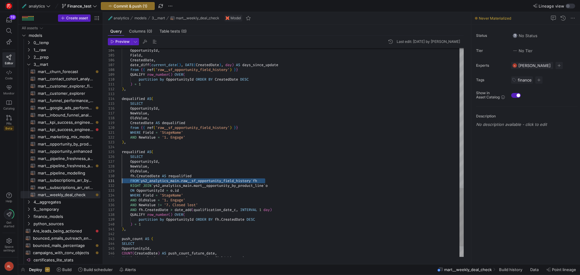
drag, startPoint x: 273, startPoint y: 181, endPoint x: 104, endPoint y: 181, distance: 169.4
type textarea "from {{ ref('raw__sf_opportunity_field_history') }} RIGHT JOIN `y42_analytics_m…"
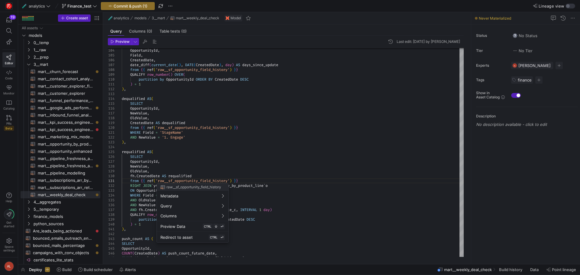
click at [252, 181] on div at bounding box center [290, 137] width 580 height 275
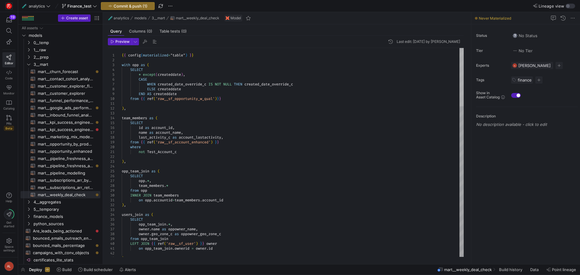
click at [459, 53] on div at bounding box center [461, 77] width 4 height 58
drag, startPoint x: 238, startPoint y: 98, endPoint x: 92, endPoint y: 99, distance: 145.3
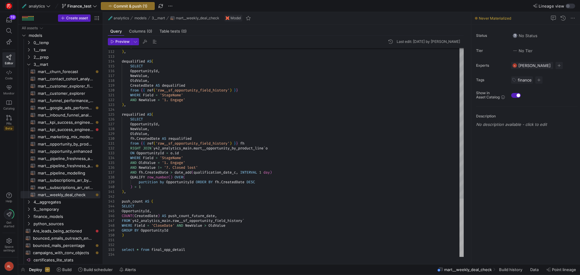
click at [459, 223] on div at bounding box center [461, 228] width 4 height 58
drag, startPoint x: 280, startPoint y: 147, endPoint x: 155, endPoint y: 146, distance: 125.0
drag, startPoint x: 173, startPoint y: 147, endPoint x: 159, endPoint y: 149, distance: 13.4
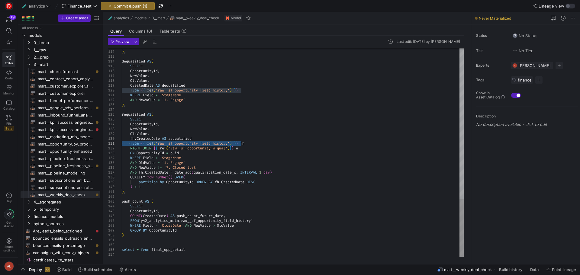
drag, startPoint x: 241, startPoint y: 143, endPoint x: 114, endPoint y: 142, distance: 127.7
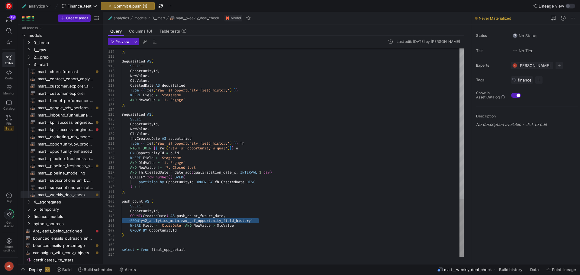
drag, startPoint x: 260, startPoint y: 220, endPoint x: 113, endPoint y: 220, distance: 147.4
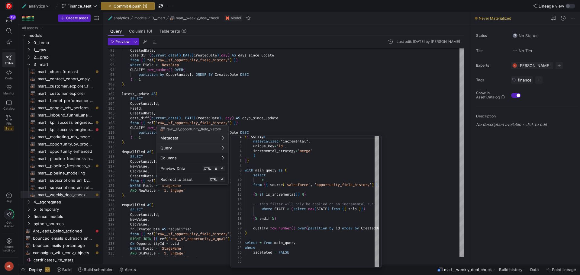
scroll to position [4, 0]
click at [300, 88] on div at bounding box center [290, 137] width 580 height 275
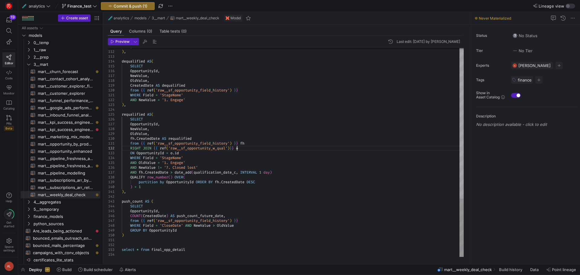
scroll to position [5, 119]
drag, startPoint x: 237, startPoint y: 149, endPoint x: 154, endPoint y: 149, distance: 83.7
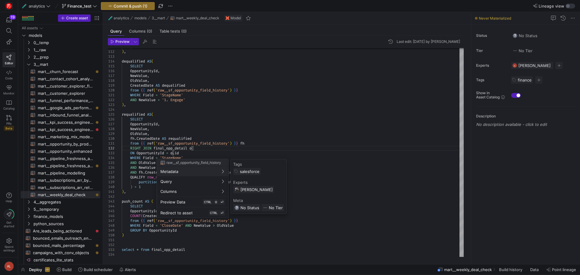
click at [145, 187] on div at bounding box center [290, 137] width 580 height 275
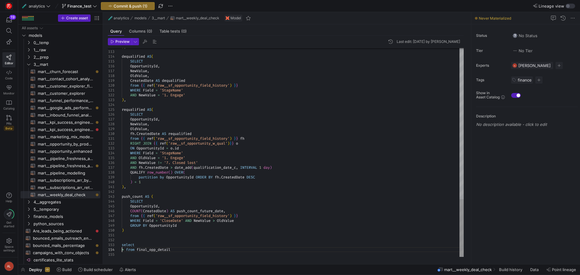
scroll to position [14, 0]
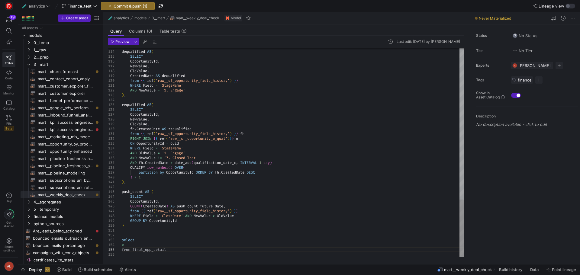
scroll to position [19, 0]
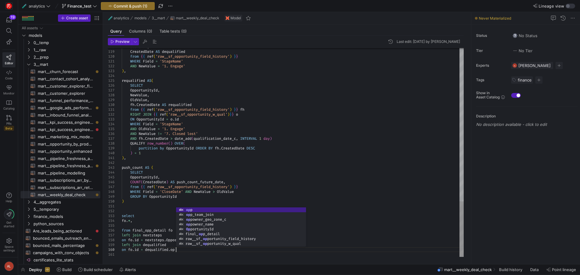
scroll to position [43, 56]
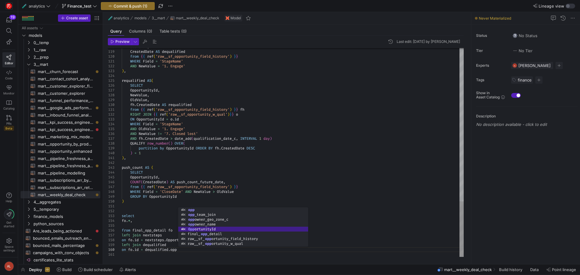
type textarea "select fo.*, from final_opp_detail fo left join nextsteps on [DOMAIN_NAME] = ne…"
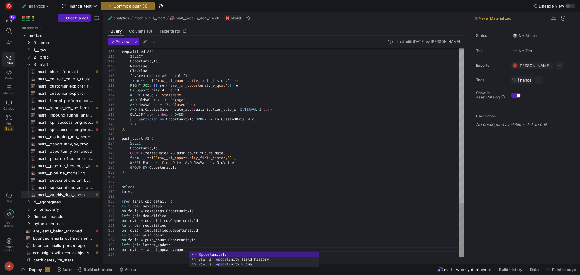
scroll to position [24, 69]
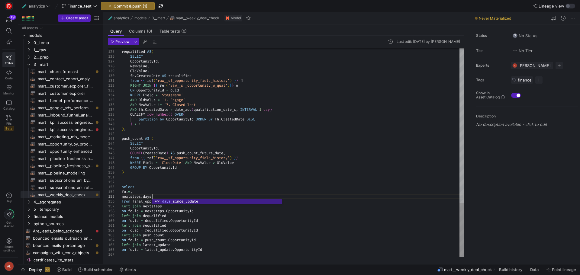
scroll to position [24, 30]
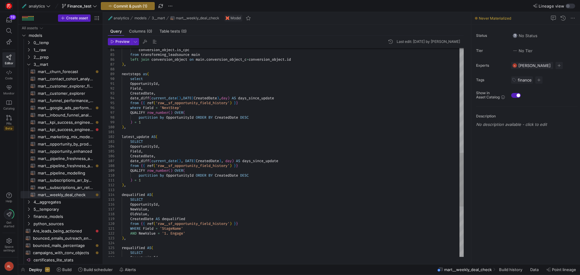
click at [265, 100] on div "requalified AS ( SELECT OpportunityId , ) , AND NewValue = '1. Engage' WHERE Fi…" at bounding box center [293, 48] width 342 height 812
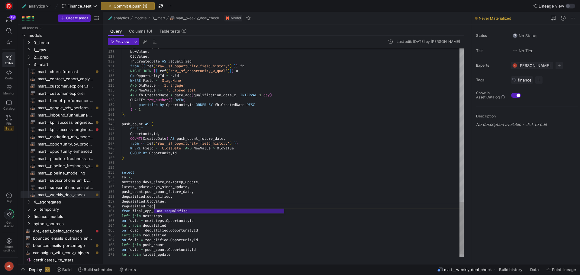
scroll to position [43, 32]
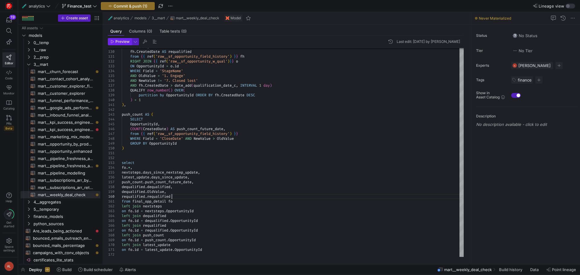
click at [125, 42] on span "Preview" at bounding box center [122, 42] width 14 height 4
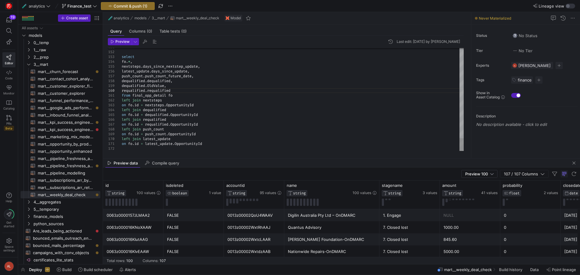
scroll to position [43, 50]
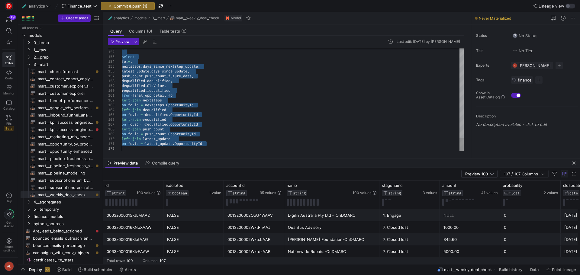
drag, startPoint x: 124, startPoint y: 53, endPoint x: 233, endPoint y: 155, distance: 149.2
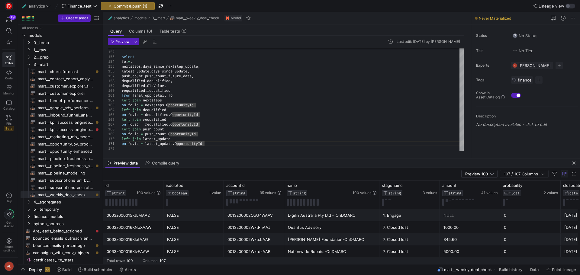
click at [243, 157] on mat-tab-group "Query Columns (0) Table tests (0) Preview Last edit: [DATE] by [PERSON_NAME] 15…" at bounding box center [285, 91] width 365 height 134
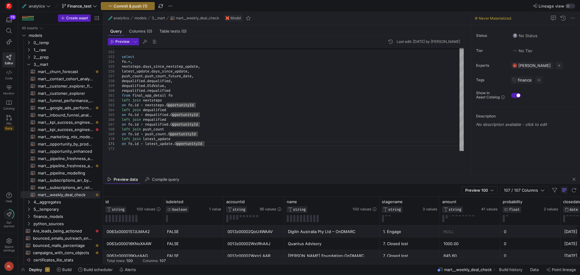
drag, startPoint x: 243, startPoint y: 159, endPoint x: 233, endPoint y: 210, distance: 52.6
click at [233, 210] on as-split "🧪 analytics models 3__mart mart__weekly_deal_check Model Query Columns (0) Tabl…" at bounding box center [341, 138] width 477 height 252
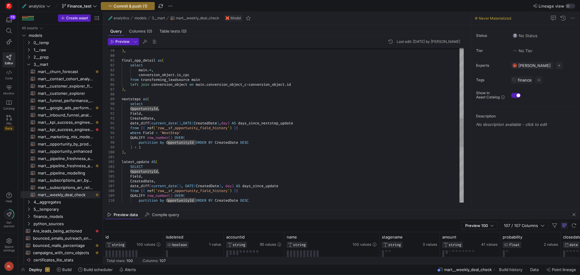
scroll to position [9, 82]
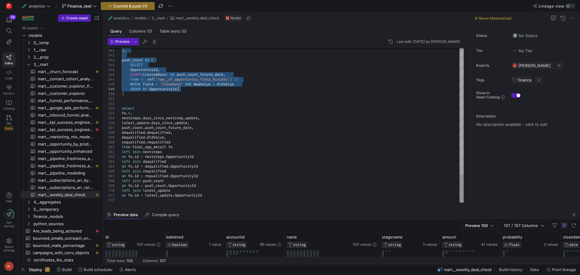
drag, startPoint x: 124, startPoint y: 96, endPoint x: 201, endPoint y: 88, distance: 77.4
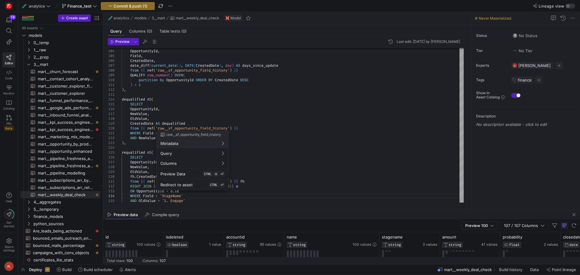
click at [206, 111] on div at bounding box center [290, 137] width 580 height 275
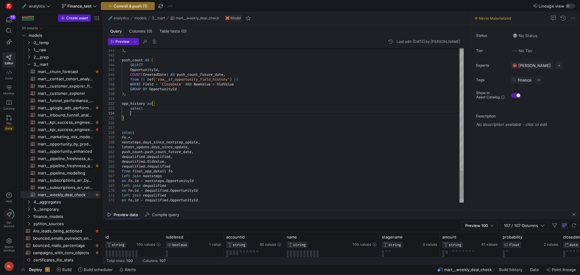
scroll to position [14, 8]
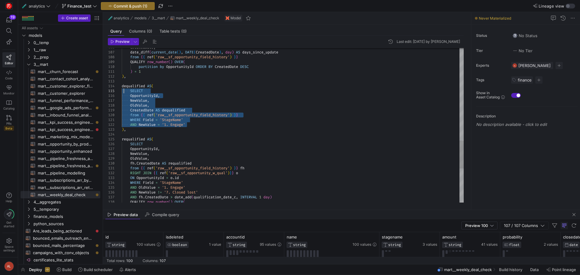
drag, startPoint x: 193, startPoint y: 124, endPoint x: 123, endPoint y: 93, distance: 76.9
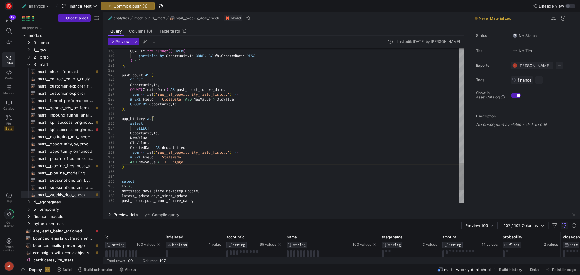
drag, startPoint x: 150, startPoint y: 128, endPoint x: 117, endPoint y: 130, distance: 32.7
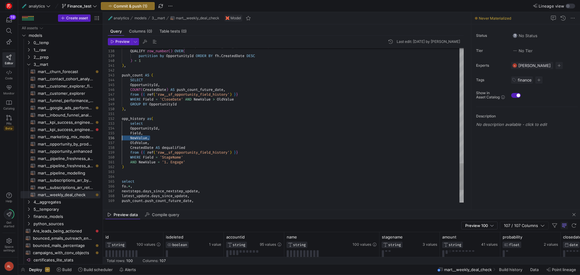
drag, startPoint x: 149, startPoint y: 139, endPoint x: 110, endPoint y: 138, distance: 39.6
drag, startPoint x: 133, startPoint y: 138, endPoint x: 150, endPoint y: 145, distance: 18.2
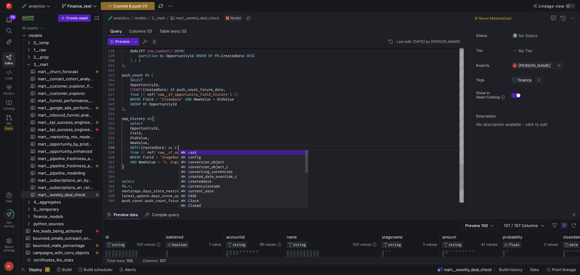
scroll to position [34, 58]
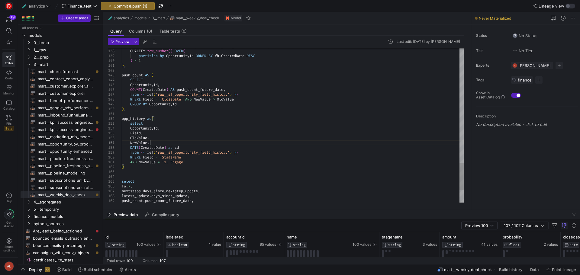
click at [202, 143] on div at bounding box center [290, 137] width 580 height 275
drag, startPoint x: 199, startPoint y: 163, endPoint x: 117, endPoint y: 157, distance: 82.1
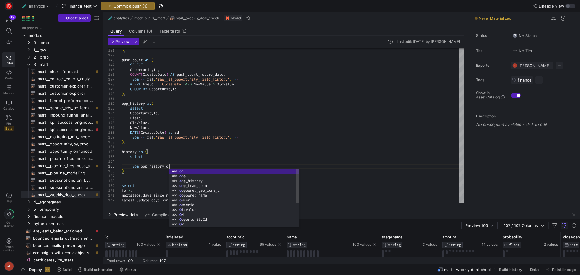
scroll to position [19, 50]
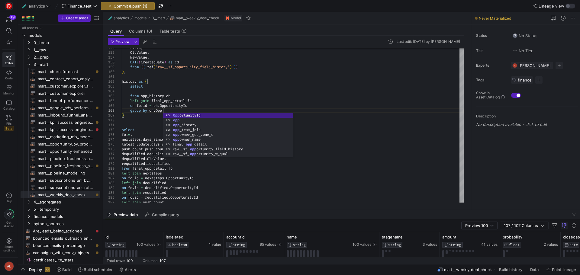
scroll to position [34, 41]
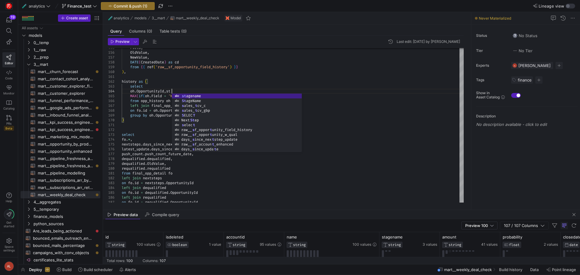
scroll to position [19, 52]
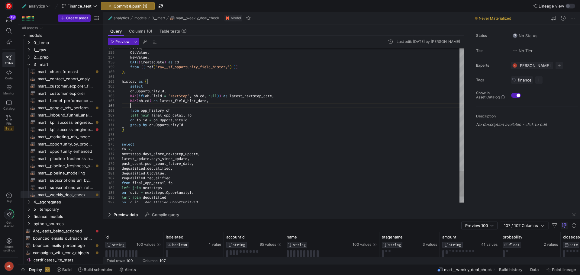
scroll to position [29, 8]
drag, startPoint x: 197, startPoint y: 100, endPoint x: 191, endPoint y: 101, distance: 7.0
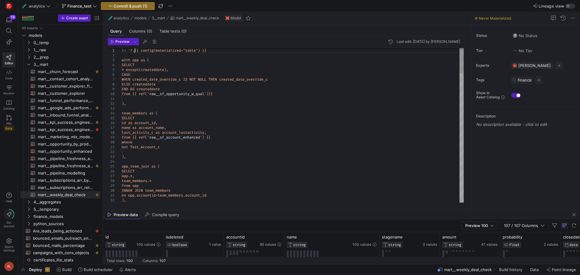
scroll to position [5, 15]
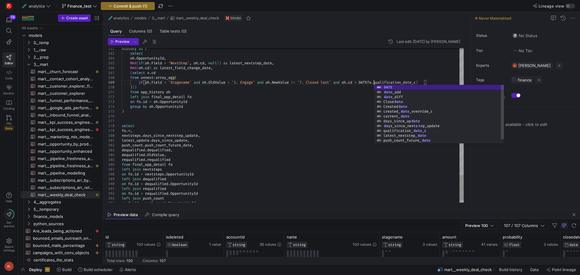
scroll to position [39, 254]
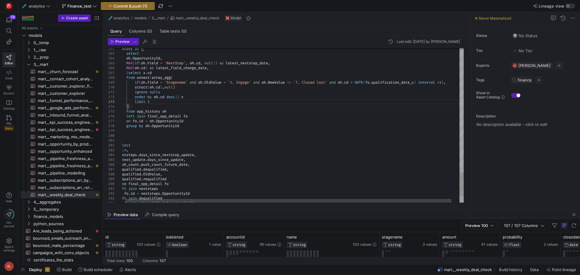
scroll to position [10, 34]
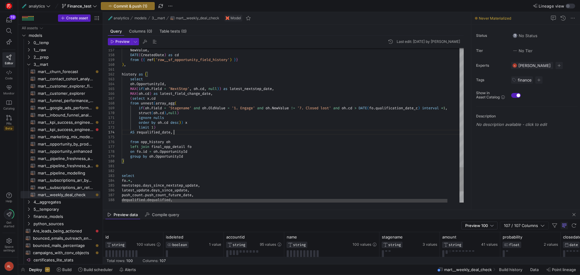
scroll to position [14, 52]
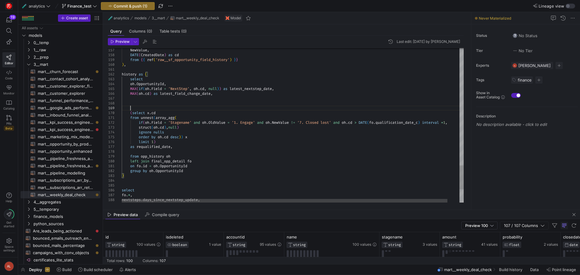
scroll to position [39, 8]
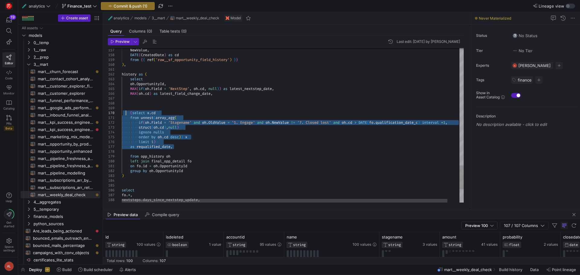
drag, startPoint x: 174, startPoint y: 147, endPoint x: 125, endPoint y: 114, distance: 59.6
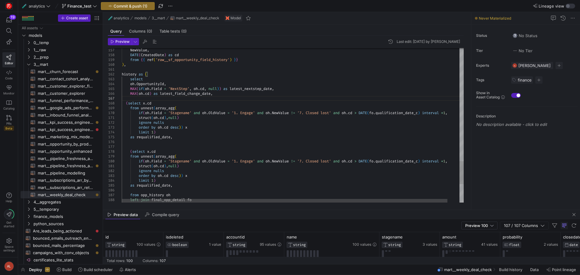
drag, startPoint x: 218, startPoint y: 112, endPoint x: 212, endPoint y: 112, distance: 6.0
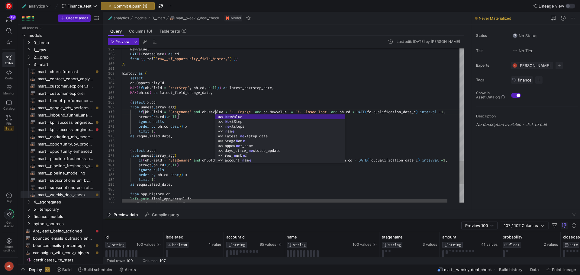
scroll to position [43, 95]
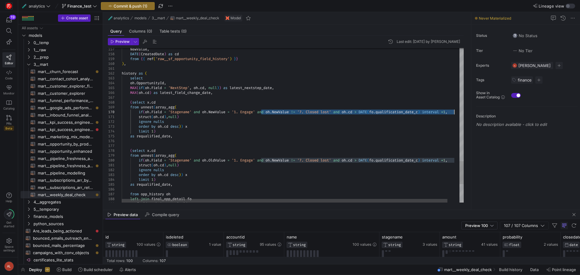
drag, startPoint x: 261, startPoint y: 112, endPoint x: 454, endPoint y: 113, distance: 193.3
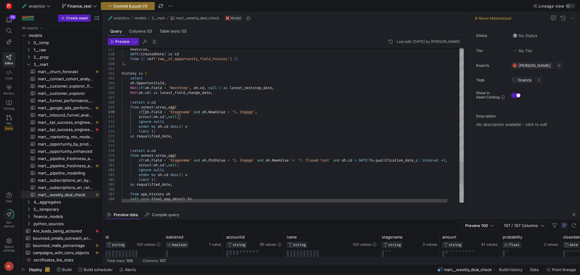
drag, startPoint x: 164, startPoint y: 114, endPoint x: 166, endPoint y: 119, distance: 5.6
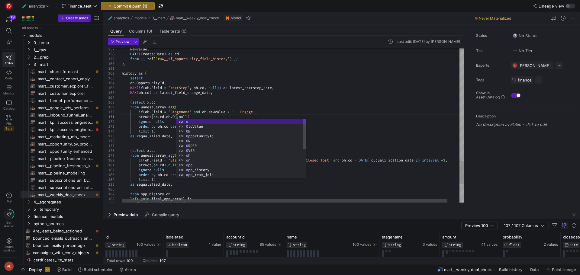
scroll to position [5, 56]
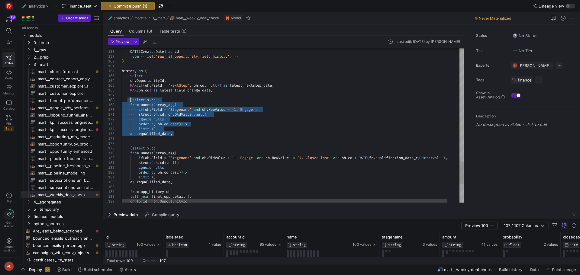
drag, startPoint x: 178, startPoint y: 134, endPoint x: 130, endPoint y: 101, distance: 58.0
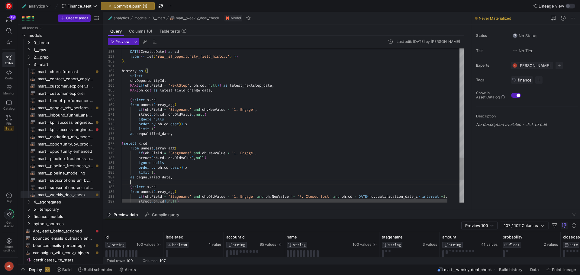
scroll to position [19, 8]
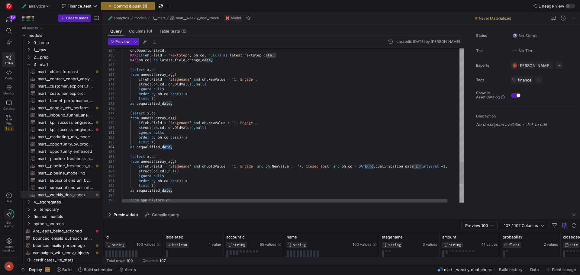
drag, startPoint x: 171, startPoint y: 147, endPoint x: 163, endPoint y: 148, distance: 8.5
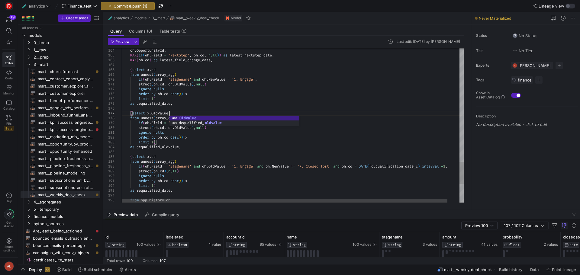
type textarea "ignore nulls order by [DOMAIN_NAME] desc)) x limit 1) as dequalified_oldvalue, …"
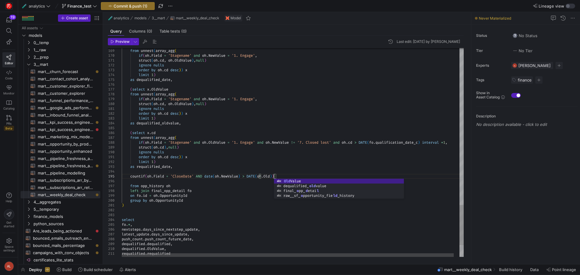
scroll to position [19, 152]
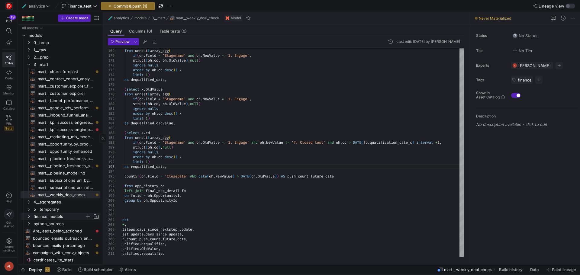
click at [29, 217] on icon "Press SPACE to select this row." at bounding box center [29, 216] width 2 height 3
click at [54, 238] on span "revenue_forecast​​​​​​​​​​" at bounding box center [66, 238] width 56 height 7
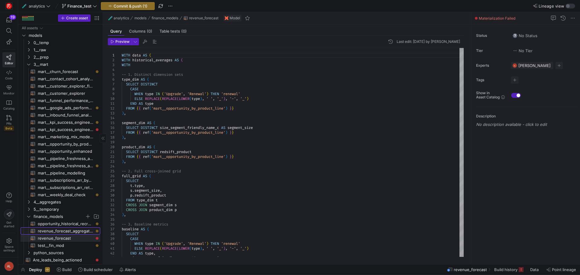
click at [60, 229] on span "revenue_forecast_aggregated​​​​​​​​​​" at bounding box center [66, 231] width 56 height 7
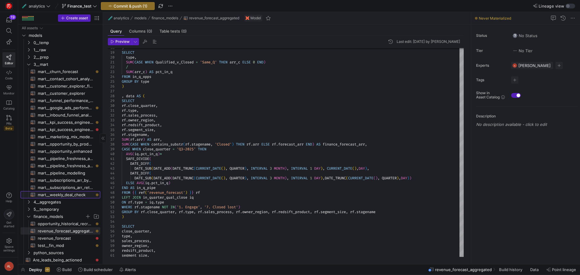
click at [68, 196] on span "mart__weekly_deal_check​​​​​​​​​​" at bounding box center [66, 194] width 56 height 7
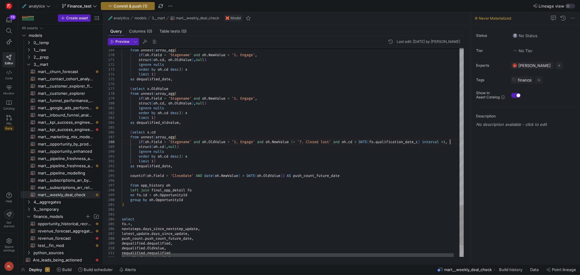
scroll to position [19, 0]
drag, startPoint x: 449, startPoint y: 141, endPoint x: 430, endPoint y: 141, distance: 19.0
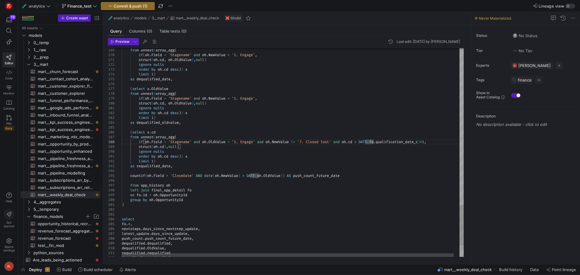
scroll to position [34, 246]
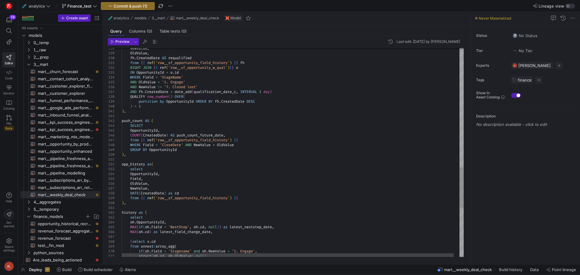
scroll to position [34, 119]
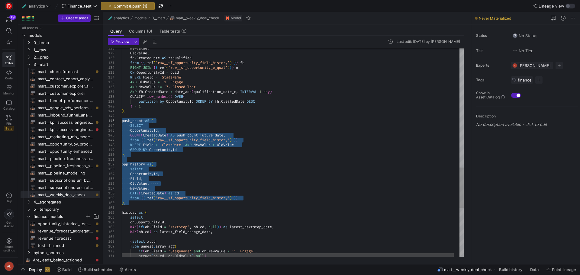
drag, startPoint x: 131, startPoint y: 204, endPoint x: 120, endPoint y: 119, distance: 85.6
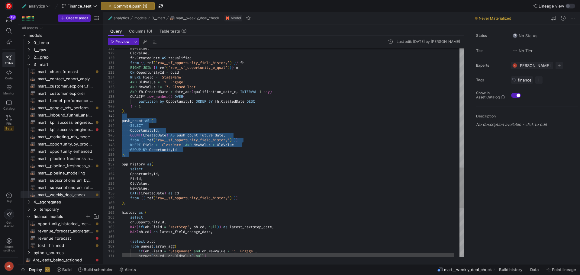
drag, startPoint x: 135, startPoint y: 156, endPoint x: 119, endPoint y: 112, distance: 47.1
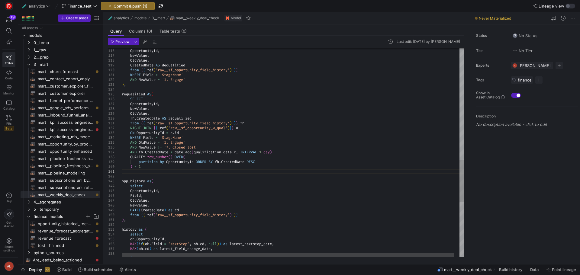
scroll to position [34, 71]
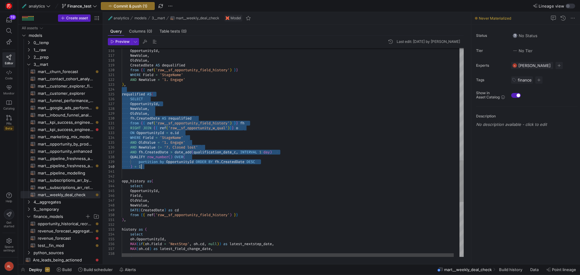
drag, startPoint x: 127, startPoint y: 87, endPoint x: 153, endPoint y: 165, distance: 82.6
click at [153, 165] on div "DATE ( CreatedDate ) as cd NewValue , OldValue , Field , OpportunityId , select…" at bounding box center [296, 9] width 348 height 1042
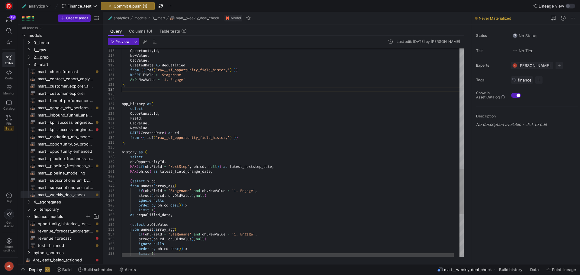
scroll to position [34, 65]
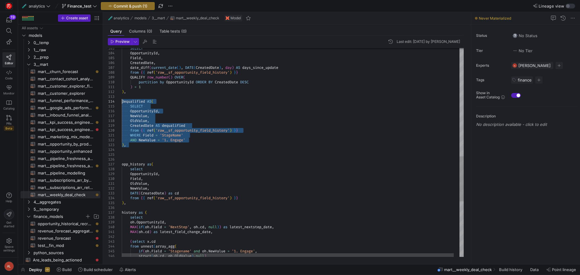
drag, startPoint x: 141, startPoint y: 146, endPoint x: 114, endPoint y: 100, distance: 52.9
click at [122, 100] on div "DATE ( CreatedDate ) as cd NewValue , OldValue , Field , OpportunityId , select…" at bounding box center [296, 30] width 348 height 965
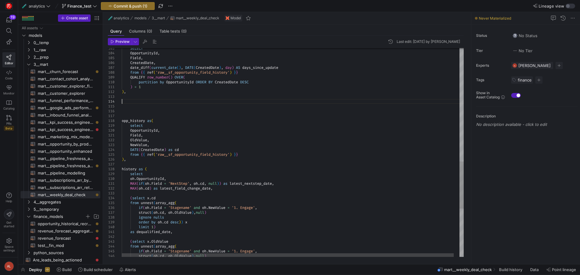
scroll to position [34, 39]
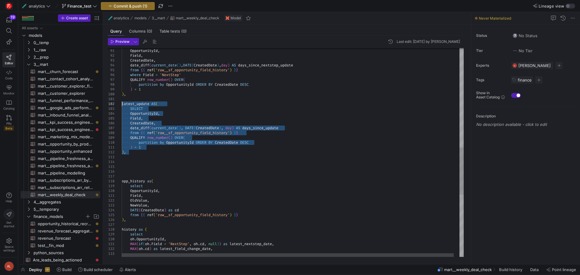
drag, startPoint x: 128, startPoint y: 143, endPoint x: 109, endPoint y: 100, distance: 46.6
click at [122, 100] on div "DATE ( CreatedDate ) as cd NewValue , OldValue , Field , OpportunityId , select…" at bounding box center [296, 70] width 348 height 922
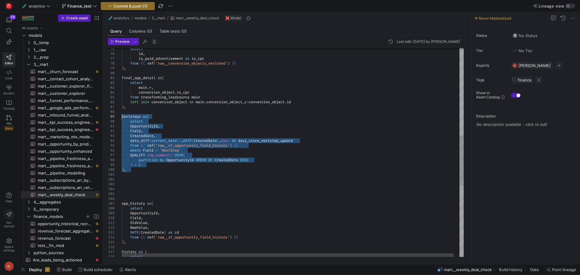
drag, startPoint x: 135, startPoint y: 174, endPoint x: 111, endPoint y: 115, distance: 63.5
click at [122, 115] on div "DATE ( CreatedDate ) as cd NewValue , OldValue , Field , OpportunityId , select…" at bounding box center [296, 118] width 348 height 869
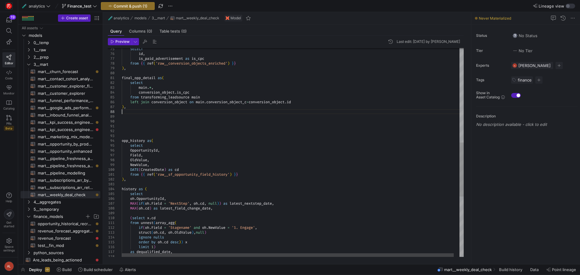
click at [129, 134] on div "DATE ( CreatedDate ) as cd NewValue , OldValue , Field , OpportunityId , select…" at bounding box center [296, 87] width 348 height 806
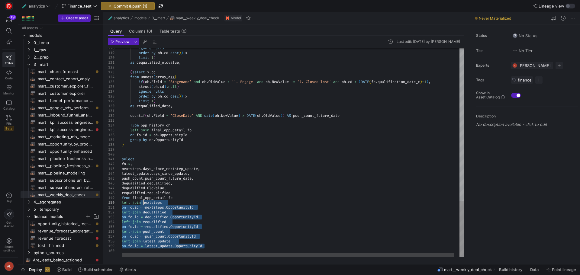
drag, startPoint x: 212, startPoint y: 247, endPoint x: 144, endPoint y: 203, distance: 81.3
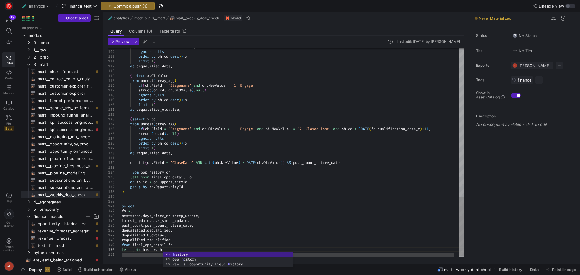
type textarea "select fo.*, nextsteps.days_since_nextstep_update, latest_update.days_since_upd…"
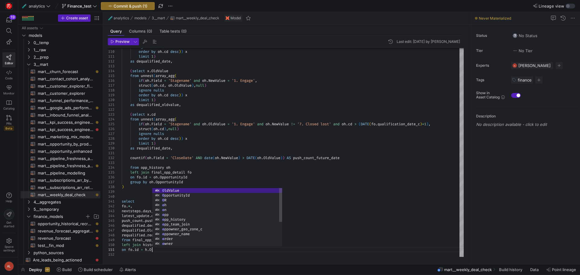
scroll to position [5, 34]
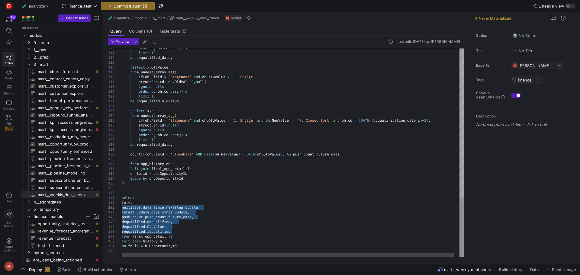
drag, startPoint x: 176, startPoint y: 232, endPoint x: 117, endPoint y: 207, distance: 63.4
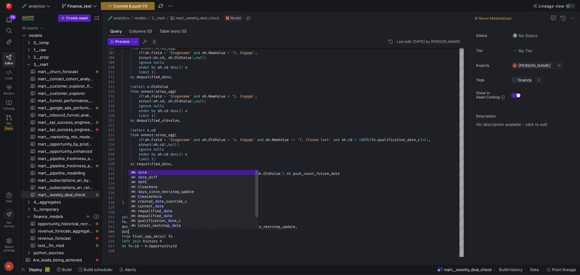
scroll to position [14, 8]
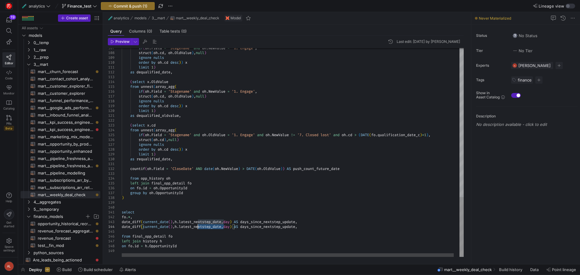
drag, startPoint x: 224, startPoint y: 227, endPoint x: 194, endPoint y: 227, distance: 29.3
drag, startPoint x: 296, startPoint y: 227, endPoint x: 275, endPoint y: 225, distance: 21.2
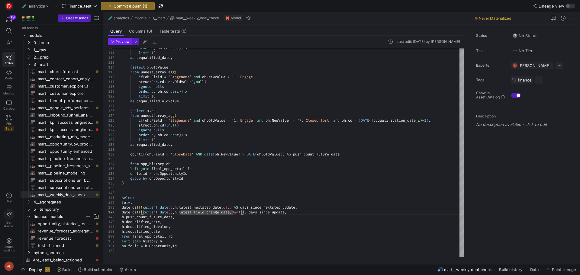
click at [118, 40] on span "Preview" at bounding box center [122, 42] width 14 height 4
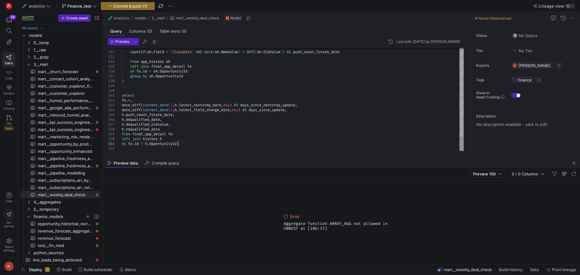
scroll to position [9, 56]
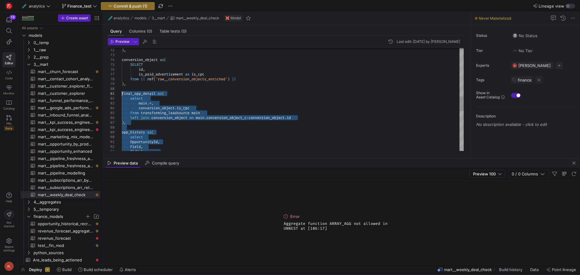
drag, startPoint x: 189, startPoint y: 145, endPoint x: 117, endPoint y: 92, distance: 88.8
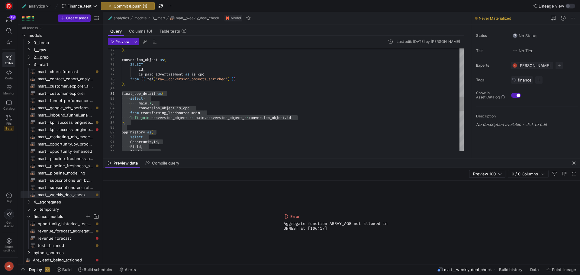
click at [250, 107] on div "select OpportunityId , Field , OldValue , left join conversion_object on main .…" at bounding box center [293, 69] width 342 height 739
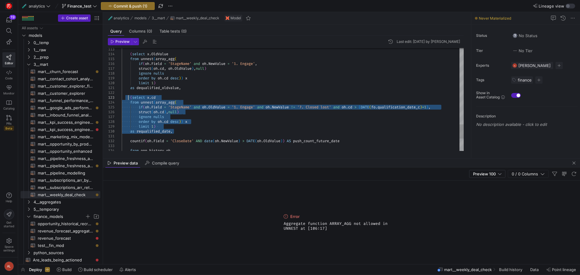
drag, startPoint x: 176, startPoint y: 131, endPoint x: 128, endPoint y: 97, distance: 58.9
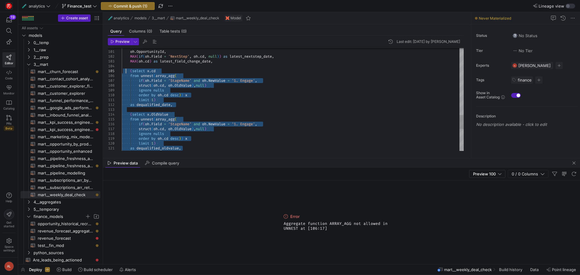
drag, startPoint x: 184, startPoint y: 148, endPoint x: 125, endPoint y: 71, distance: 96.8
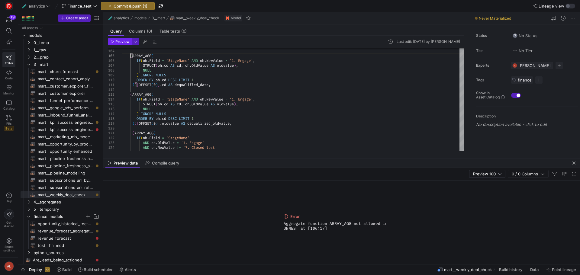
click at [122, 40] on span "Preview" at bounding box center [122, 42] width 14 height 4
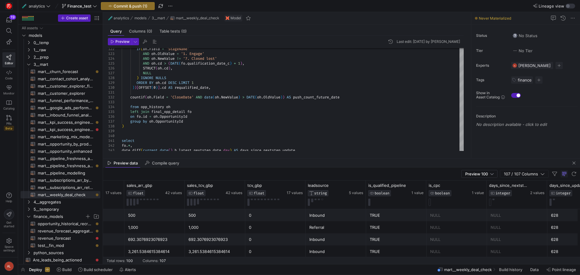
scroll to position [0, 5751]
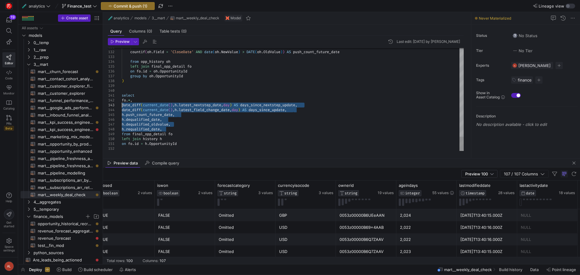
drag, startPoint x: 165, startPoint y: 129, endPoint x: 120, endPoint y: 104, distance: 52.6
drag, startPoint x: 125, startPoint y: 107, endPoint x: 121, endPoint y: 100, distance: 7.4
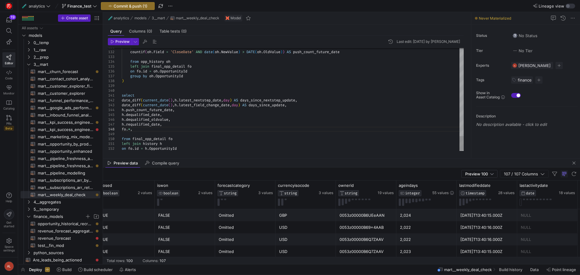
type textarea "select date_diff(current_date(),h.latest_nextstep_date,day) AS days_since_nexts…"
click at [125, 43] on span "Preview" at bounding box center [122, 42] width 14 height 4
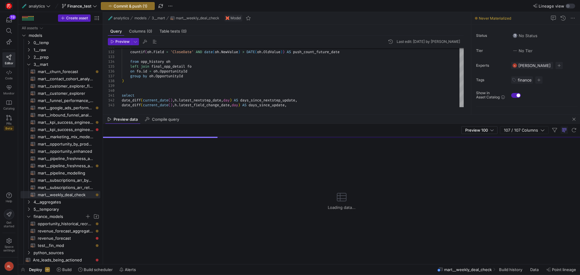
drag, startPoint x: 271, startPoint y: 158, endPoint x: 252, endPoint y: 113, distance: 49.5
click at [251, 114] on div at bounding box center [341, 114] width 477 height 0
